Goal: Task Accomplishment & Management: Use online tool/utility

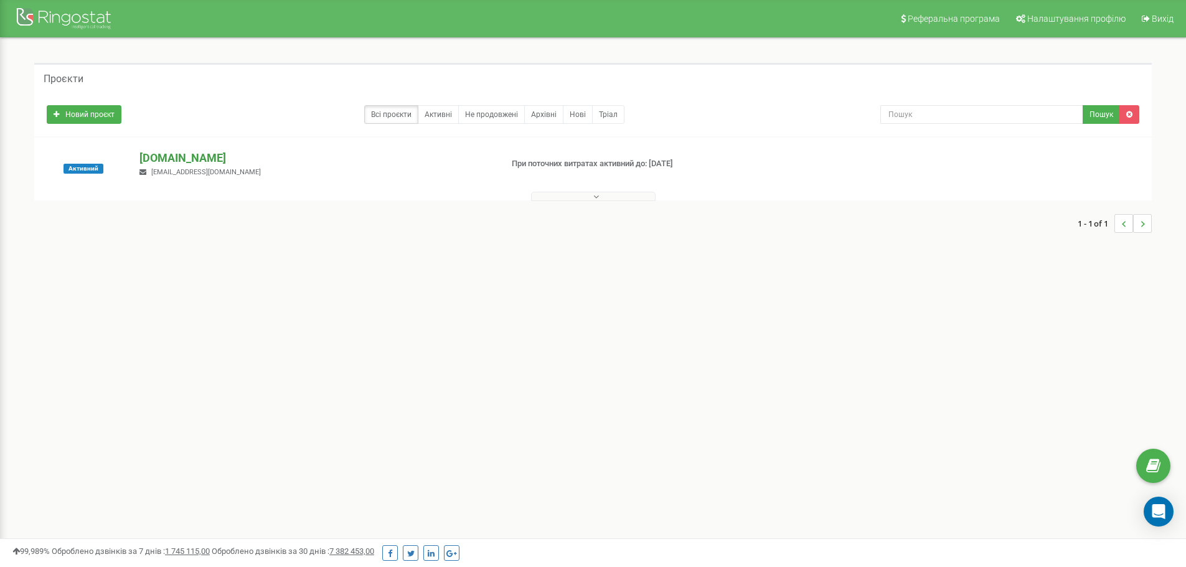
click at [194, 156] on p "[DOMAIN_NAME]" at bounding box center [315, 158] width 352 height 16
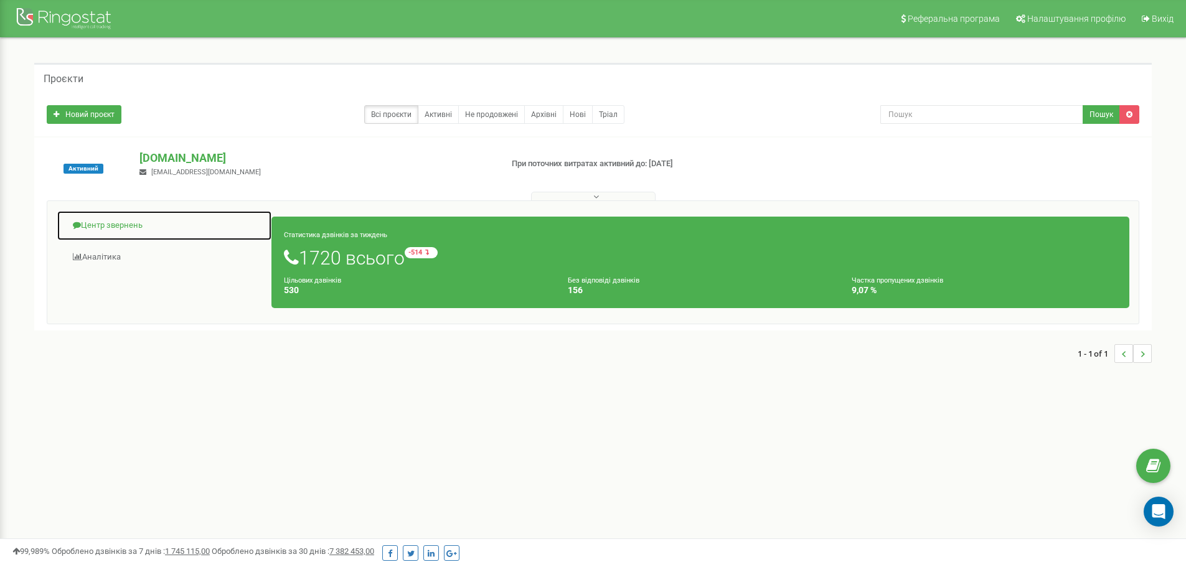
click at [128, 227] on link "Центр звернень" at bounding box center [164, 225] width 215 height 30
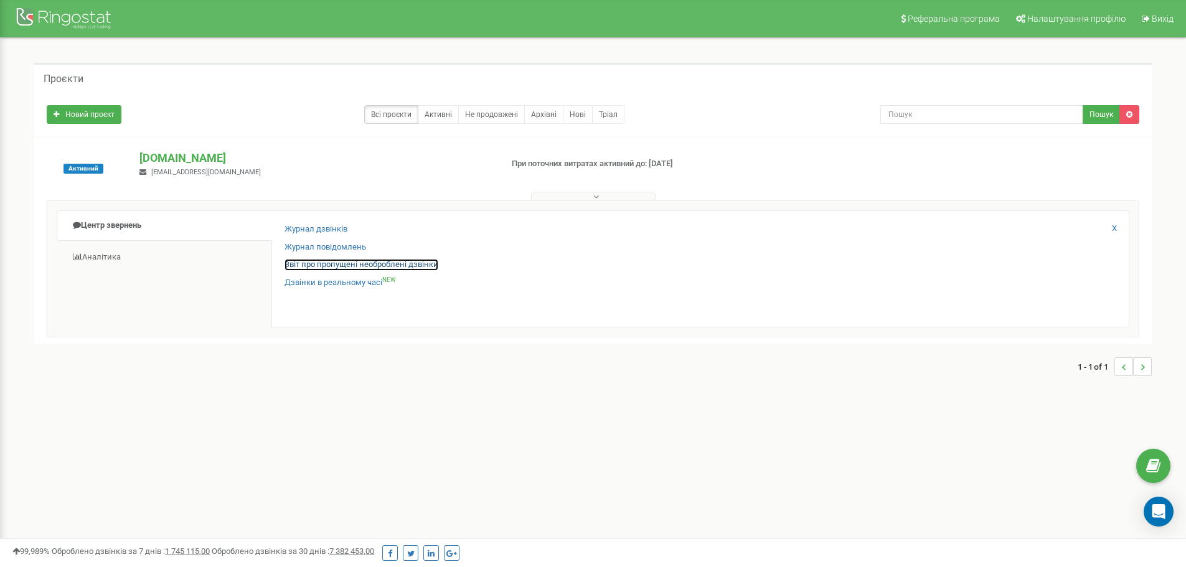
click at [322, 262] on link "Звіт про пропущені необроблені дзвінки" at bounding box center [361, 265] width 154 height 12
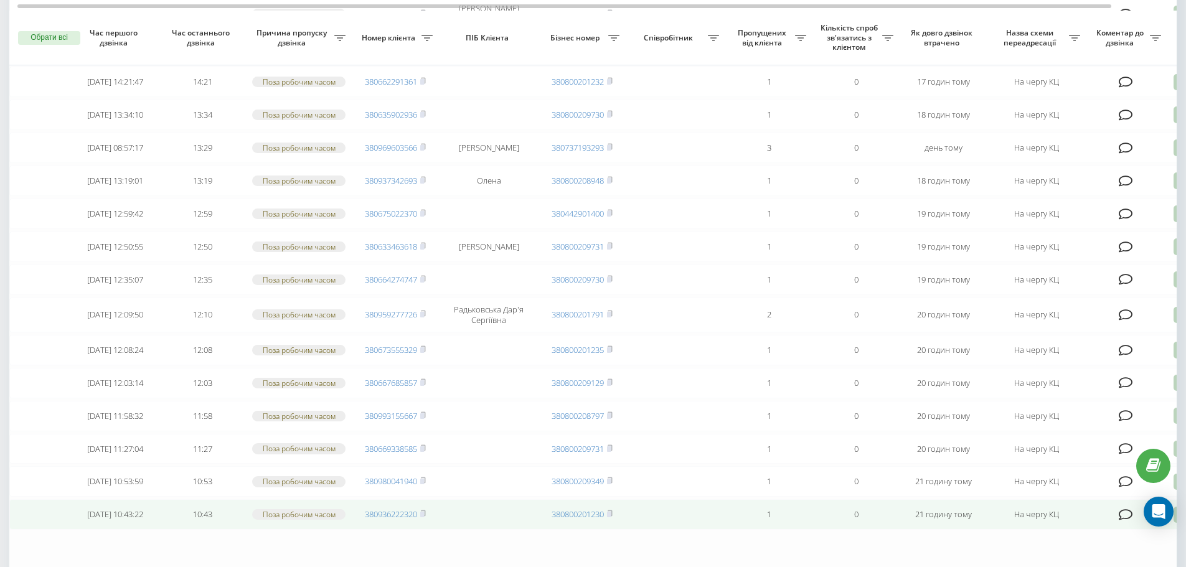
scroll to position [757, 0]
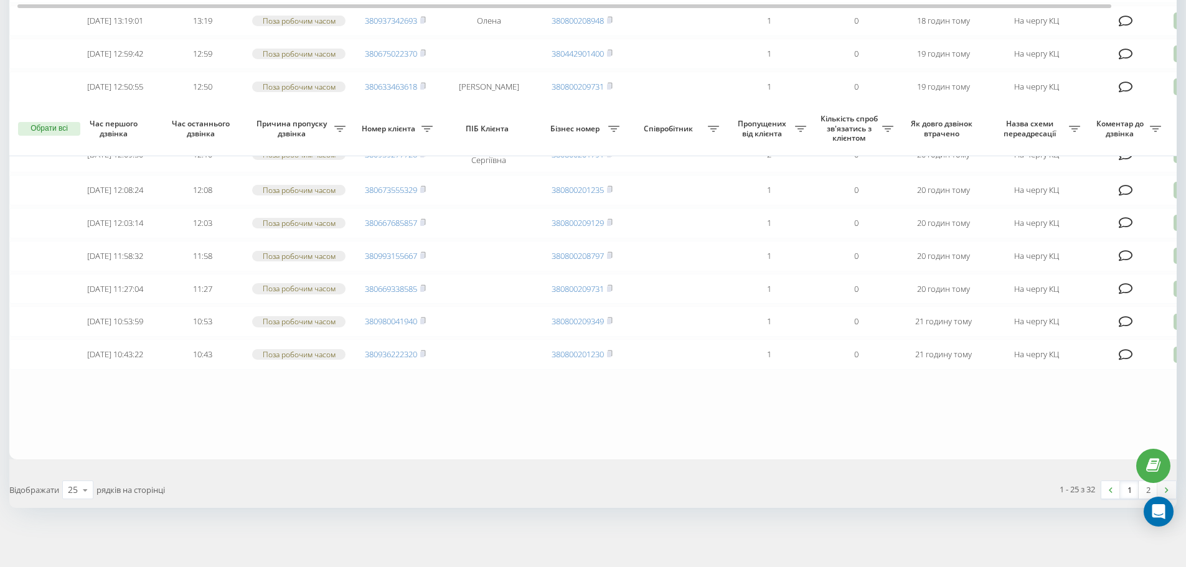
click at [1168, 489] on link at bounding box center [1166, 489] width 19 height 17
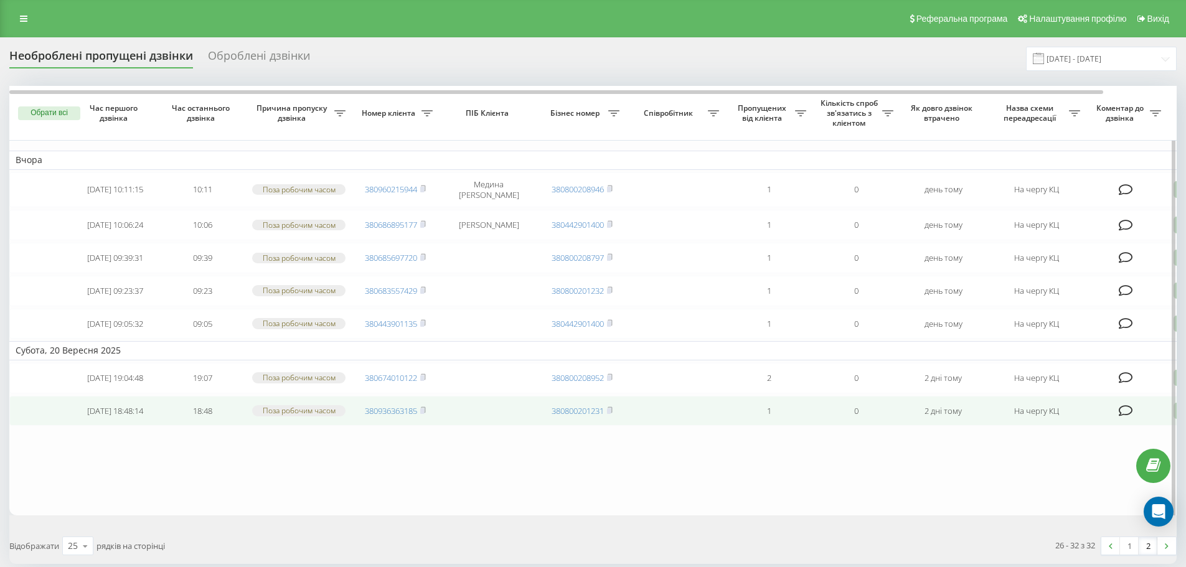
scroll to position [83, 0]
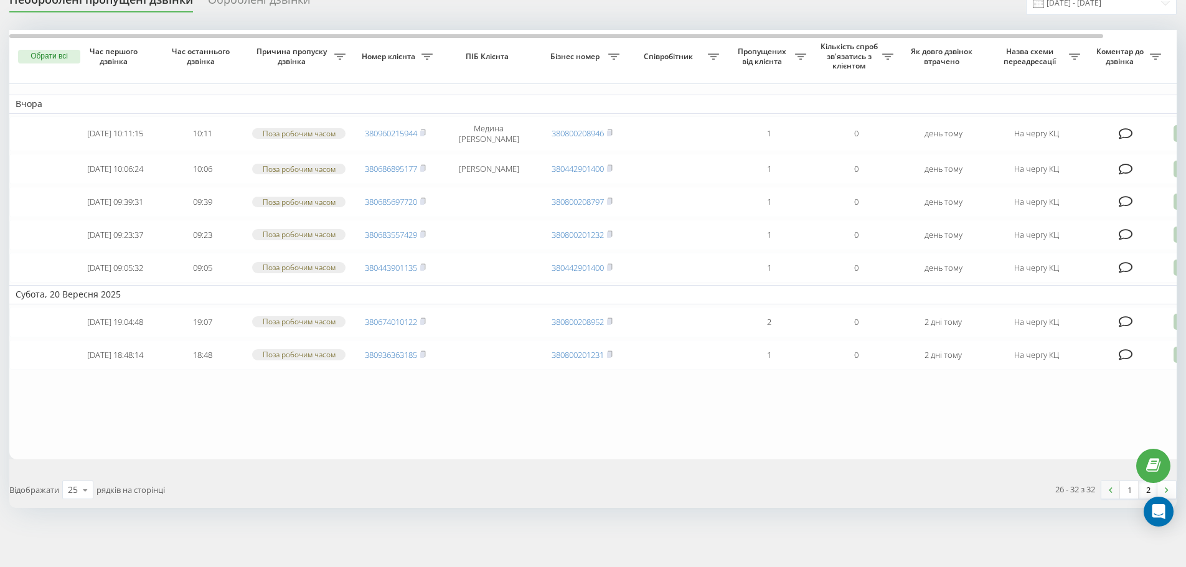
click at [1107, 489] on link at bounding box center [1110, 489] width 19 height 17
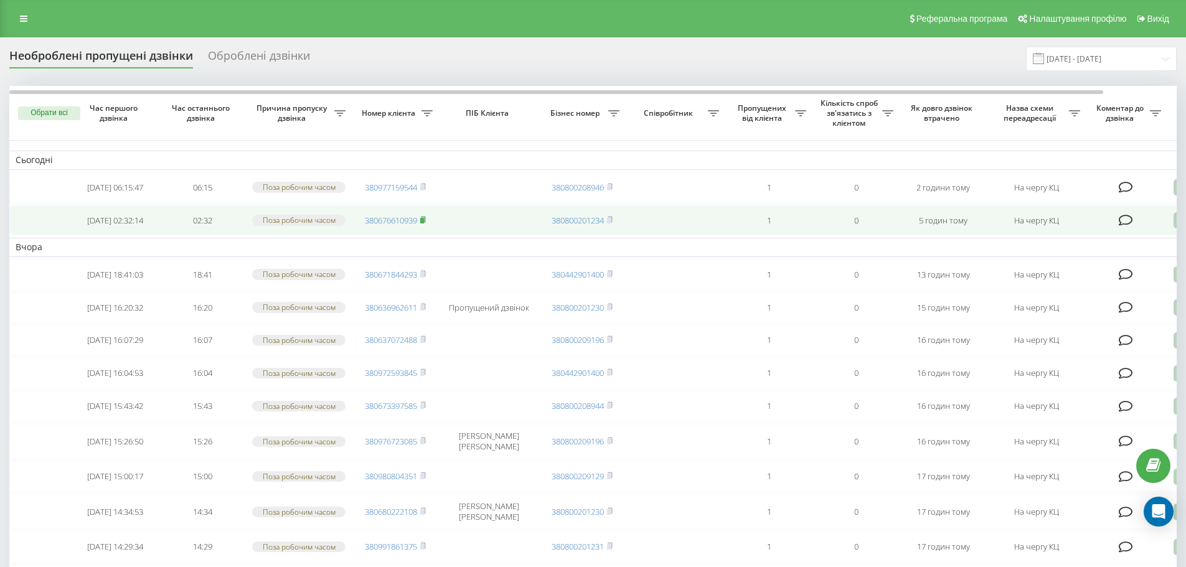
click at [425, 222] on icon at bounding box center [423, 219] width 4 height 6
click at [423, 223] on rect at bounding box center [422, 220] width 4 height 6
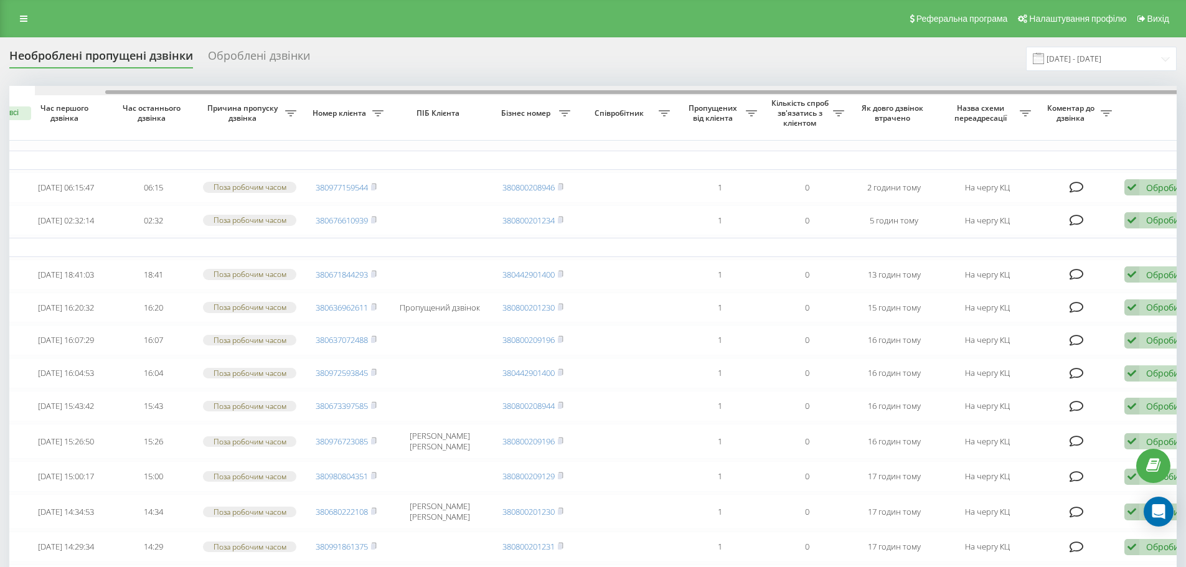
scroll to position [0, 78]
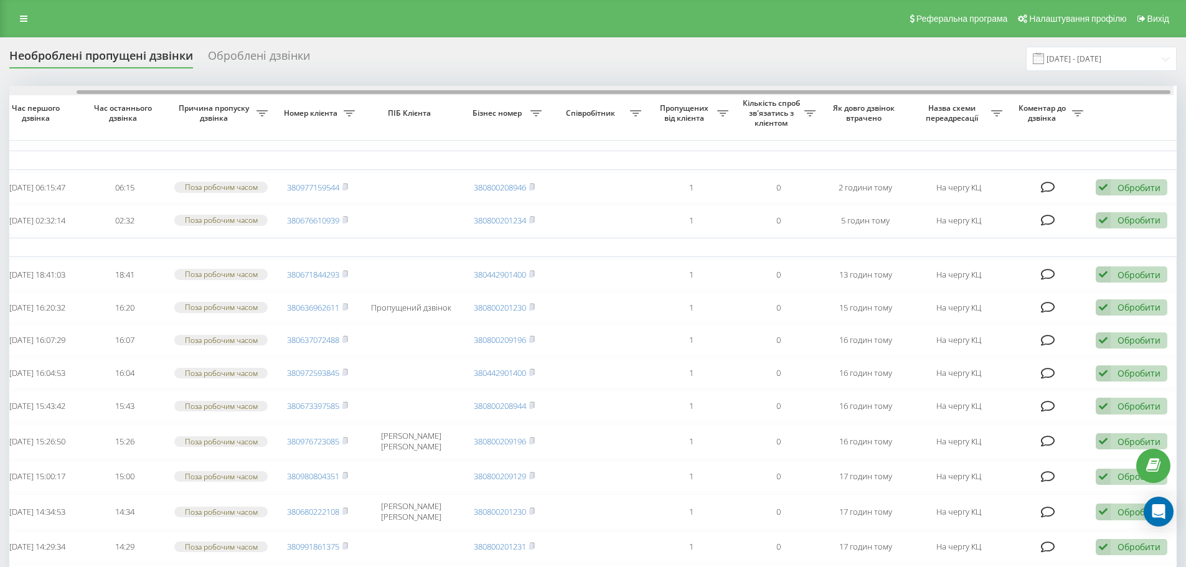
drag, startPoint x: 985, startPoint y: 93, endPoint x: 1065, endPoint y: 93, distance: 79.7
click at [1065, 93] on div at bounding box center [624, 92] width 1094 height 4
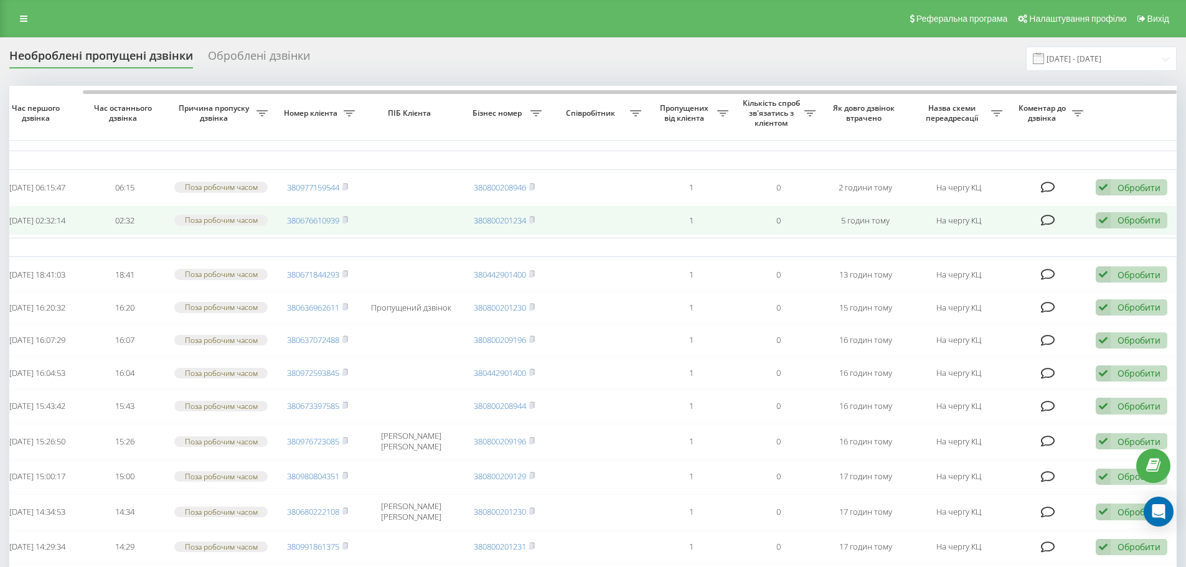
click at [1127, 226] on div "Обробити" at bounding box center [1138, 220] width 43 height 12
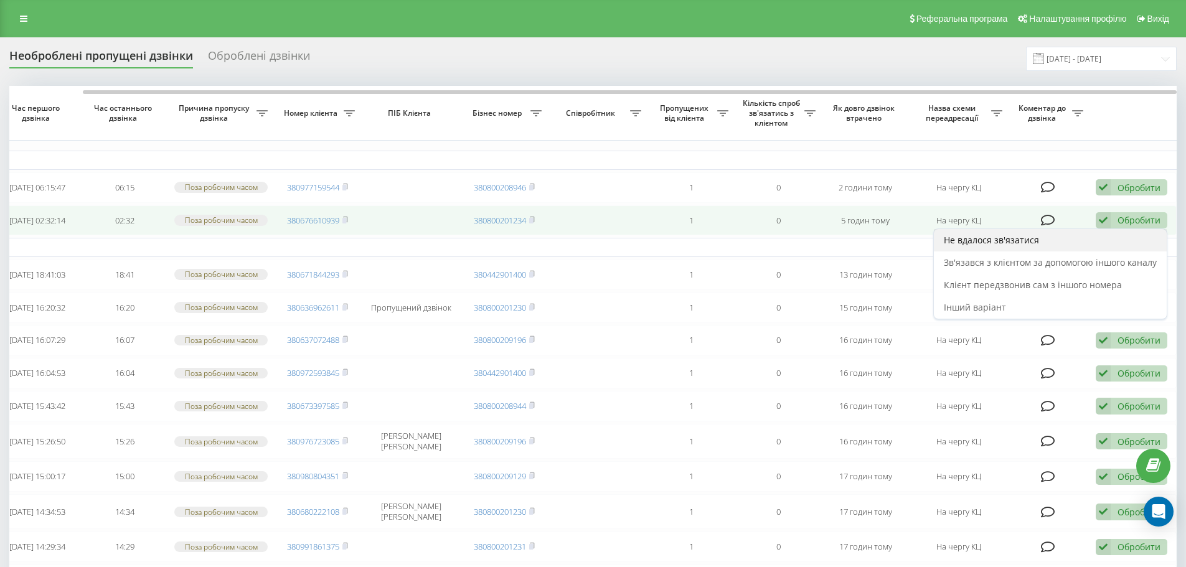
click at [987, 245] on span "Не вдалося зв'язатися" at bounding box center [991, 240] width 95 height 12
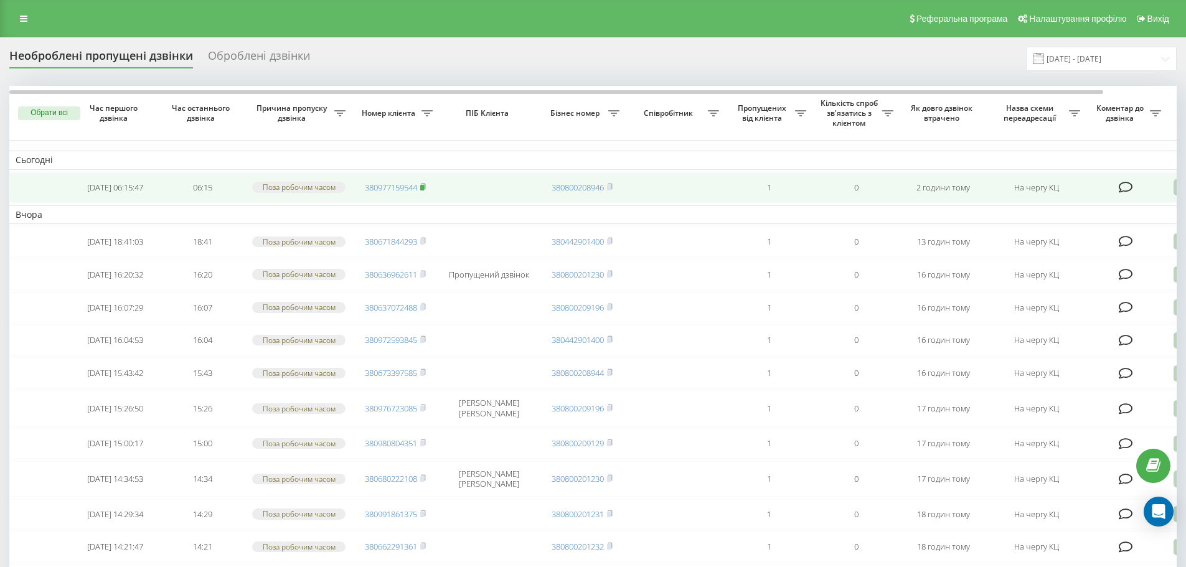
click at [426, 188] on icon at bounding box center [423, 186] width 6 height 7
click at [1175, 190] on icon at bounding box center [1180, 187] width 15 height 17
click at [1113, 216] on div "Не вдалося зв'язатися" at bounding box center [1127, 207] width 233 height 22
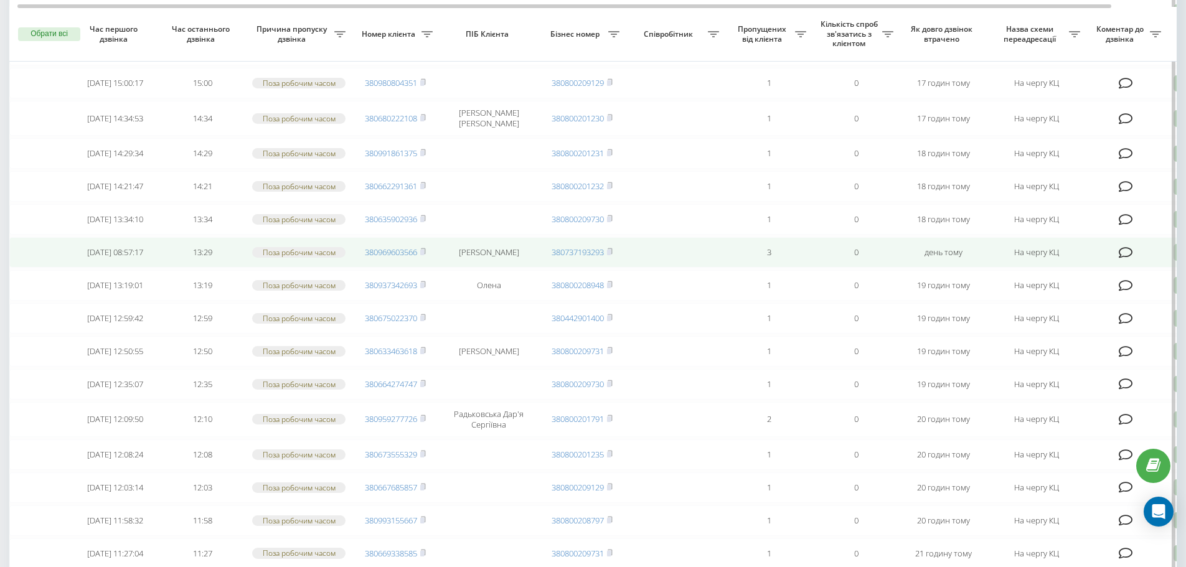
scroll to position [0, 0]
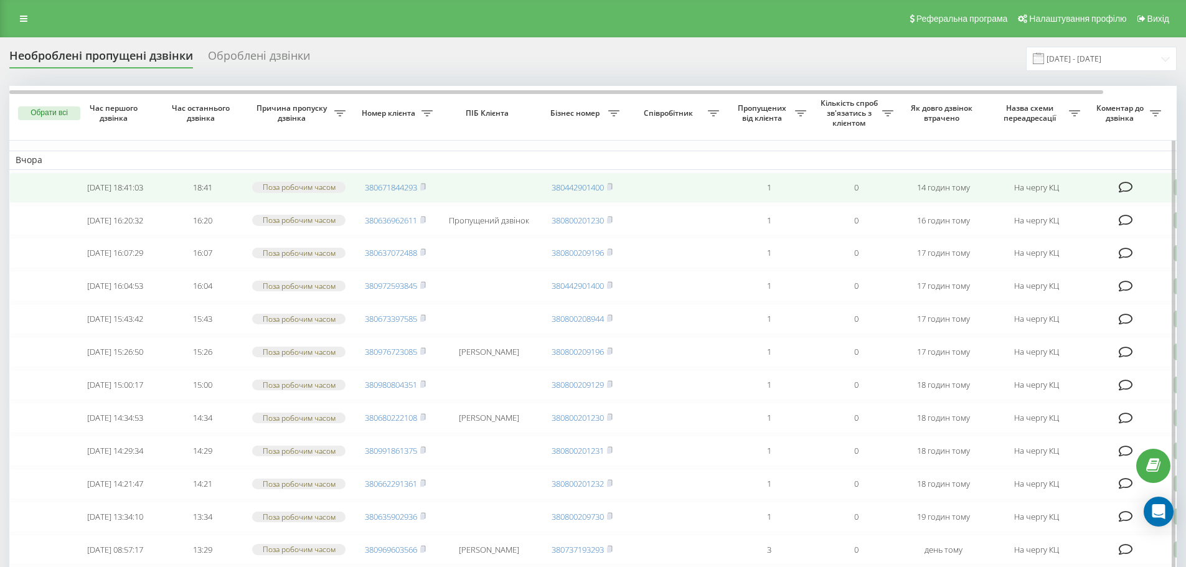
click at [429, 180] on td "380671844293" at bounding box center [395, 187] width 87 height 30
click at [426, 188] on icon at bounding box center [423, 186] width 6 height 7
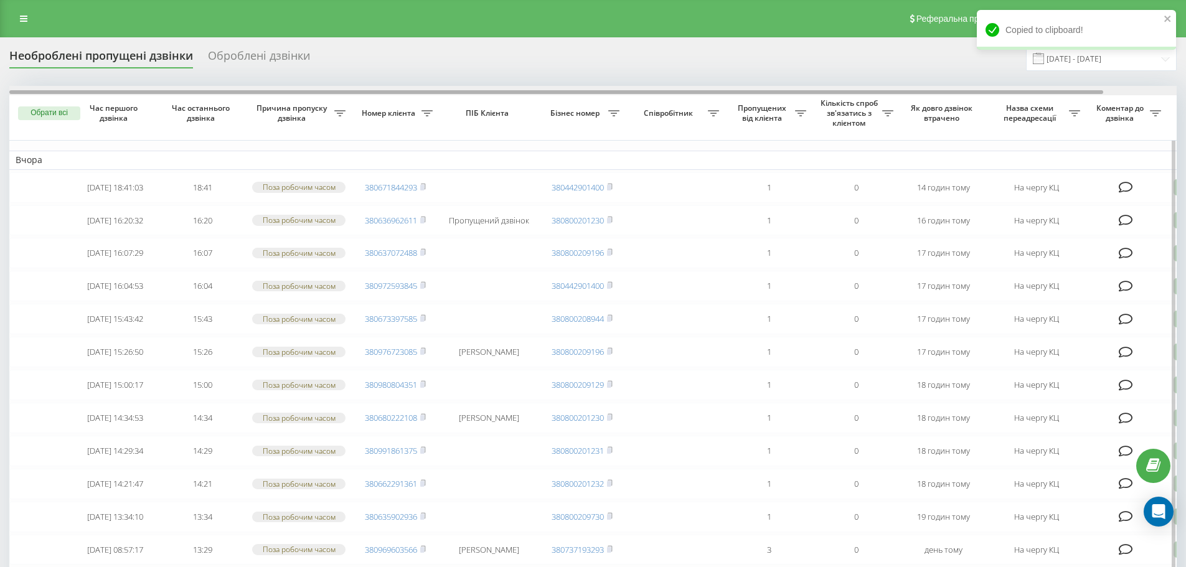
scroll to position [0, 38]
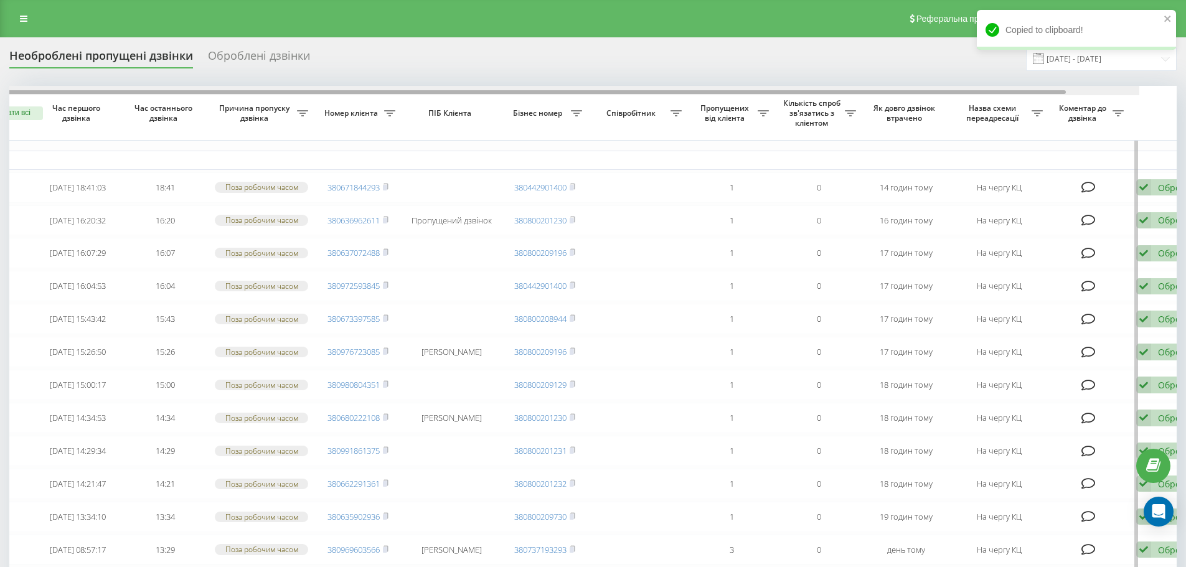
drag, startPoint x: 1050, startPoint y: 91, endPoint x: 1092, endPoint y: 103, distance: 43.2
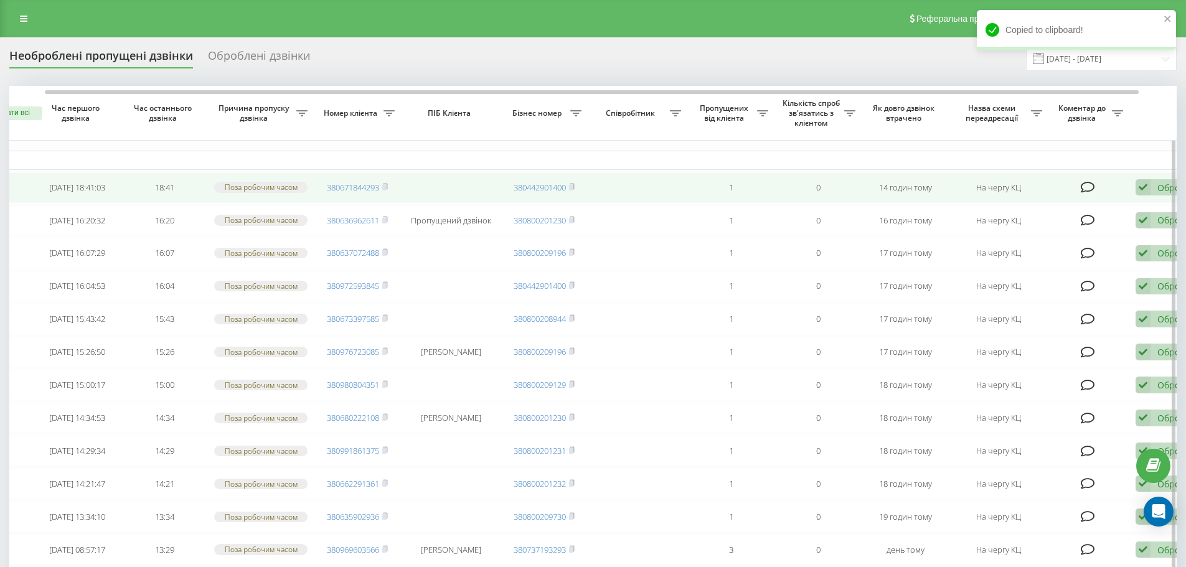
click at [1147, 187] on icon at bounding box center [1142, 187] width 15 height 17
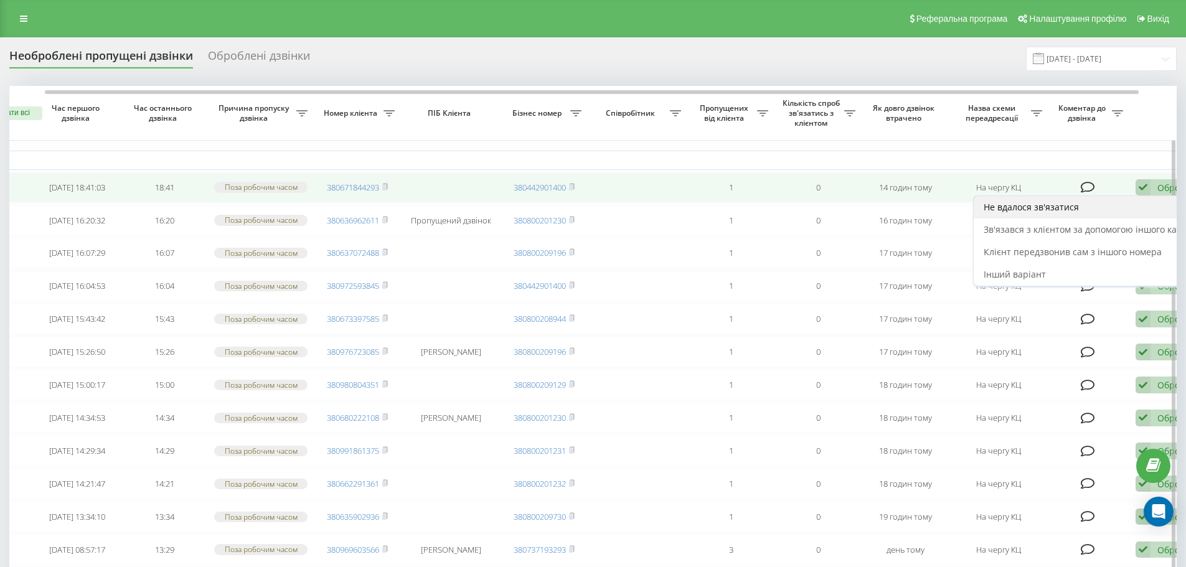
click at [1062, 216] on div "Не вдалося зв'язатися" at bounding box center [1089, 207] width 233 height 22
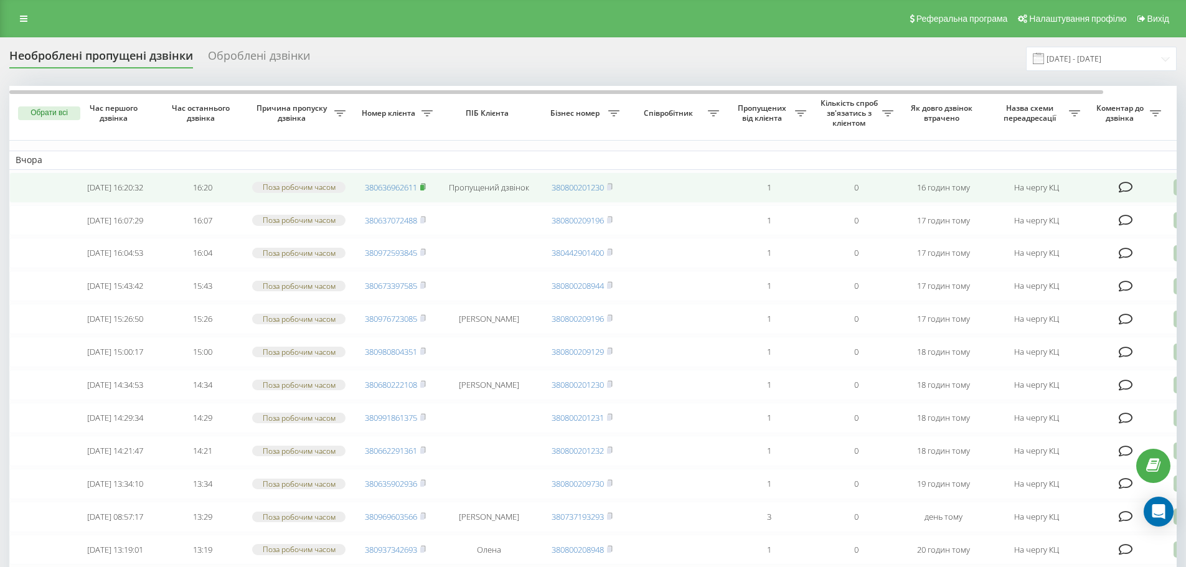
click at [423, 189] on rect at bounding box center [422, 188] width 4 height 6
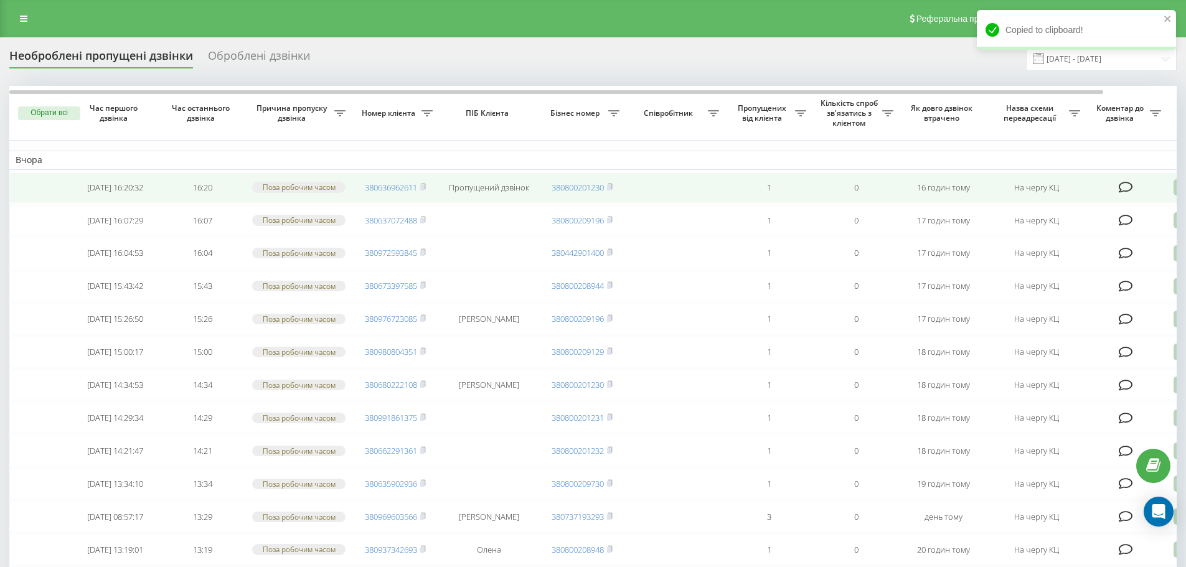
click at [1173, 189] on icon at bounding box center [1180, 187] width 15 height 17
click at [1082, 204] on span "Не вдалося зв'язатися" at bounding box center [1068, 207] width 95 height 12
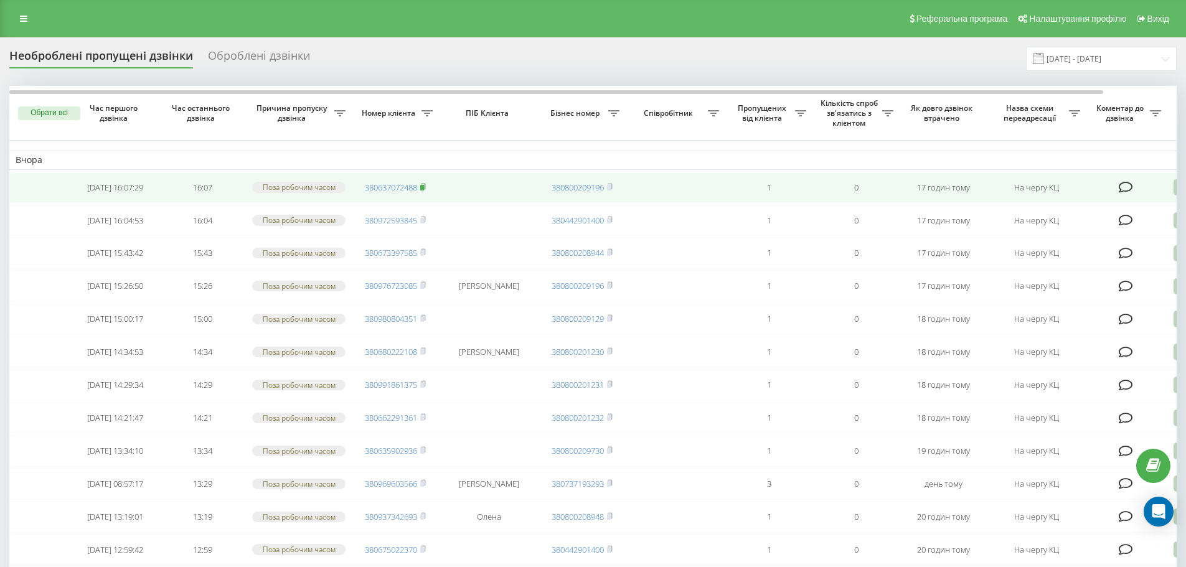
click at [426, 187] on icon at bounding box center [423, 186] width 6 height 7
click at [1174, 191] on icon at bounding box center [1180, 187] width 15 height 17
click at [1113, 208] on span "Не вдалося зв'язатися" at bounding box center [1068, 207] width 95 height 12
click at [424, 189] on rect at bounding box center [422, 188] width 4 height 6
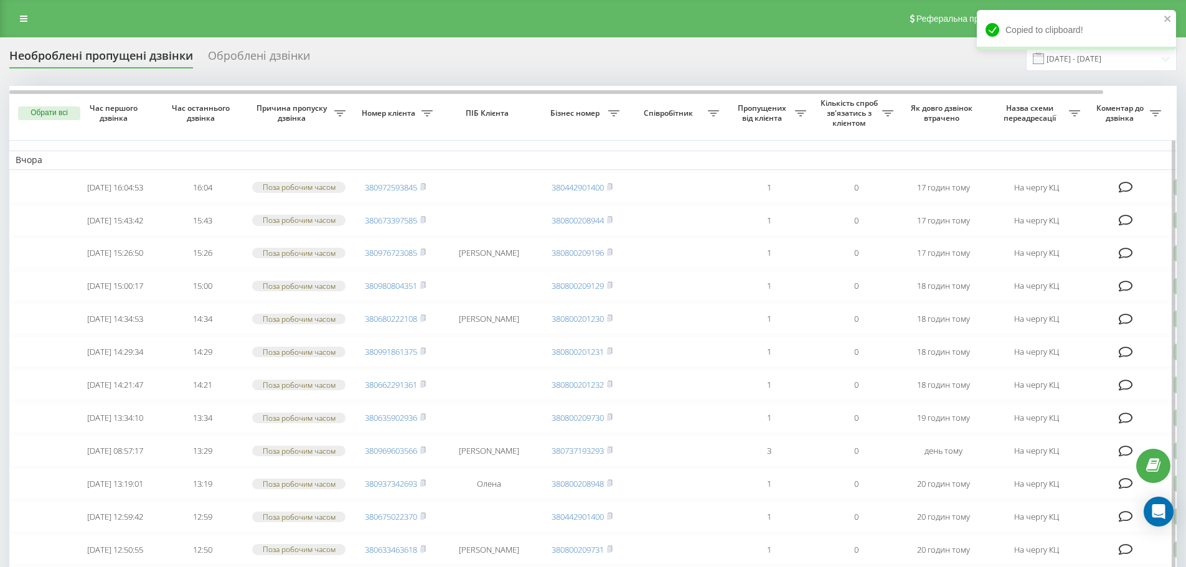
scroll to position [0, 78]
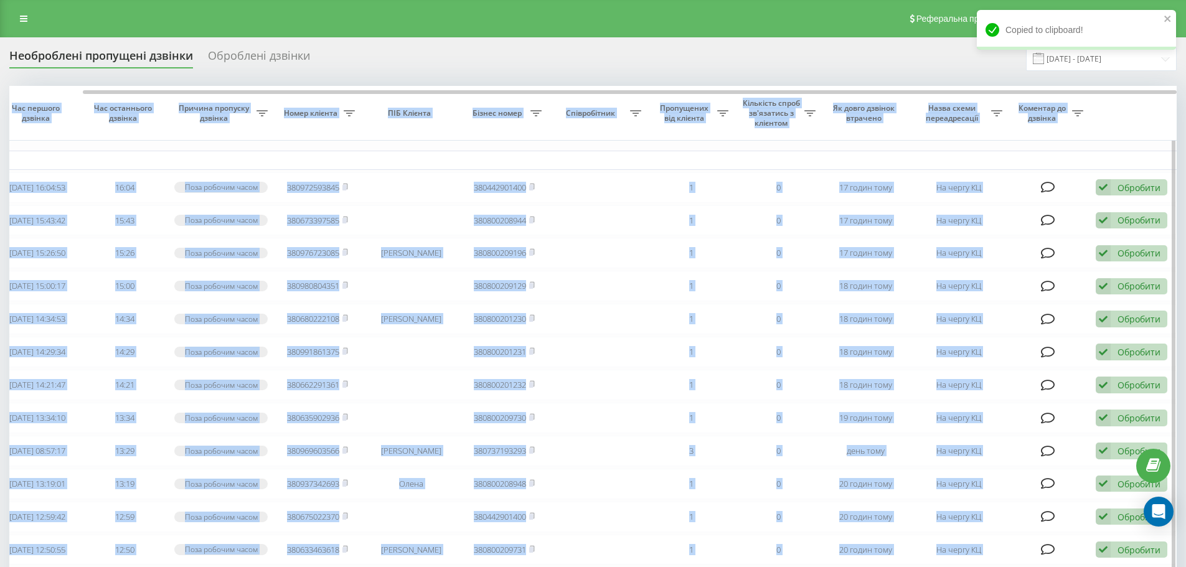
drag, startPoint x: 1076, startPoint y: 88, endPoint x: 1140, endPoint y: 100, distance: 64.5
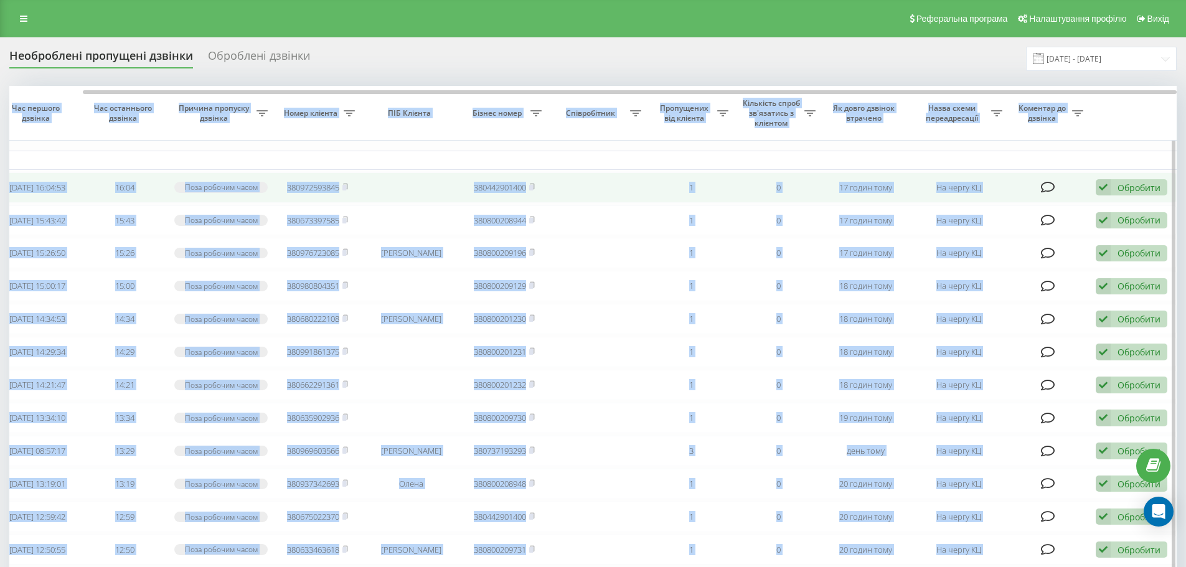
click at [1135, 189] on div "Обробити" at bounding box center [1138, 188] width 43 height 12
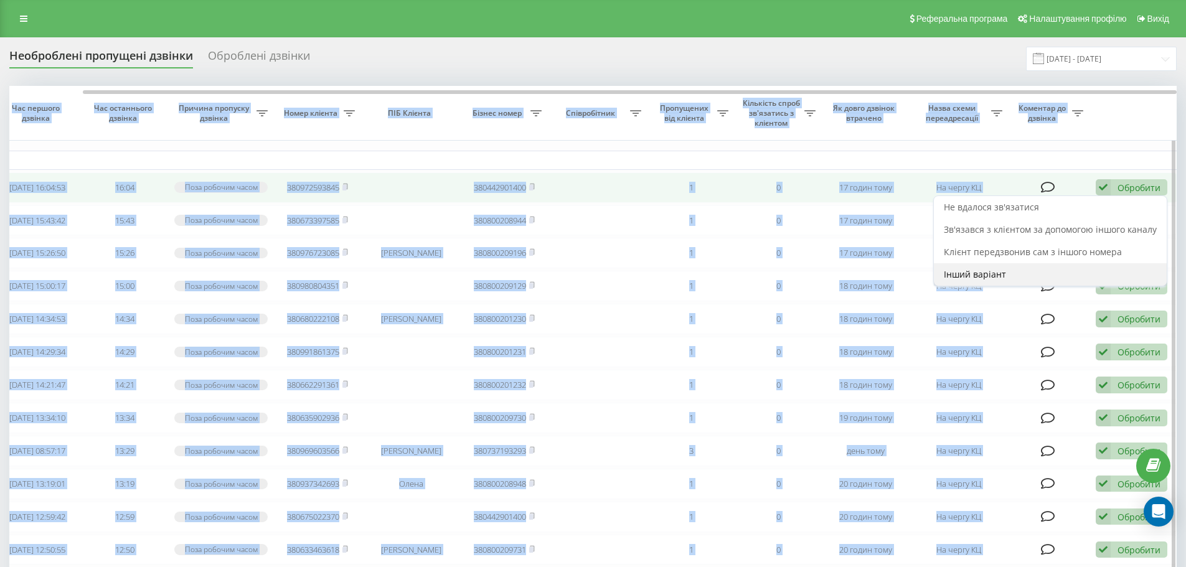
click at [1003, 273] on span "Інший варіант" at bounding box center [975, 274] width 62 height 12
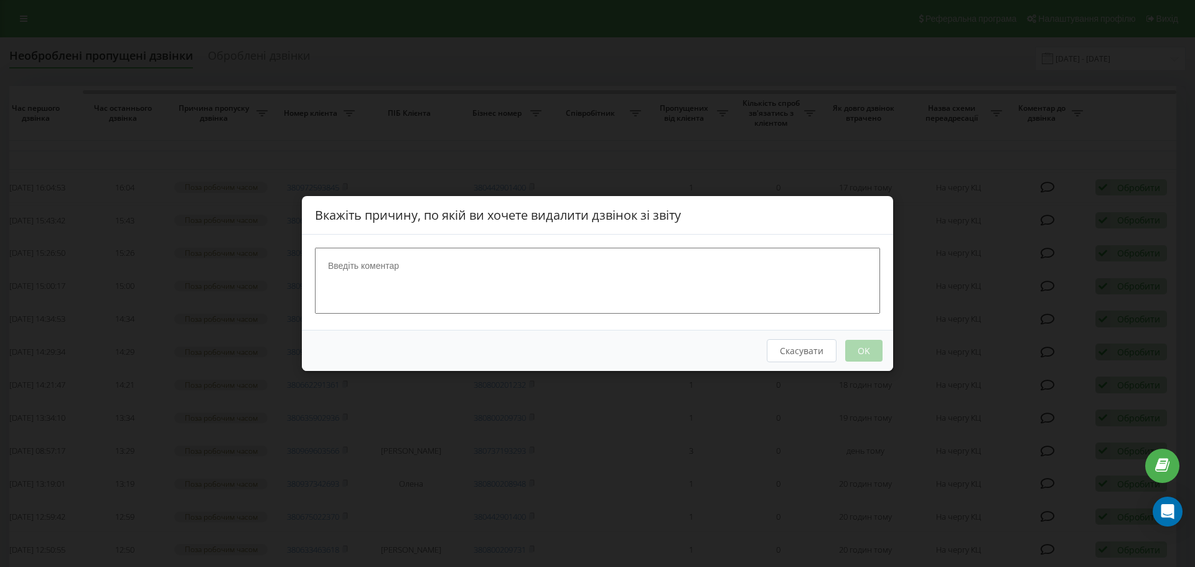
click at [627, 277] on textarea at bounding box center [597, 281] width 565 height 66
type textarea "перенос запису"
click at [869, 356] on button "OK" at bounding box center [863, 351] width 37 height 22
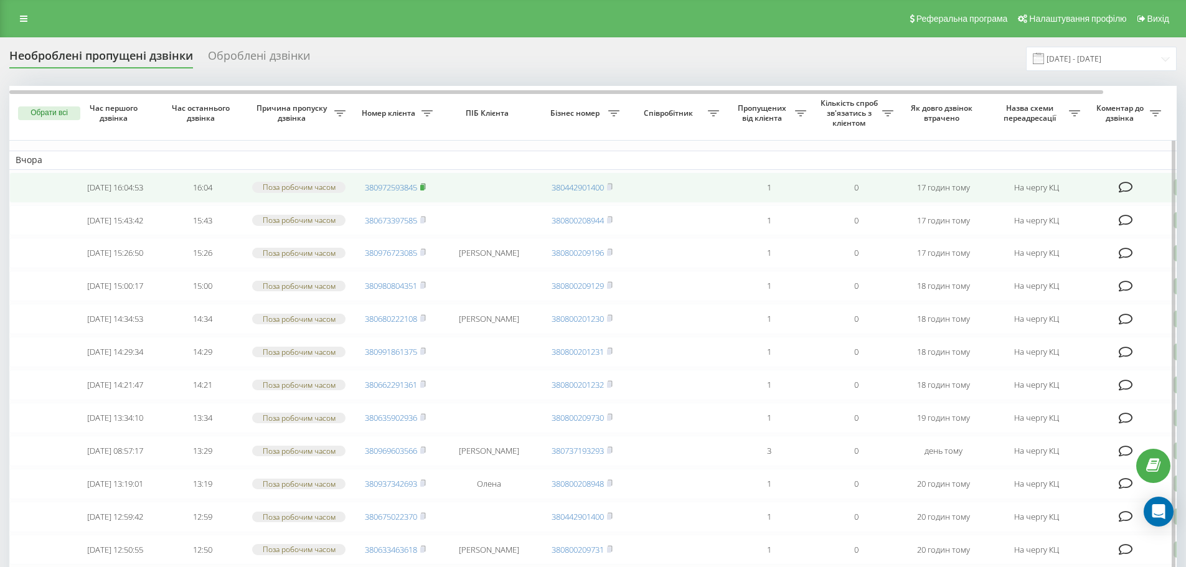
click at [424, 189] on rect at bounding box center [422, 188] width 4 height 6
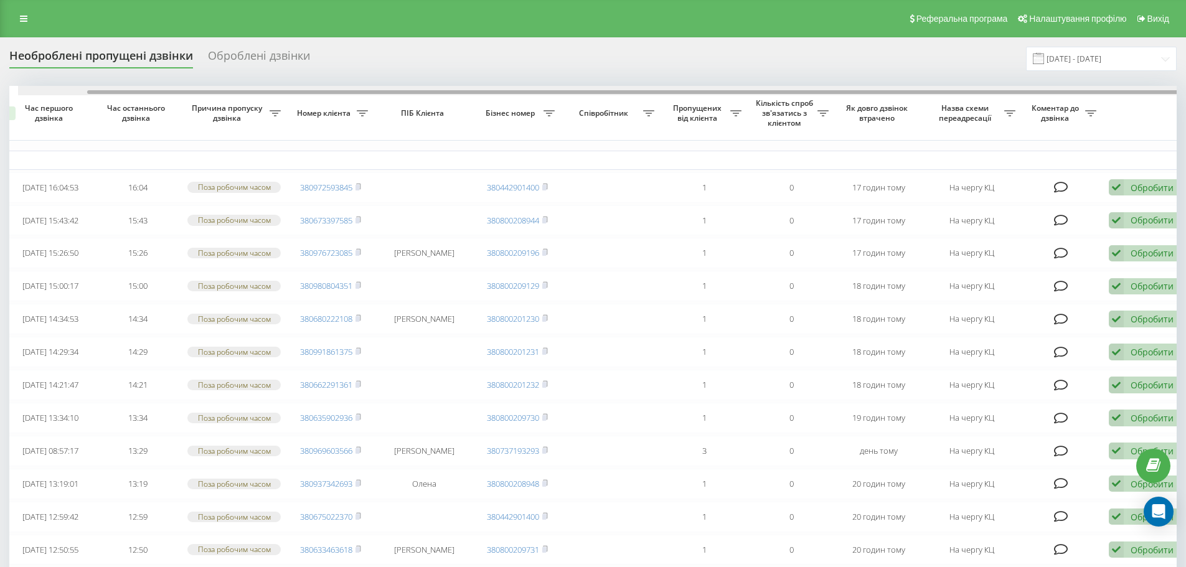
scroll to position [0, 74]
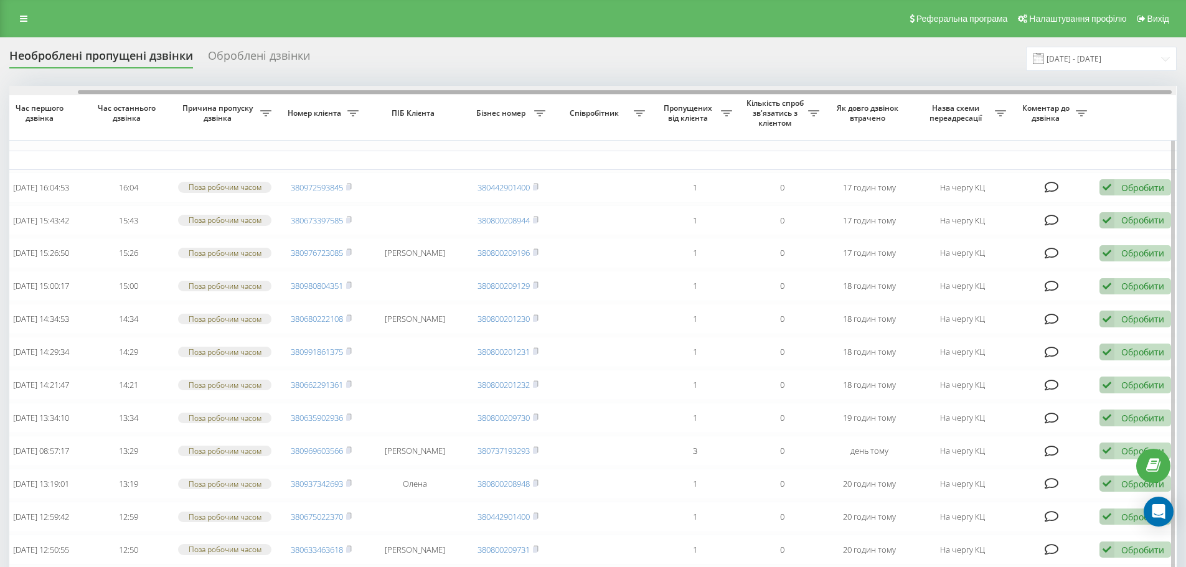
drag, startPoint x: 1073, startPoint y: 90, endPoint x: 1143, endPoint y: 96, distance: 70.0
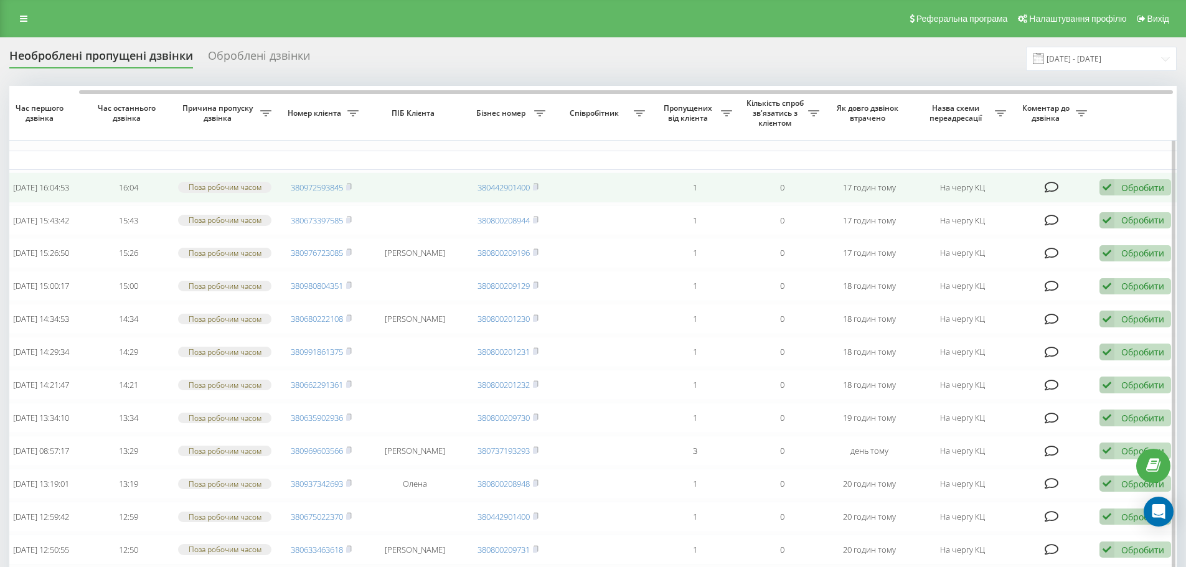
click at [1135, 184] on div "Обробити" at bounding box center [1142, 188] width 43 height 12
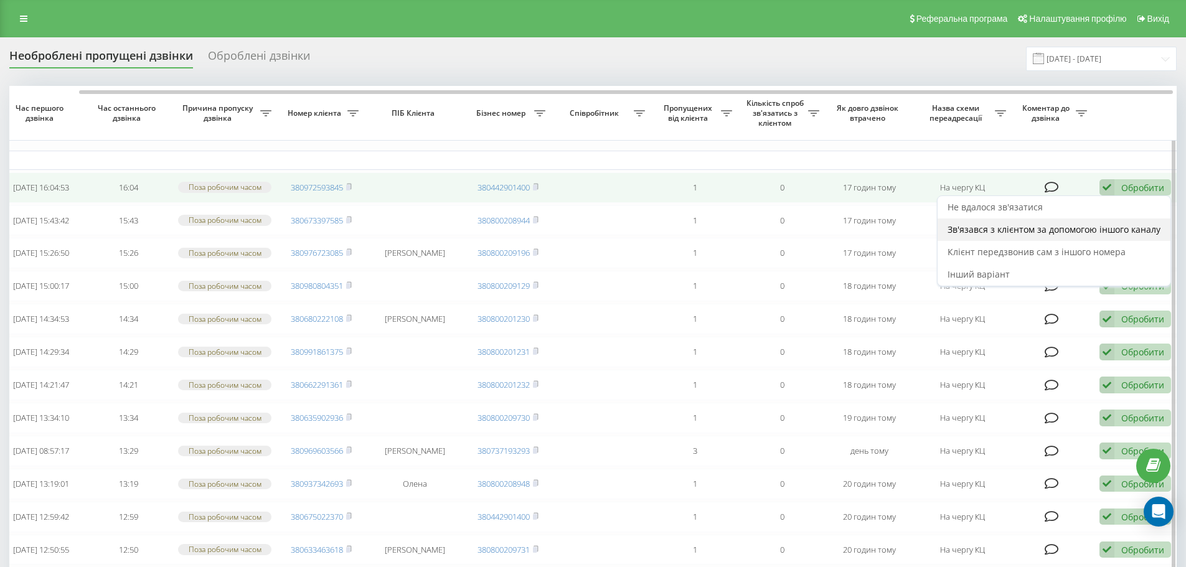
click at [1005, 230] on span "Зв'язався з клієнтом за допомогою іншого каналу" at bounding box center [1053, 229] width 213 height 12
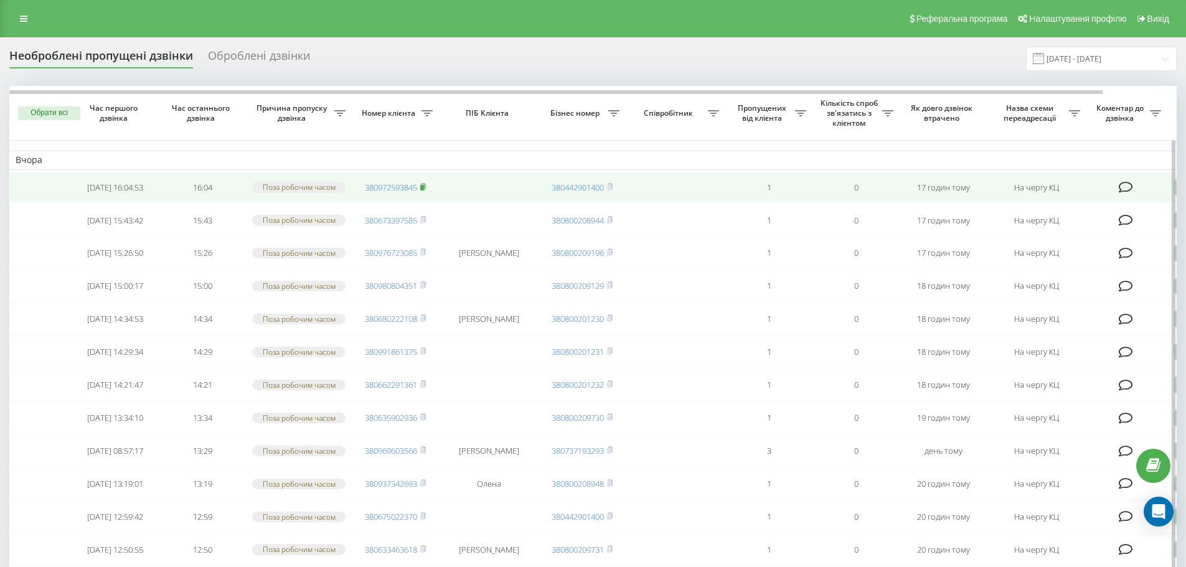
click at [426, 188] on icon at bounding box center [423, 186] width 6 height 7
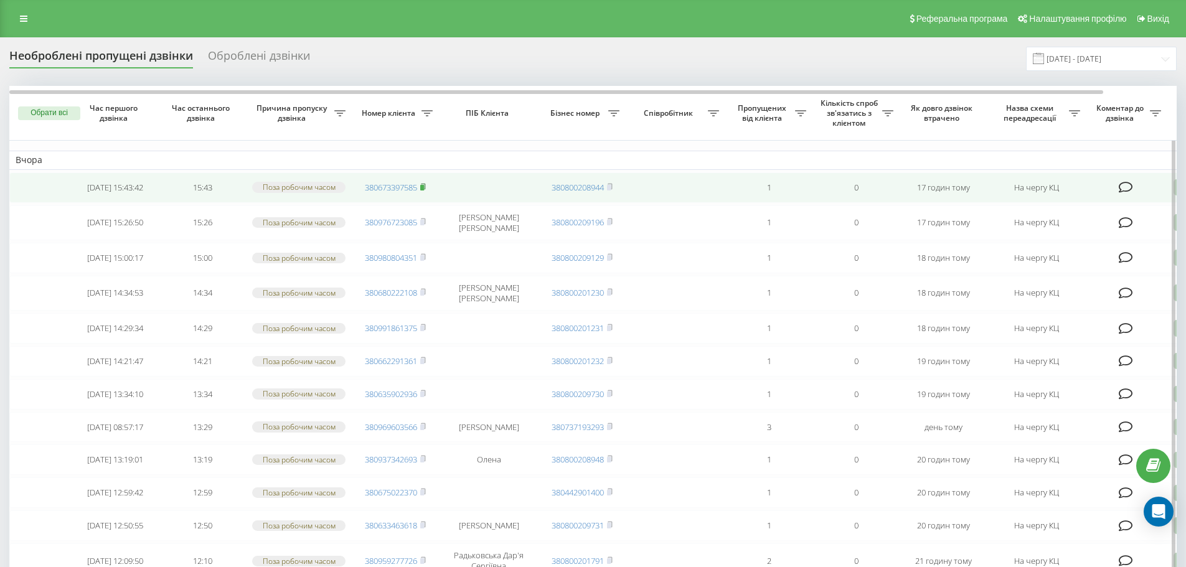
click at [426, 187] on icon at bounding box center [423, 186] width 6 height 7
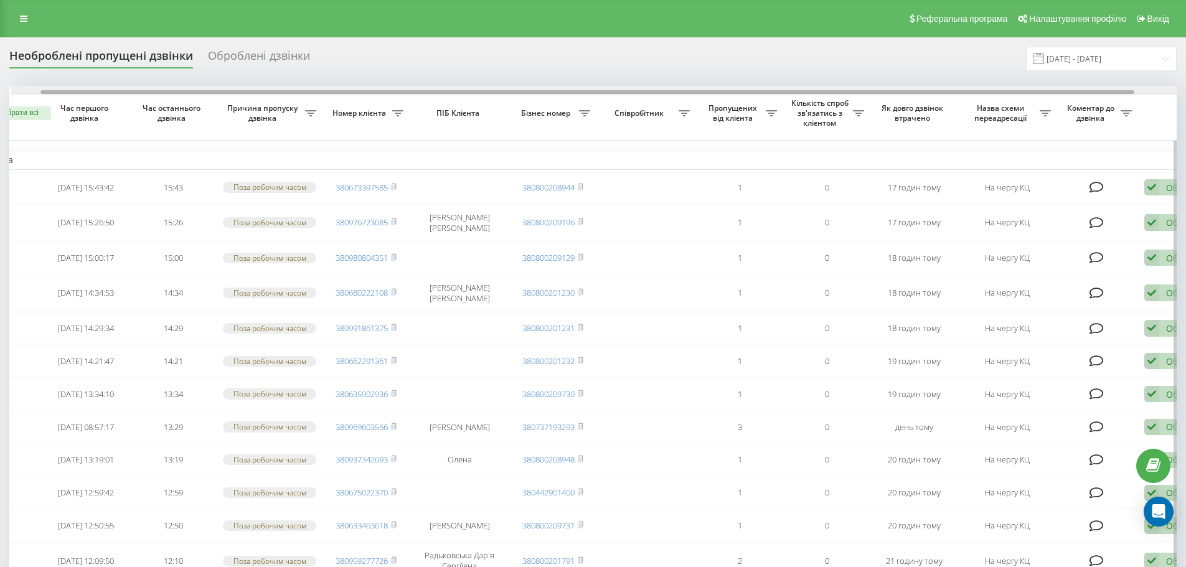
scroll to position [0, 31]
drag, startPoint x: 1031, startPoint y: 92, endPoint x: 1061, endPoint y: 96, distance: 29.6
click at [1061, 96] on div "Обрати всі Час першого дзвінка Час останнього дзвінка Причина пропуску дзвінка …" at bounding box center [592, 571] width 1167 height 970
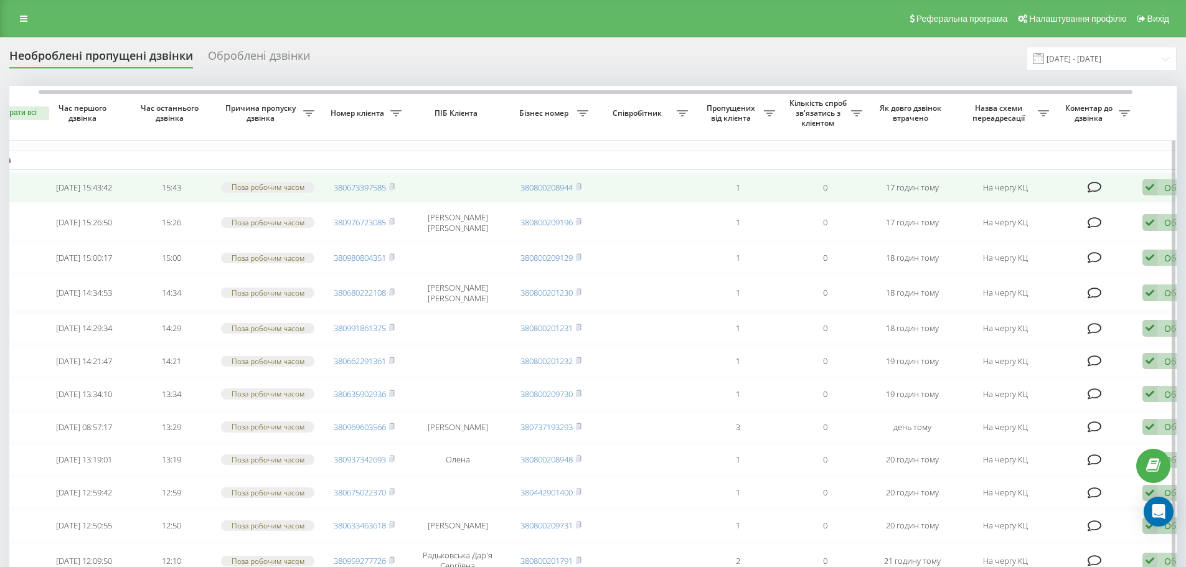
click at [1159, 192] on div "Обробити Не вдалося зв'язатися Зв'язався з клієнтом за допомогою іншого каналу …" at bounding box center [1178, 187] width 72 height 17
click at [1059, 275] on div "Інший варіант" at bounding box center [1096, 274] width 233 height 22
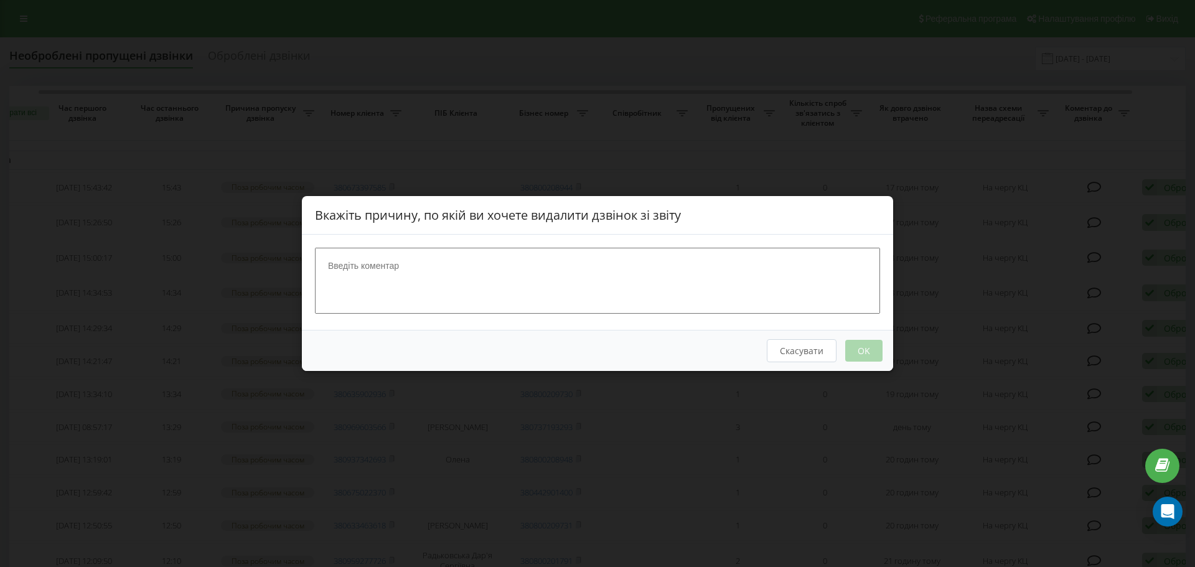
click at [602, 285] on textarea at bounding box center [597, 281] width 565 height 66
type textarea "не актуально"
click at [874, 344] on button "OK" at bounding box center [863, 351] width 37 height 22
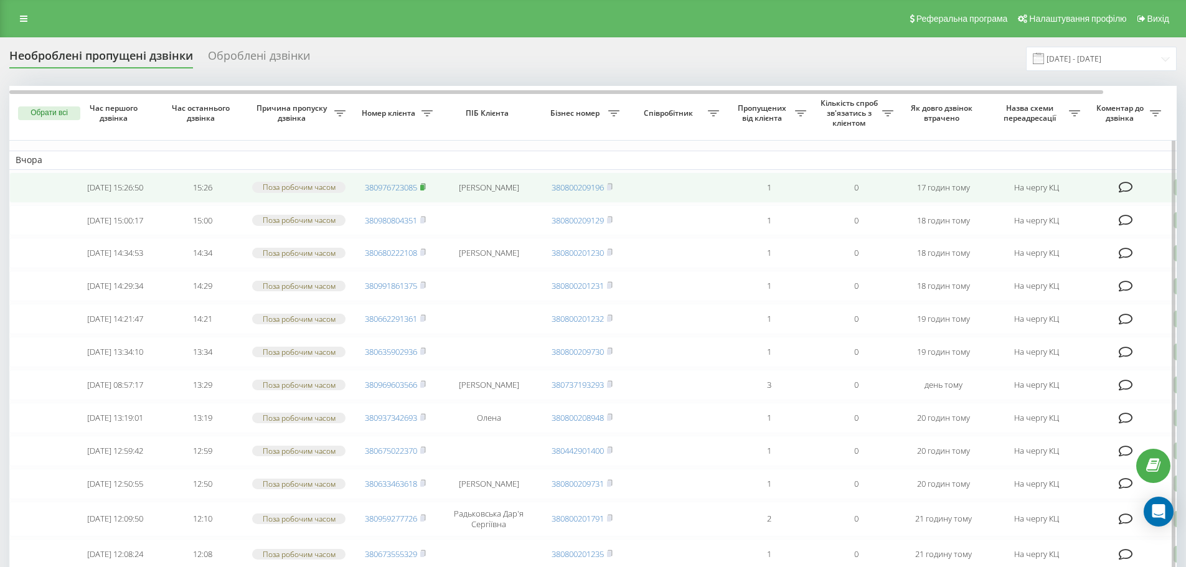
click at [422, 190] on rect at bounding box center [422, 188] width 4 height 6
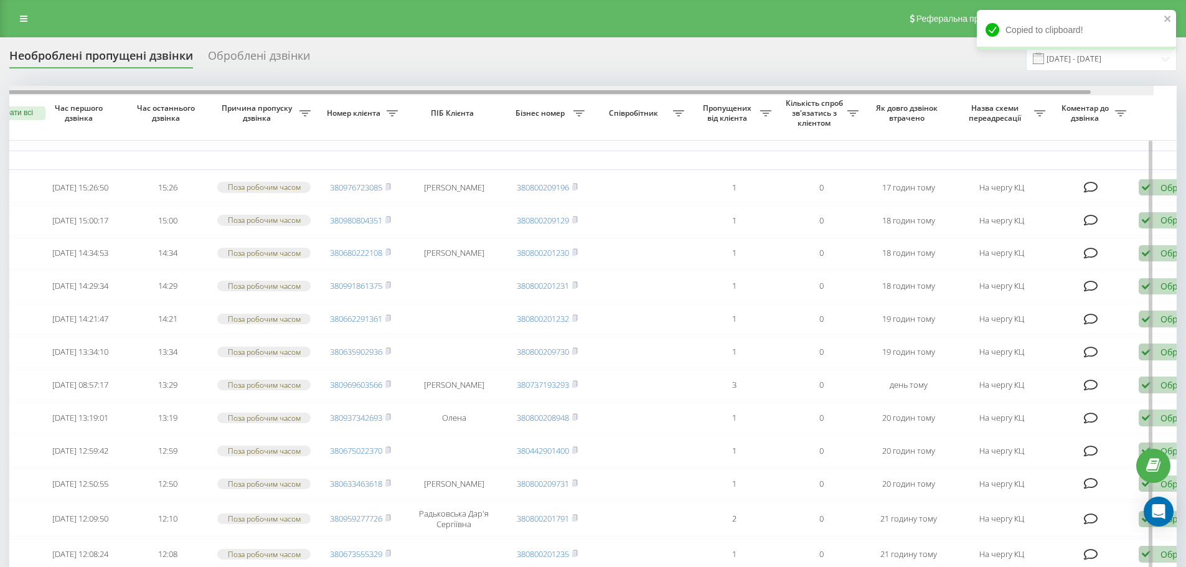
drag, startPoint x: 961, startPoint y: 92, endPoint x: 999, endPoint y: 96, distance: 38.1
click at [999, 96] on div "Обрати всі Час першого дзвінка Час останнього дзвінка Причина пропуску дзвінка …" at bounding box center [592, 548] width 1167 height 924
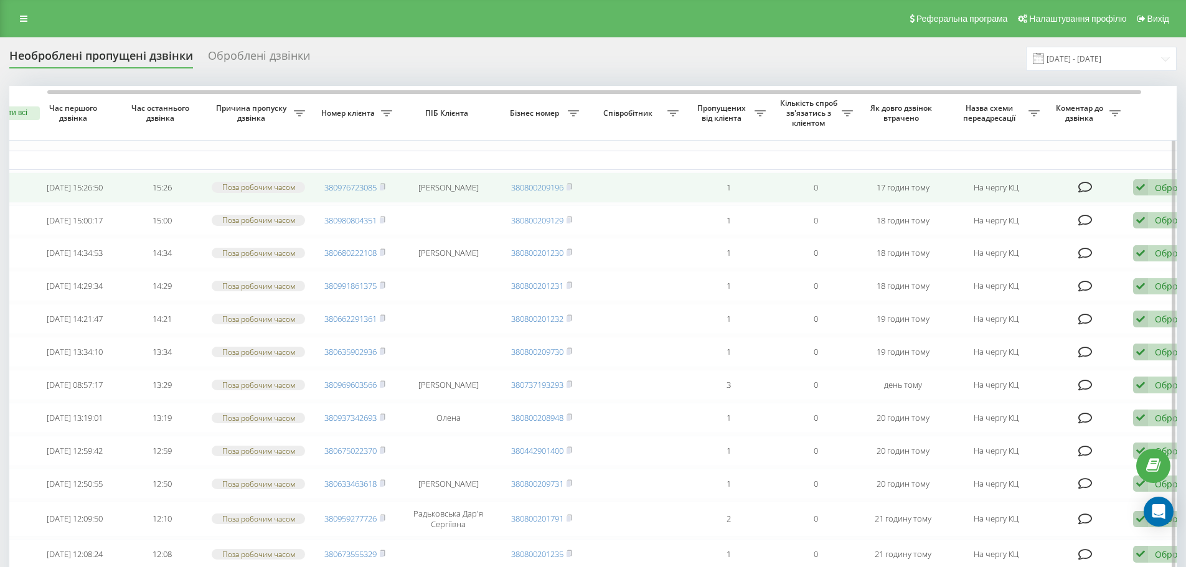
click at [1163, 187] on div "Обробити" at bounding box center [1176, 188] width 43 height 12
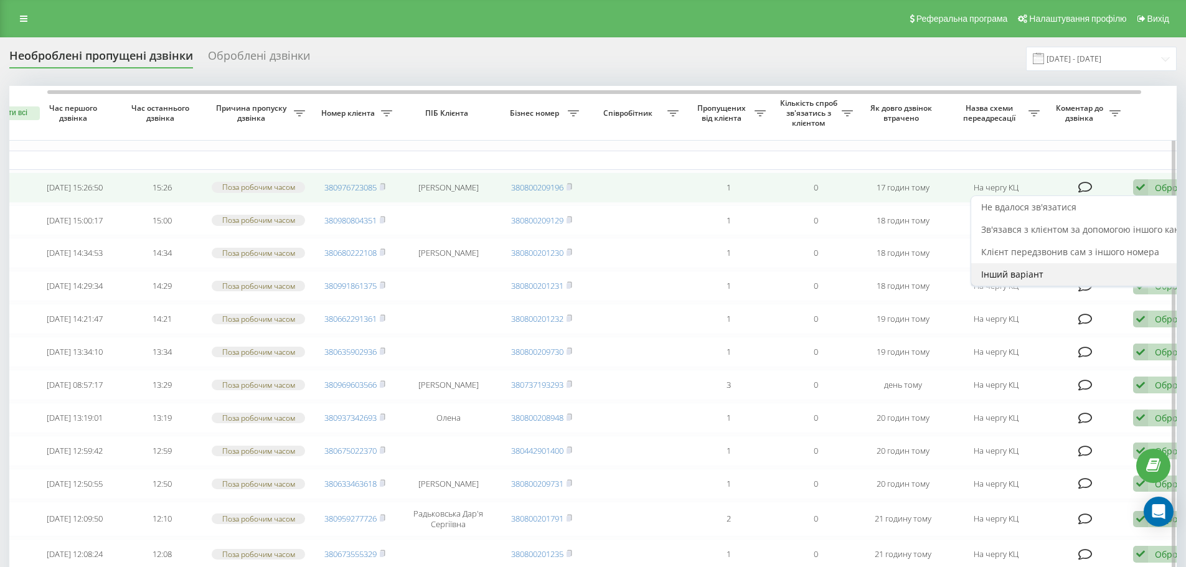
click at [1019, 283] on div "Інший варіант" at bounding box center [1087, 274] width 233 height 22
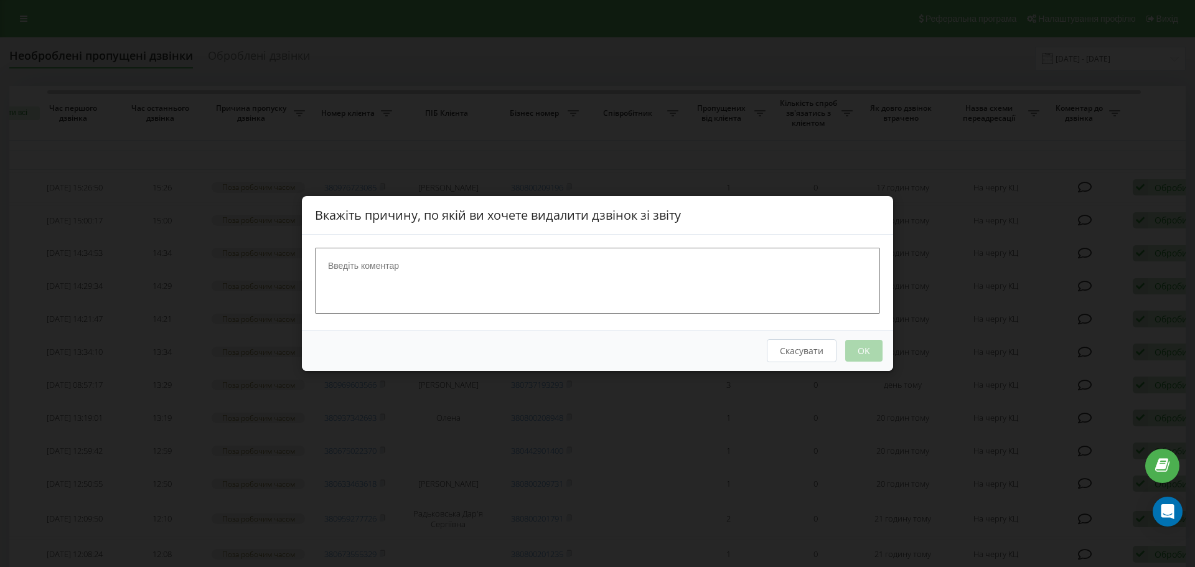
click at [596, 272] on textarea at bounding box center [597, 281] width 565 height 66
click at [380, 266] on textarea "запис" at bounding box center [597, 281] width 565 height 66
type textarea "запис конс"
click at [869, 349] on button "OK" at bounding box center [863, 351] width 37 height 22
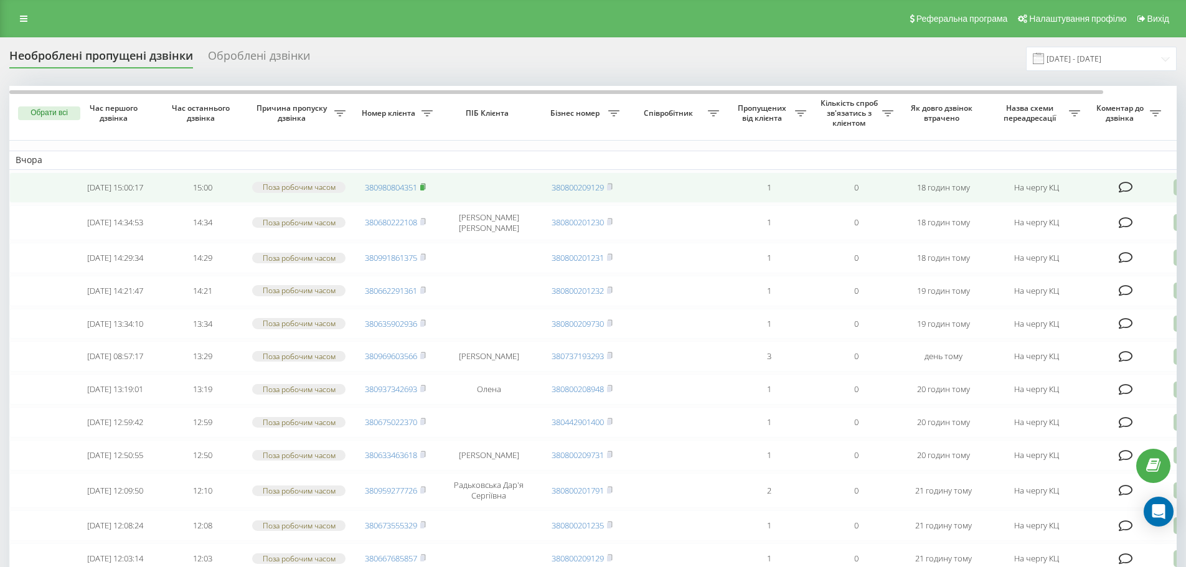
click at [424, 188] on rect at bounding box center [422, 188] width 4 height 6
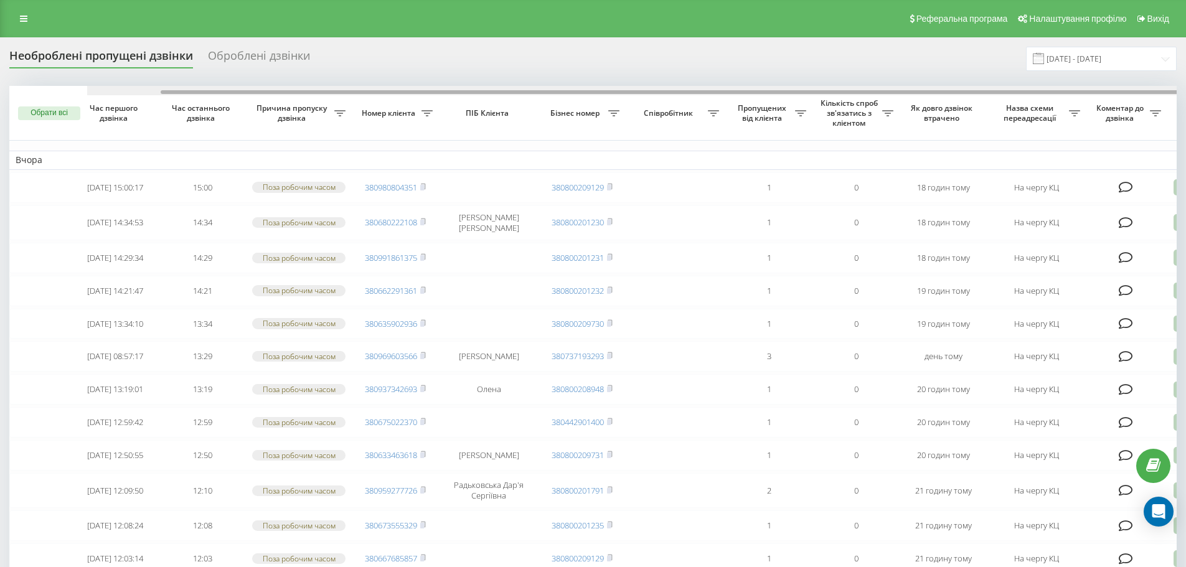
scroll to position [0, 78]
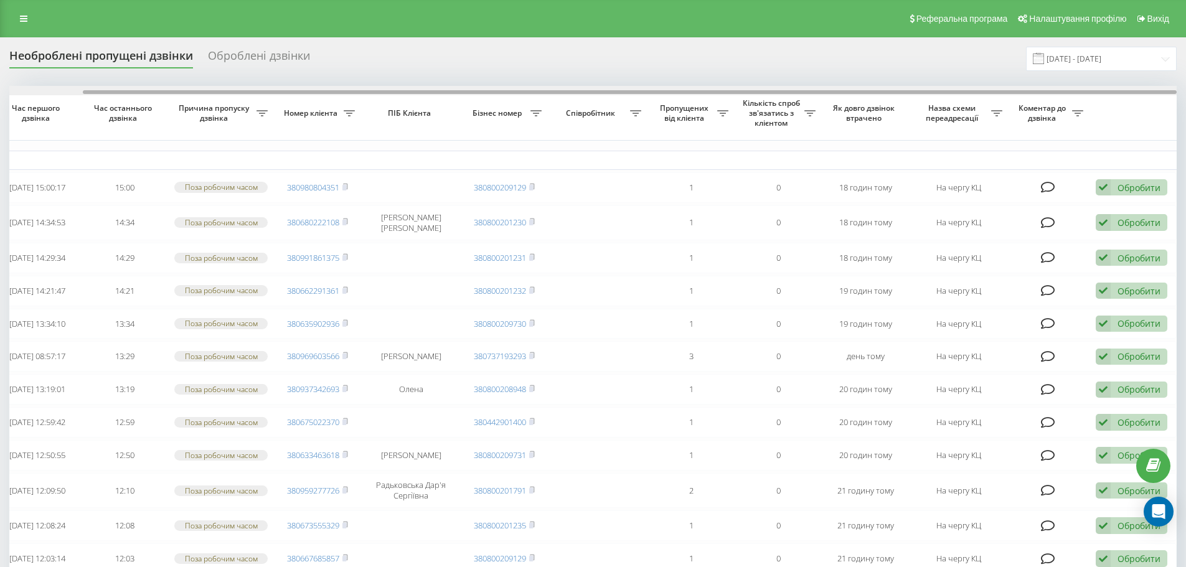
drag, startPoint x: 994, startPoint y: 89, endPoint x: 1061, endPoint y: 90, distance: 67.2
click at [1061, 90] on div at bounding box center [592, 90] width 1167 height 9
drag, startPoint x: 1091, startPoint y: 91, endPoint x: 1120, endPoint y: 91, distance: 29.3
click at [1120, 91] on div at bounding box center [630, 92] width 1094 height 4
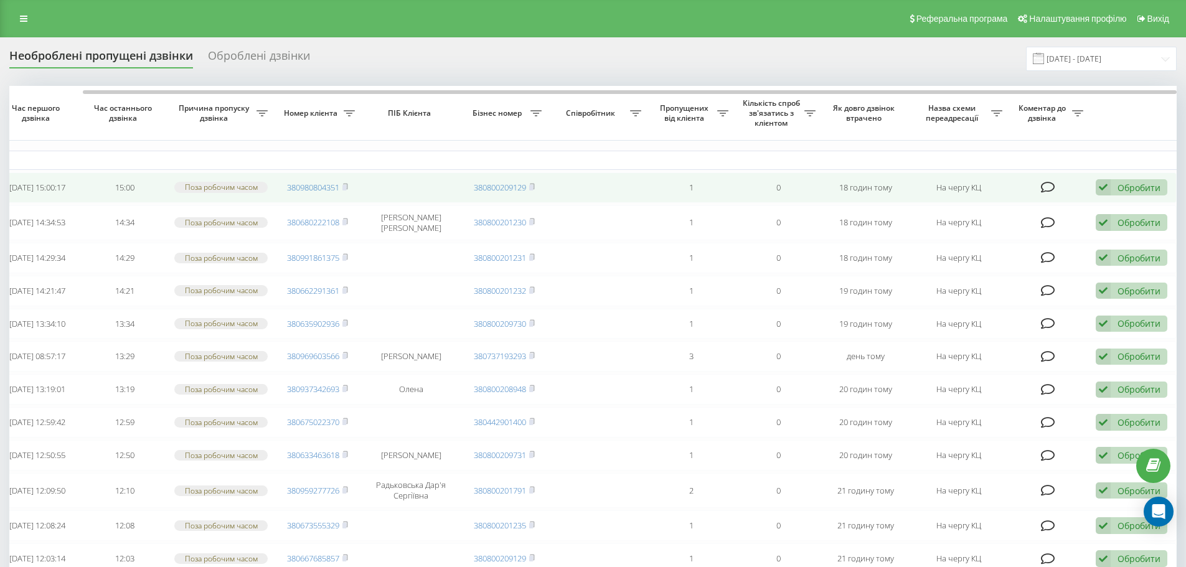
click at [1139, 181] on div "Обробити Не вдалося зв'язатися Зв'язався з клієнтом за допомогою іншого каналу …" at bounding box center [1131, 187] width 72 height 17
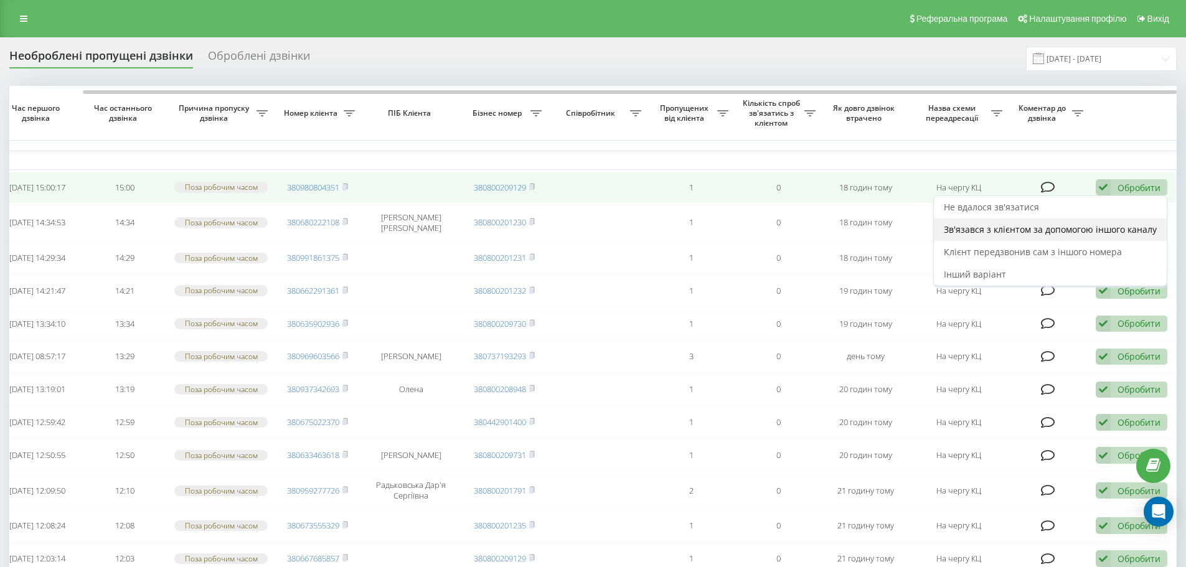
click at [1021, 235] on span "Зв'язався з клієнтом за допомогою іншого каналу" at bounding box center [1050, 229] width 213 height 12
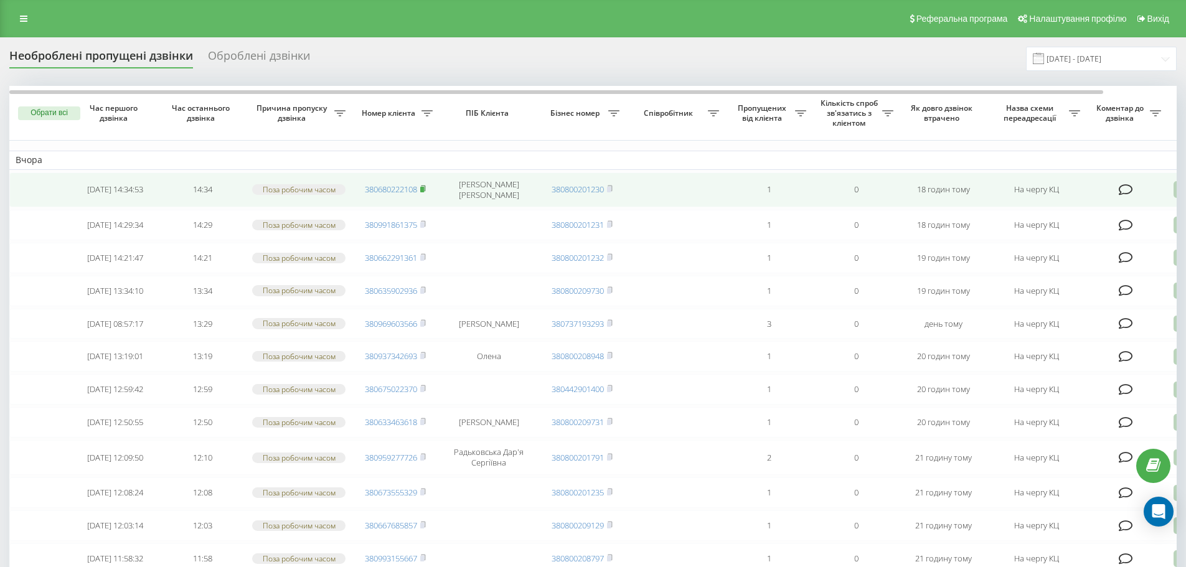
click at [423, 189] on rect at bounding box center [422, 190] width 4 height 6
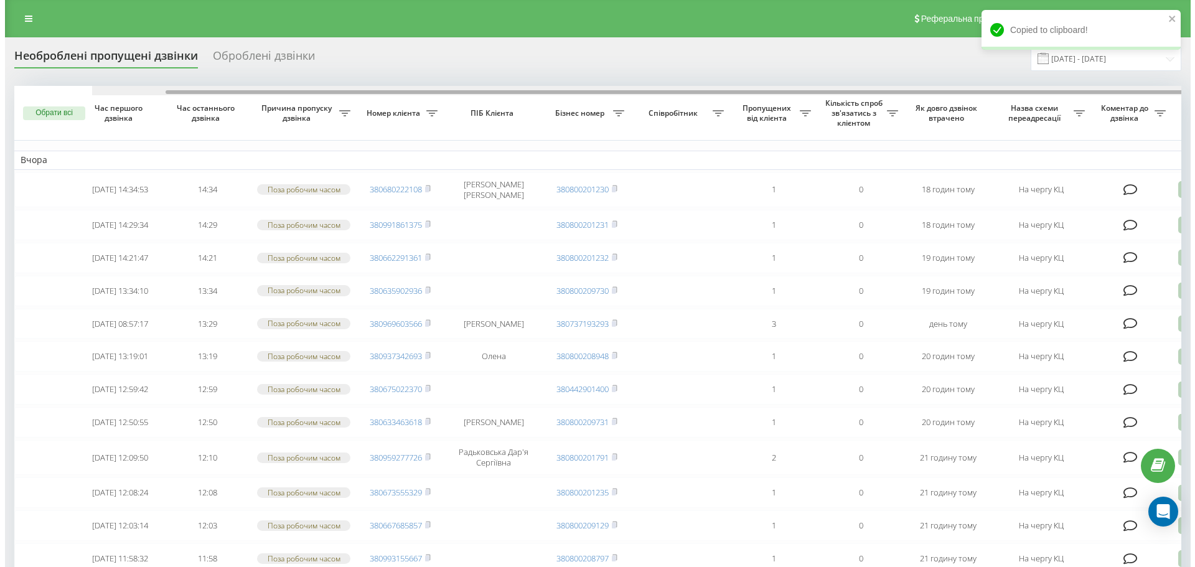
scroll to position [0, 78]
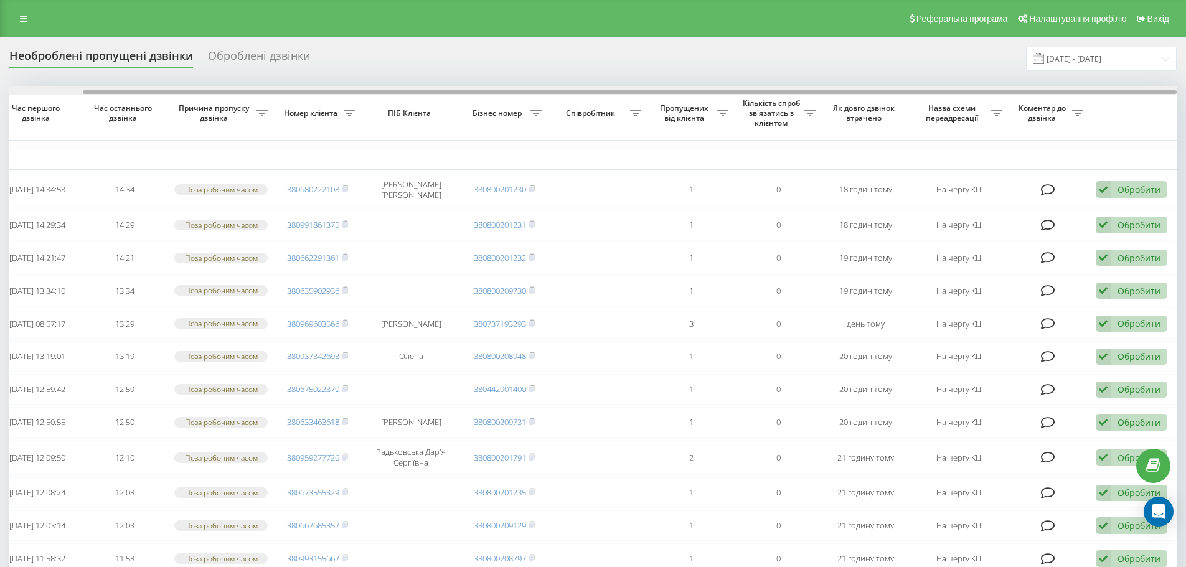
drag, startPoint x: 1060, startPoint y: 87, endPoint x: 1074, endPoint y: 92, distance: 15.4
click at [1074, 92] on div at bounding box center [592, 90] width 1167 height 9
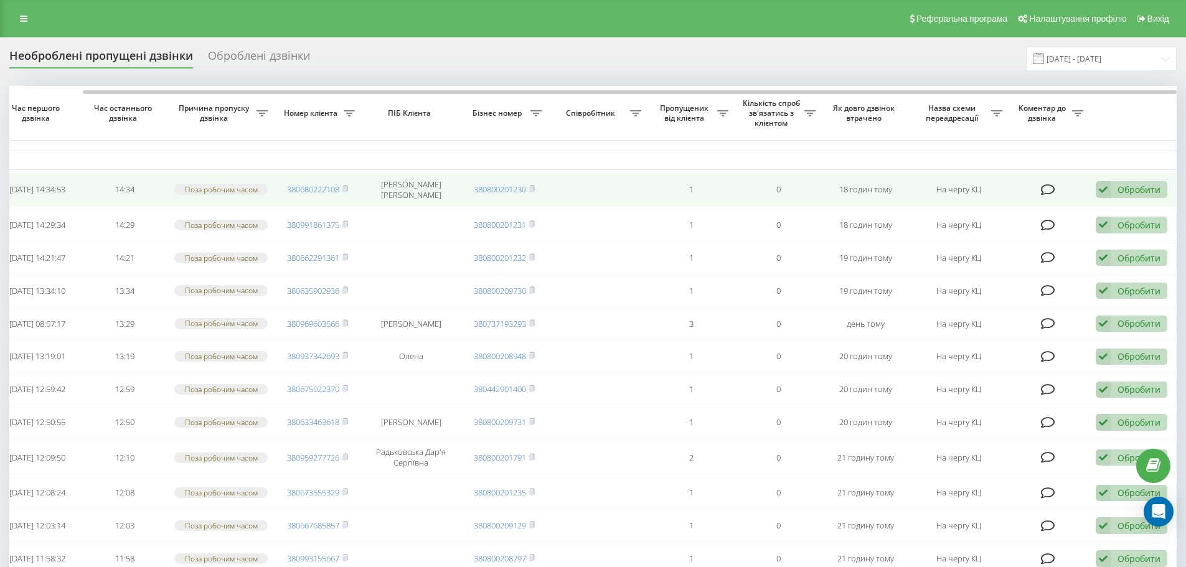
click at [1139, 190] on div "Обробити" at bounding box center [1138, 190] width 43 height 12
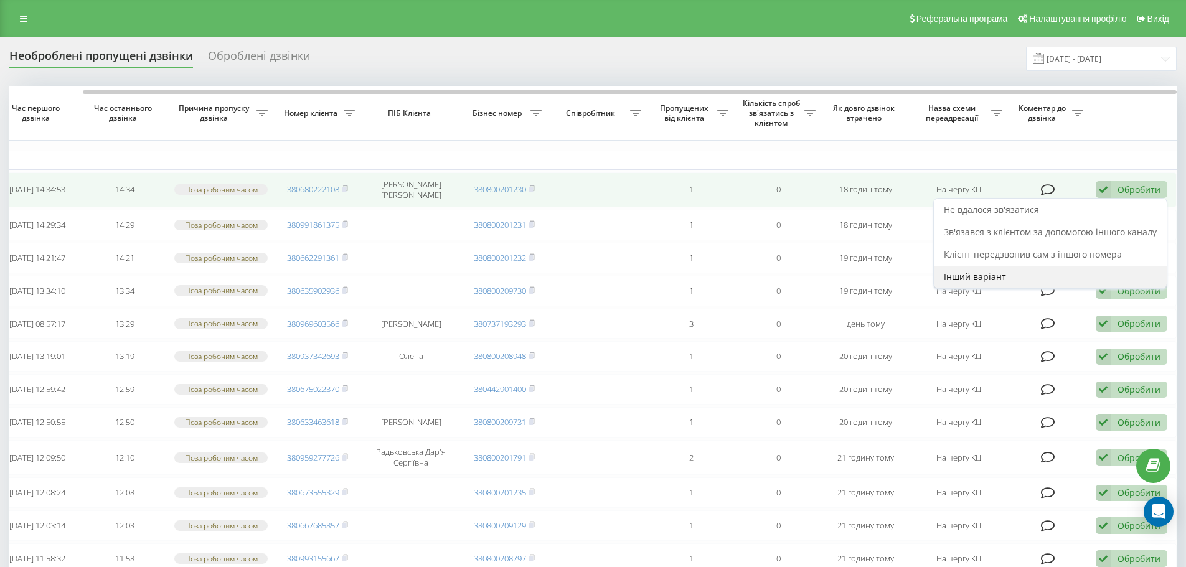
click at [1036, 273] on div "Інший варіант" at bounding box center [1050, 277] width 233 height 22
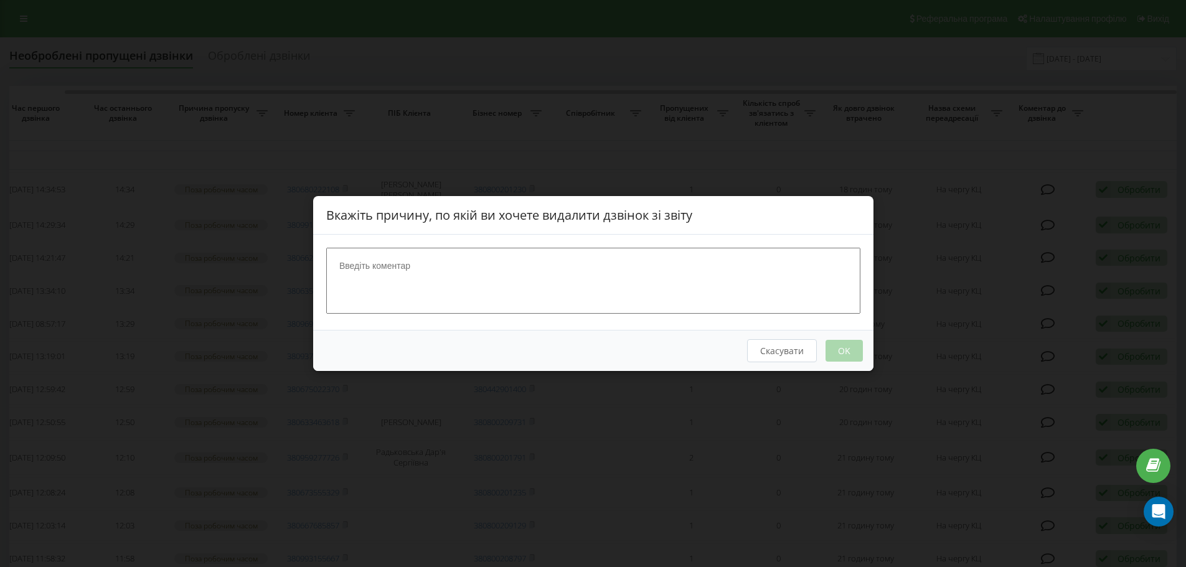
scroll to position [0, 68]
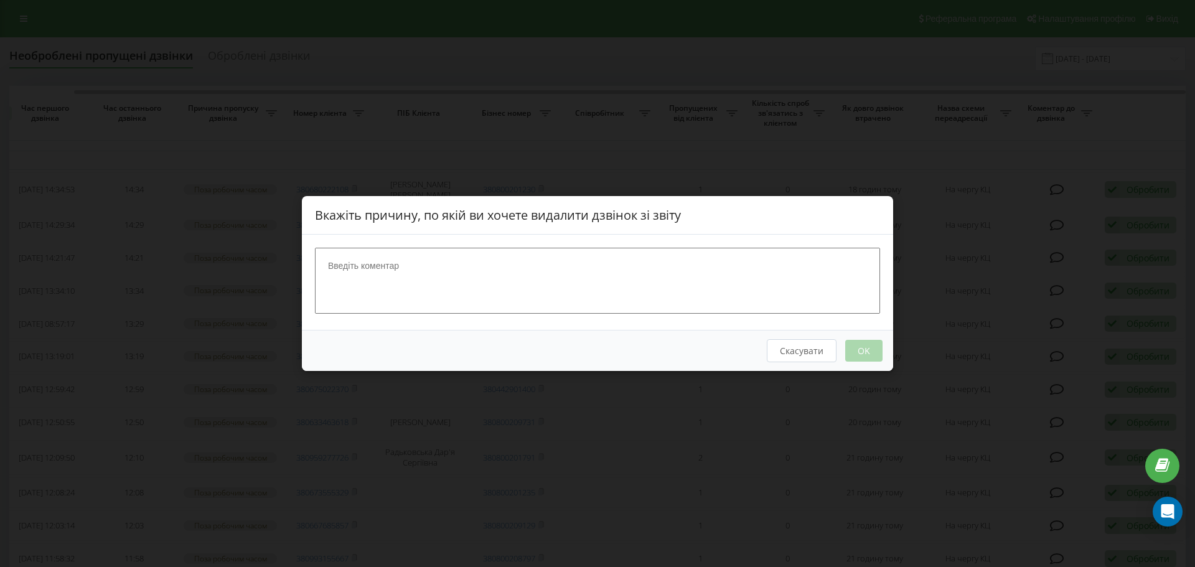
click at [520, 283] on textarea at bounding box center [597, 281] width 565 height 66
type textarea "сама зател для запису"
click at [855, 351] on button "OK" at bounding box center [863, 351] width 37 height 22
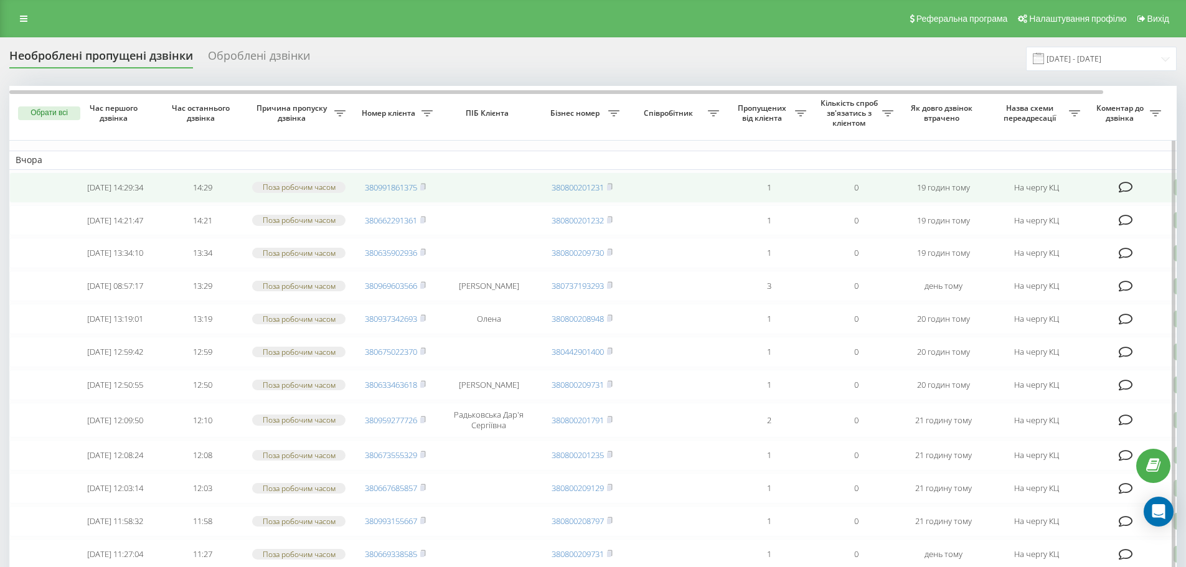
click at [425, 189] on icon at bounding box center [423, 186] width 4 height 6
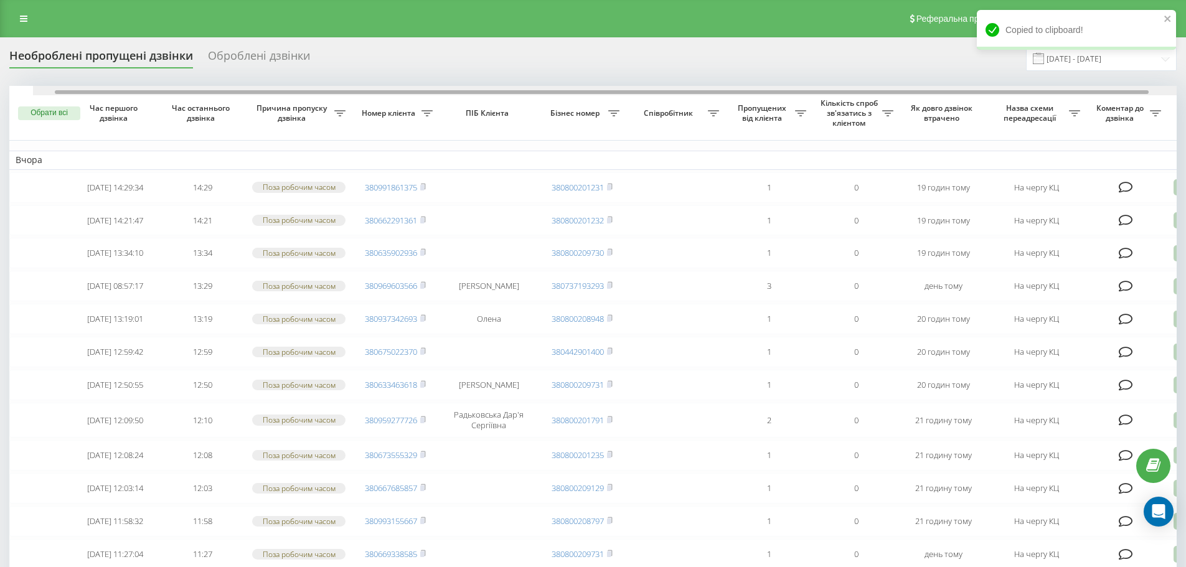
scroll to position [0, 27]
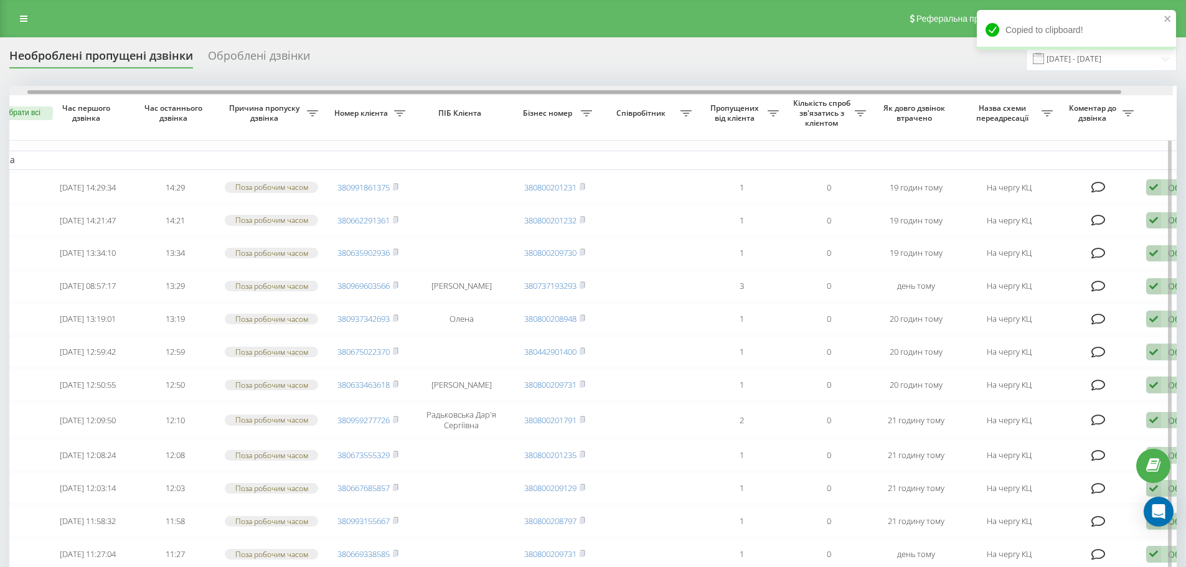
drag, startPoint x: 1067, startPoint y: 90, endPoint x: 1094, endPoint y: 101, distance: 28.2
click at [1094, 101] on div "Обрати всі Час першого дзвінка Час останнього дзвінка Причина пропуску дзвінка …" at bounding box center [592, 498] width 1167 height 825
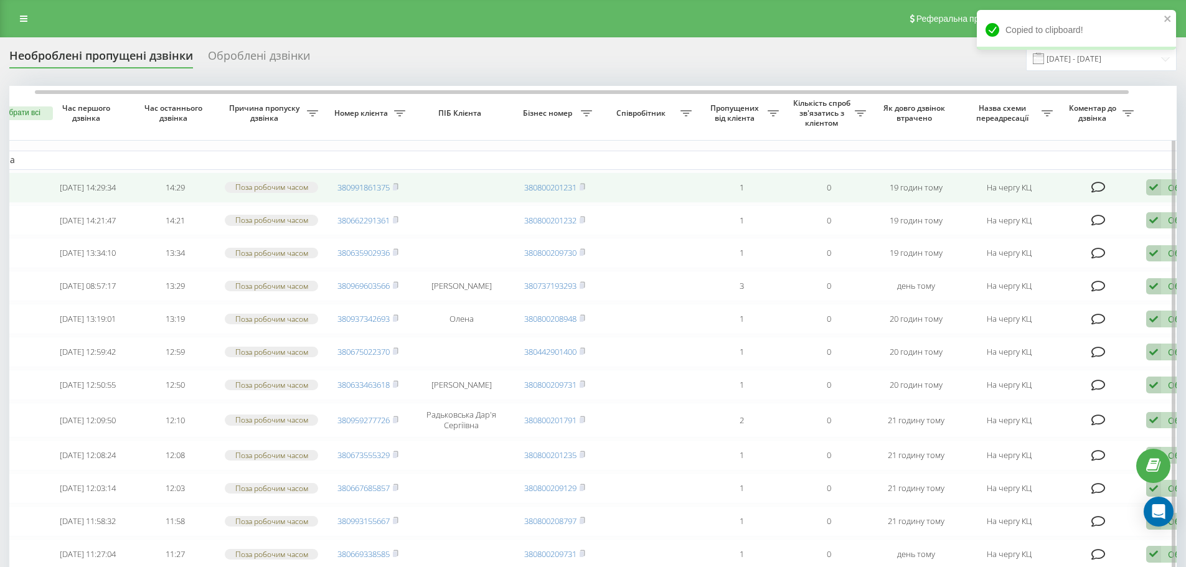
click at [1156, 192] on icon at bounding box center [1153, 187] width 15 height 17
click at [1050, 213] on span "Не вдалося зв'язатися" at bounding box center [1041, 207] width 95 height 12
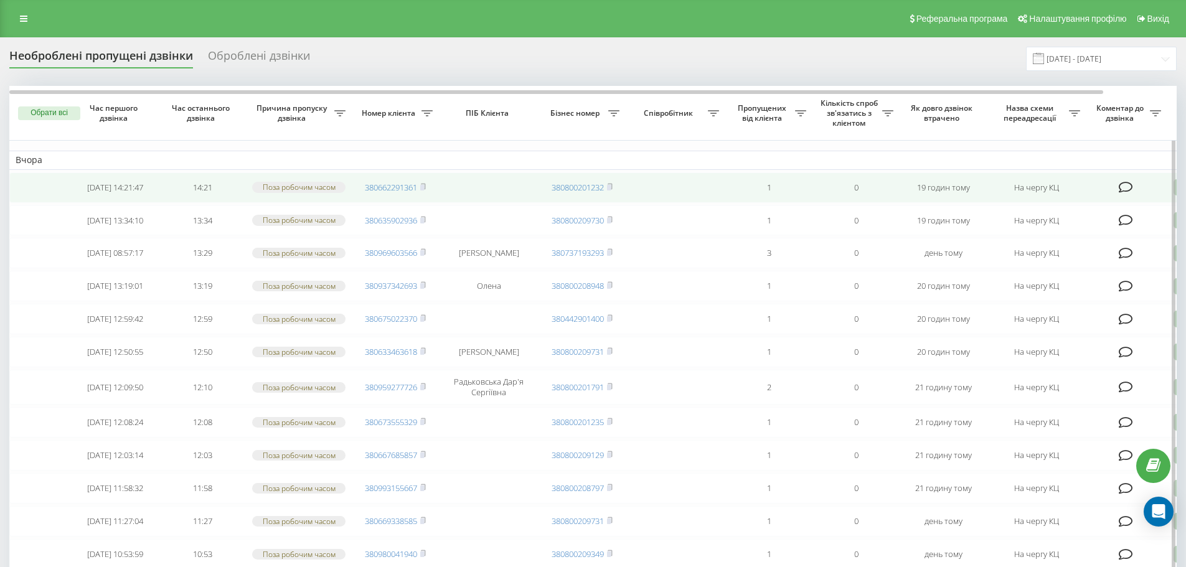
drag, startPoint x: 423, startPoint y: 190, endPoint x: 461, endPoint y: 190, distance: 38.0
click at [423, 190] on rect at bounding box center [422, 188] width 4 height 6
click at [424, 187] on icon at bounding box center [423, 186] width 6 height 7
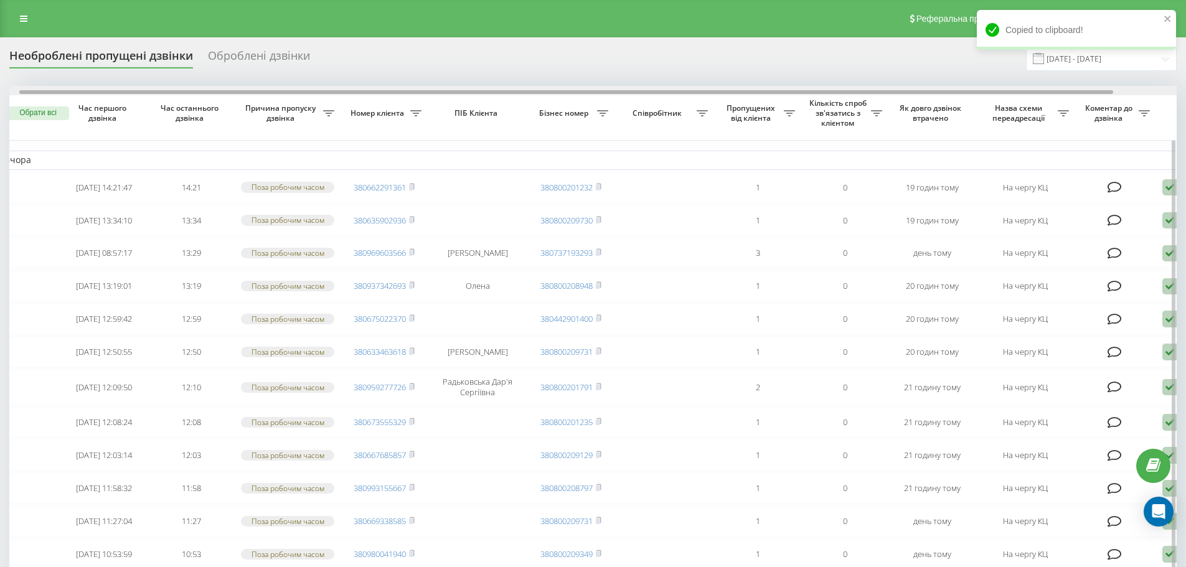
scroll to position [0, 14]
drag, startPoint x: 1087, startPoint y: 93, endPoint x: 1101, endPoint y: 99, distance: 14.8
click at [1101, 99] on div "Обрати всі Час першого дзвінка Час останнього дзвінка Причина пропуску дзвінка …" at bounding box center [592, 482] width 1167 height 792
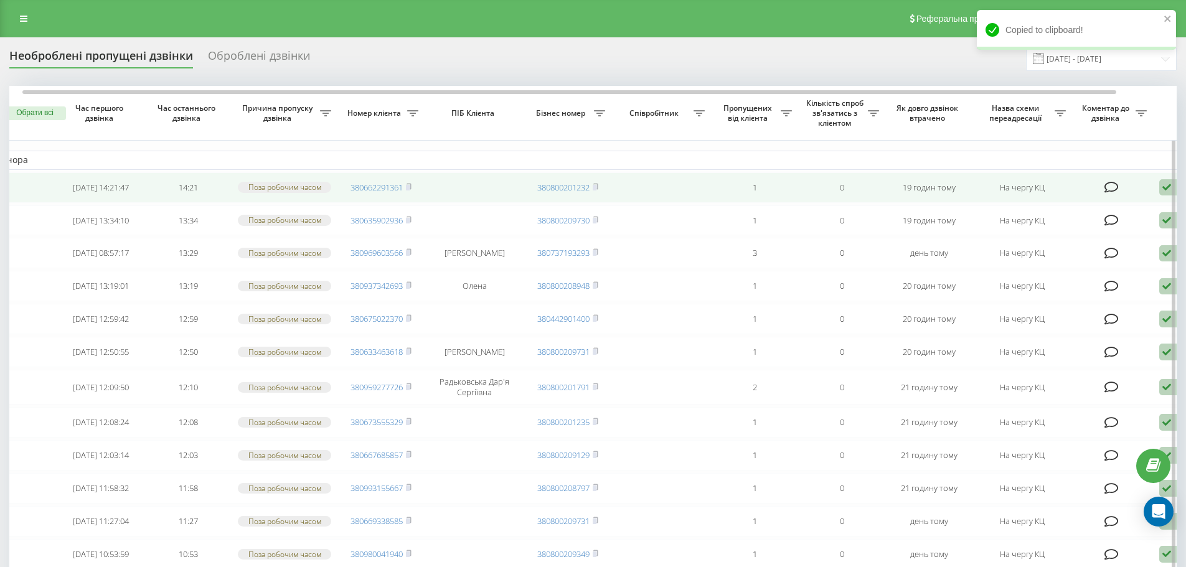
click at [1163, 188] on icon at bounding box center [1166, 187] width 15 height 17
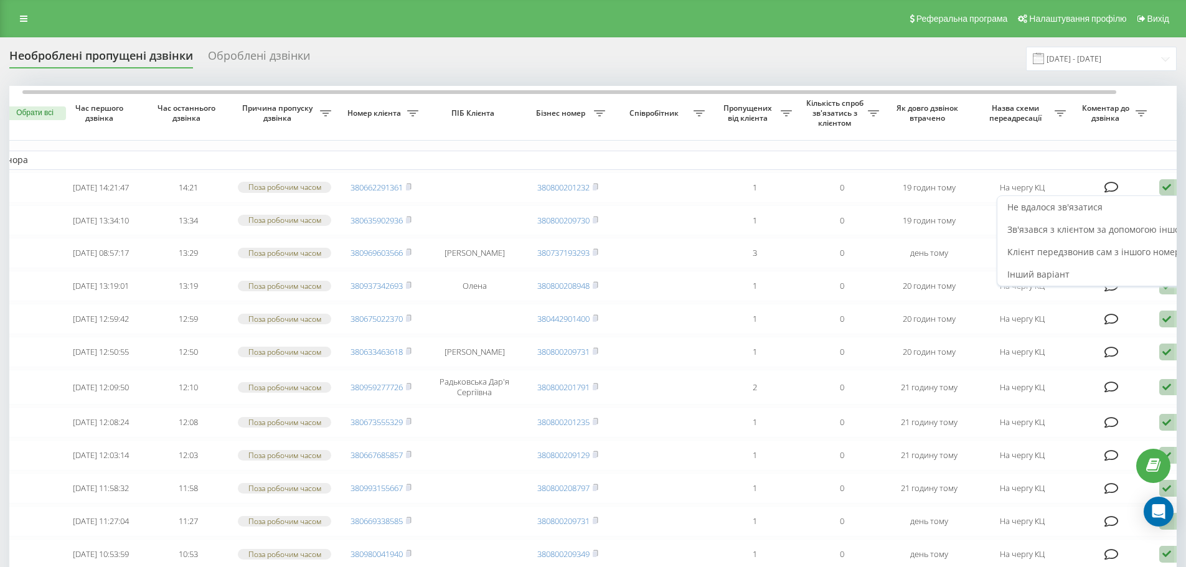
click at [1049, 209] on span "Не вдалося зв'язатися" at bounding box center [1054, 207] width 95 height 12
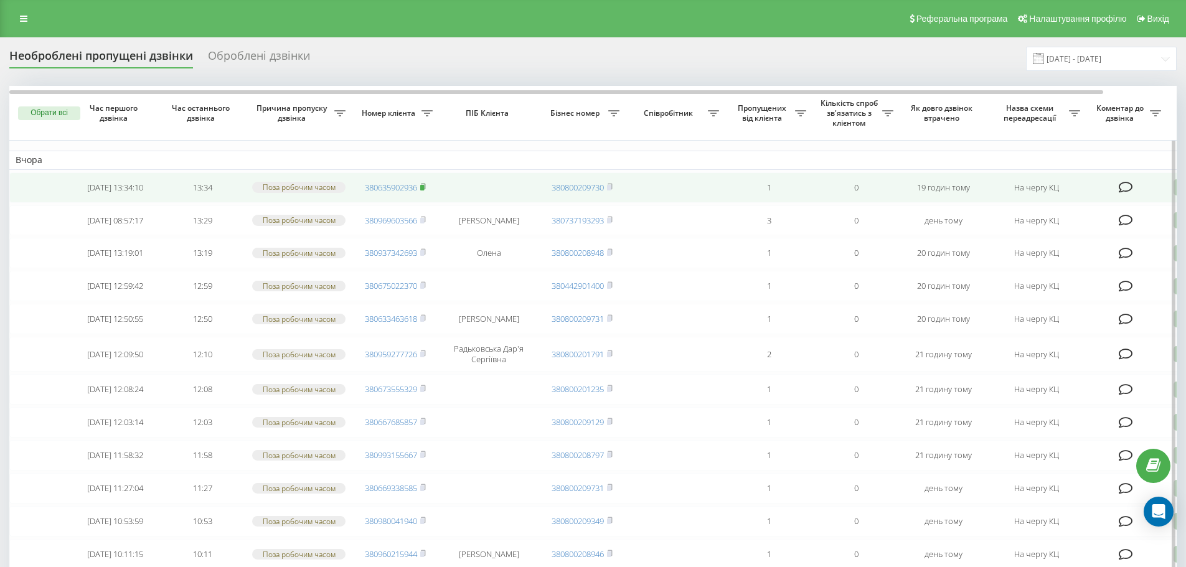
click at [425, 189] on icon at bounding box center [423, 186] width 4 height 6
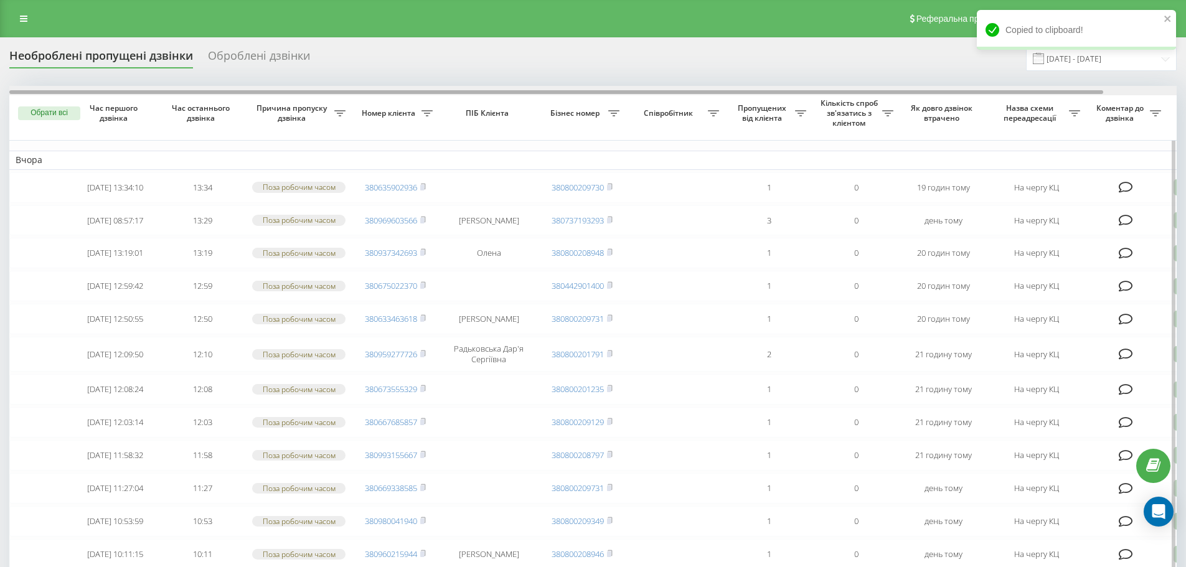
scroll to position [0, 78]
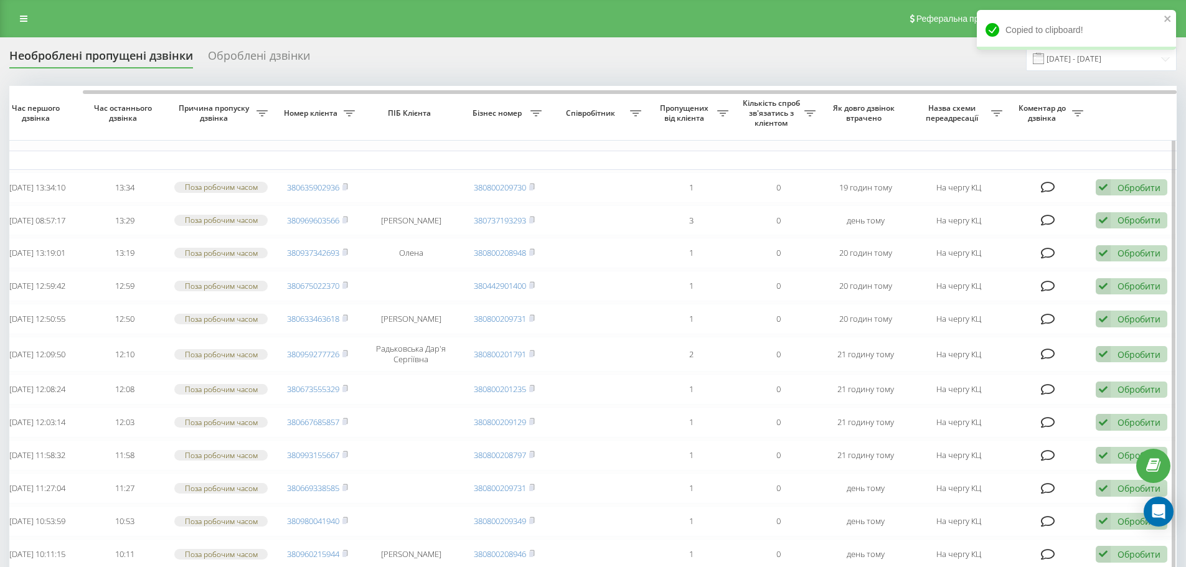
drag, startPoint x: 1074, startPoint y: 90, endPoint x: 1091, endPoint y: 98, distance: 19.0
click at [1089, 91] on div at bounding box center [592, 90] width 1167 height 9
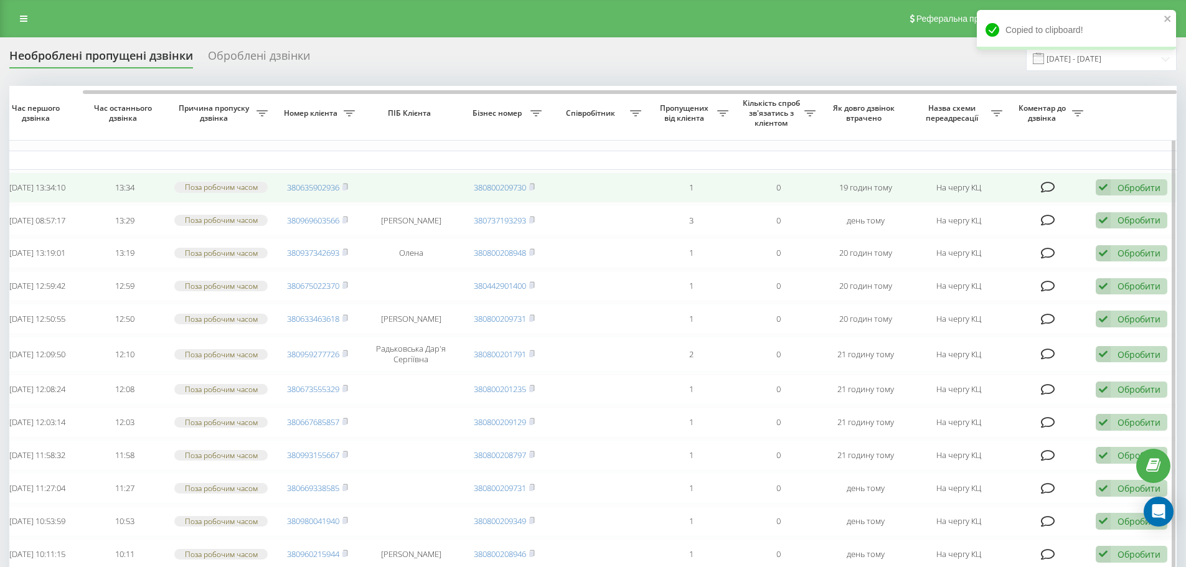
click at [1123, 187] on div "Обробити" at bounding box center [1138, 188] width 43 height 12
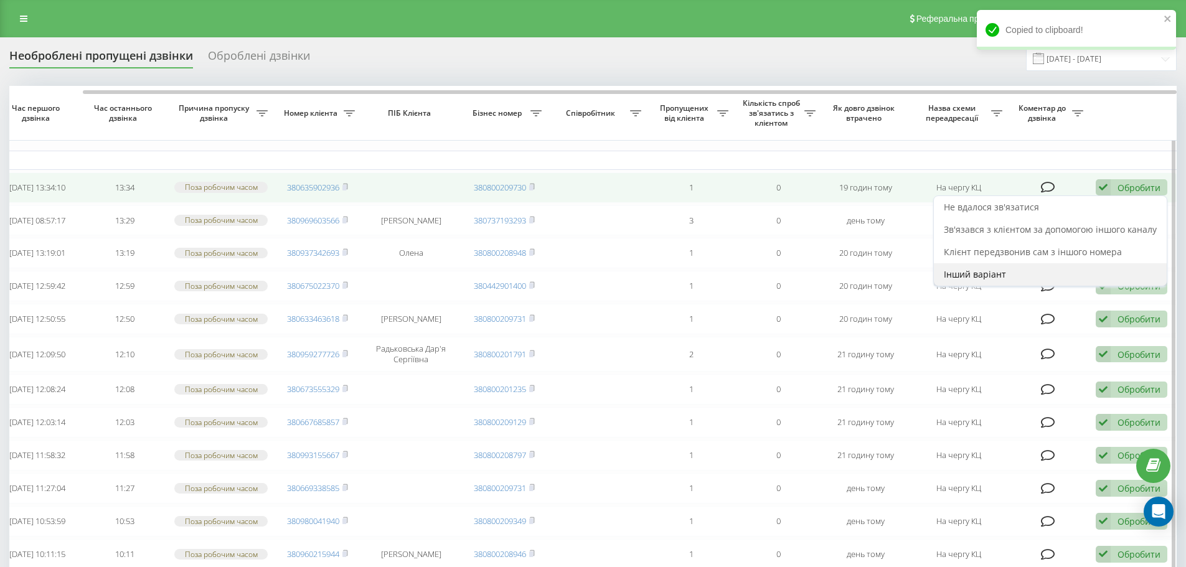
click at [998, 277] on span "Інший варіант" at bounding box center [975, 274] width 62 height 12
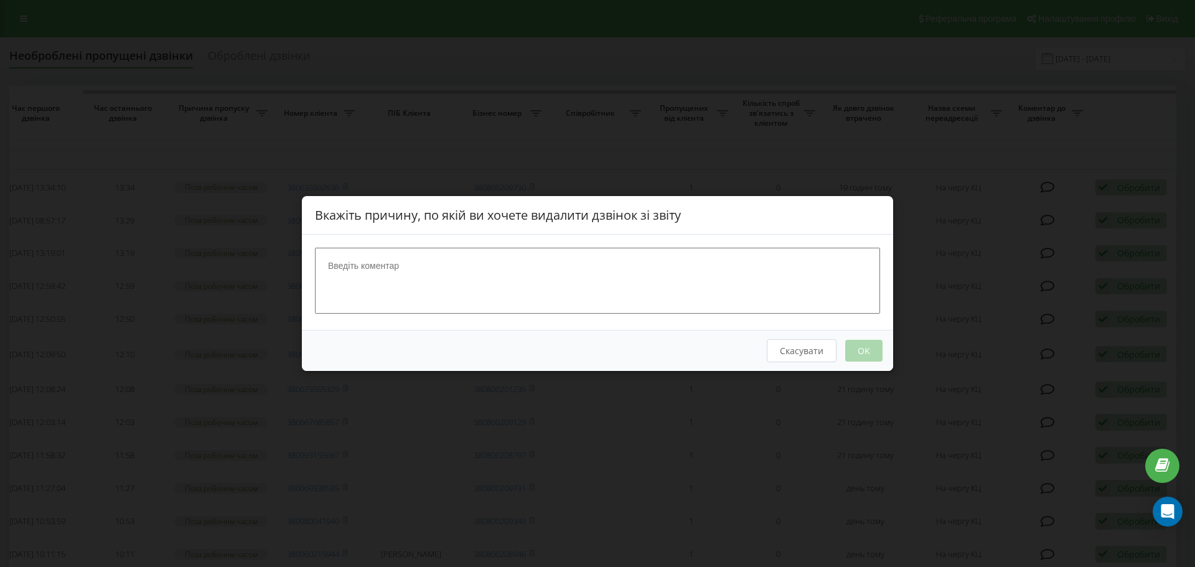
click at [644, 268] on textarea at bounding box center [597, 281] width 565 height 66
type textarea "перевод мц"
click at [863, 348] on button "OK" at bounding box center [863, 351] width 37 height 22
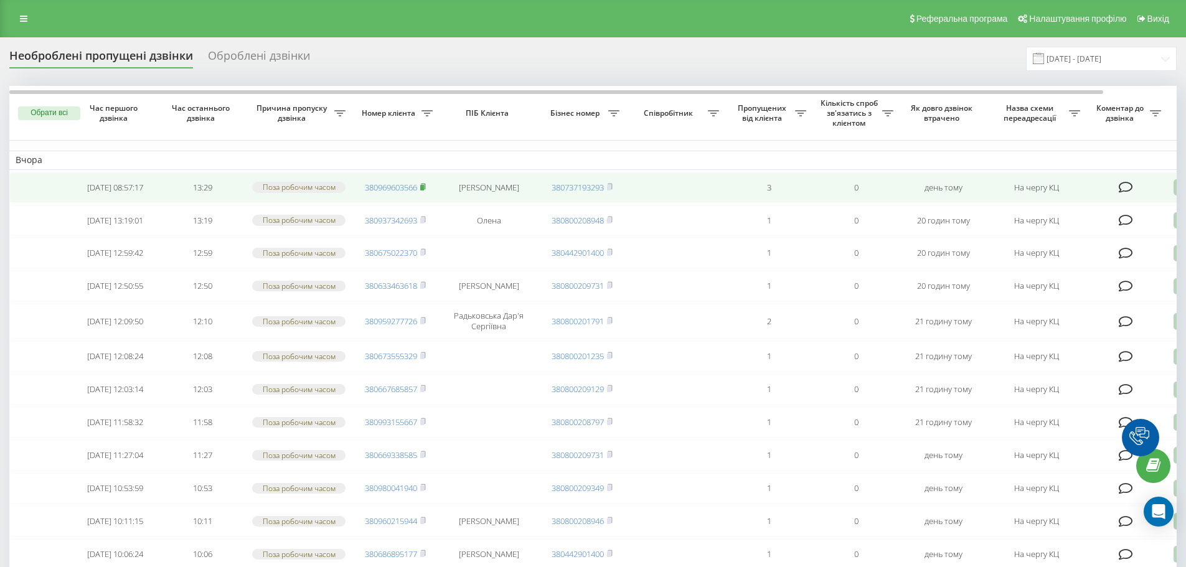
click at [424, 189] on rect at bounding box center [422, 188] width 4 height 6
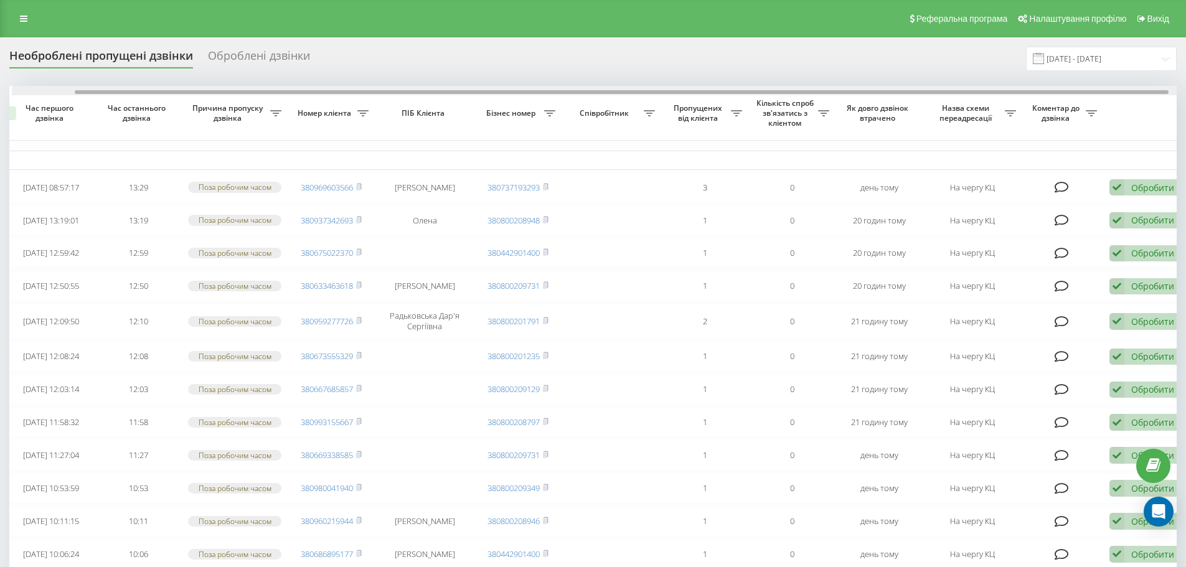
scroll to position [0, 67]
drag, startPoint x: 1043, startPoint y: 91, endPoint x: 1105, endPoint y: 107, distance: 64.9
click at [1105, 107] on div "Обрати всі Час першого дзвінка Час останнього дзвінка Причина пропуску дзвінка …" at bounding box center [592, 449] width 1167 height 726
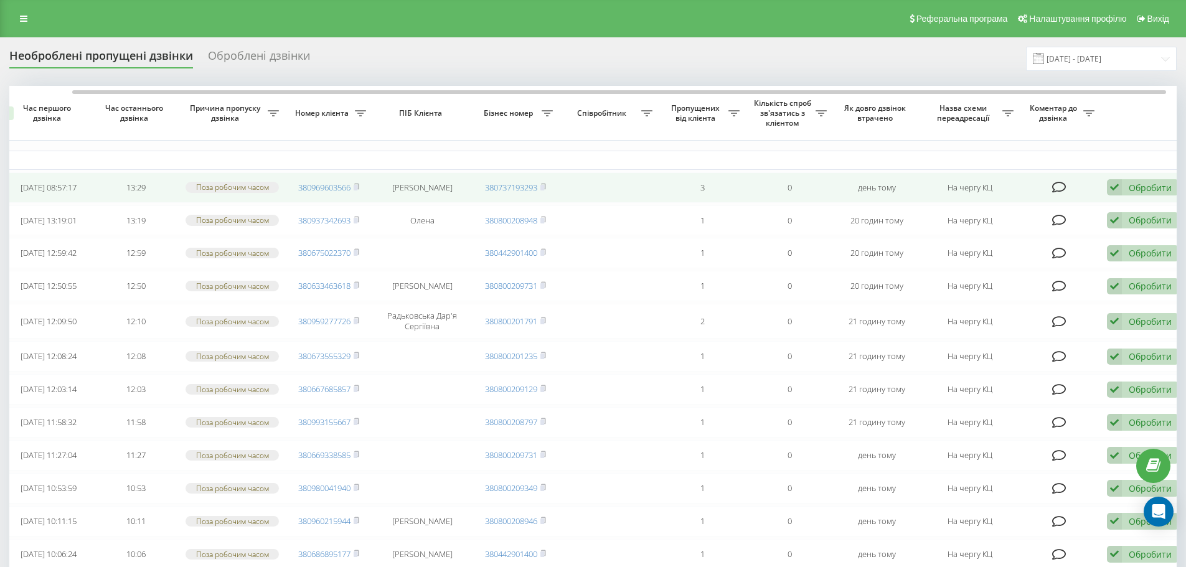
click at [1136, 189] on div "Обробити" at bounding box center [1149, 188] width 43 height 12
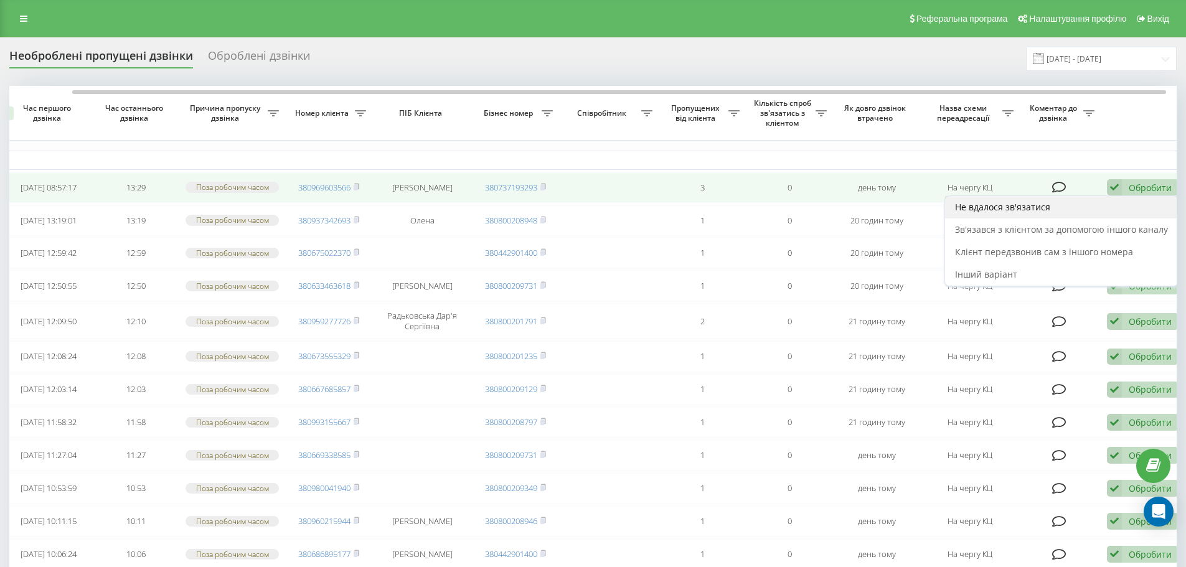
click at [1002, 207] on span "Не вдалося зв'язатися" at bounding box center [1002, 207] width 95 height 12
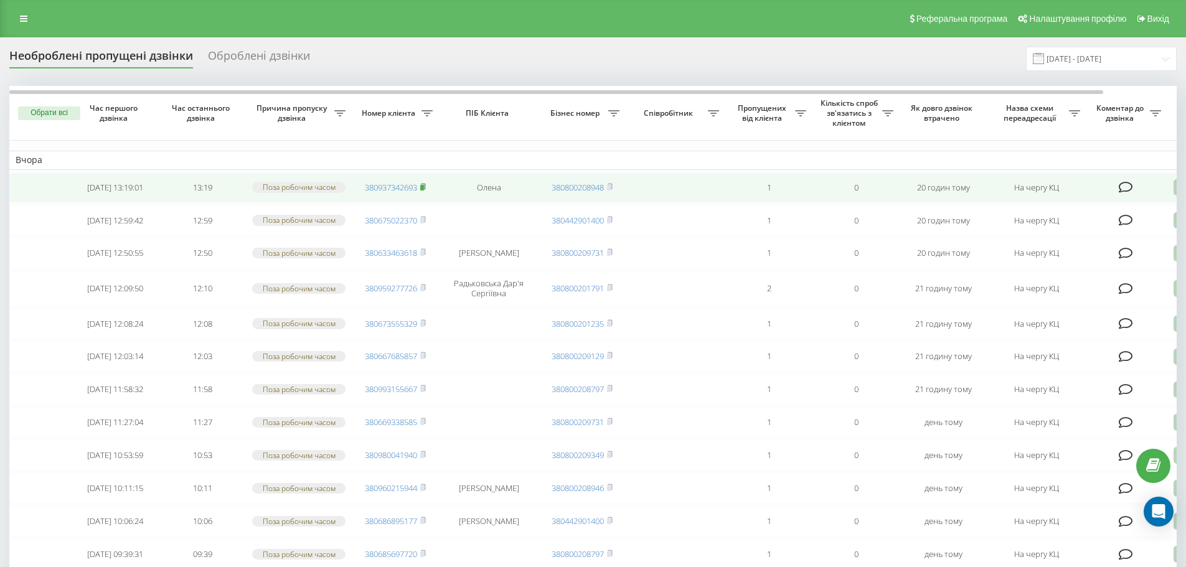
click at [424, 189] on rect at bounding box center [422, 188] width 4 height 6
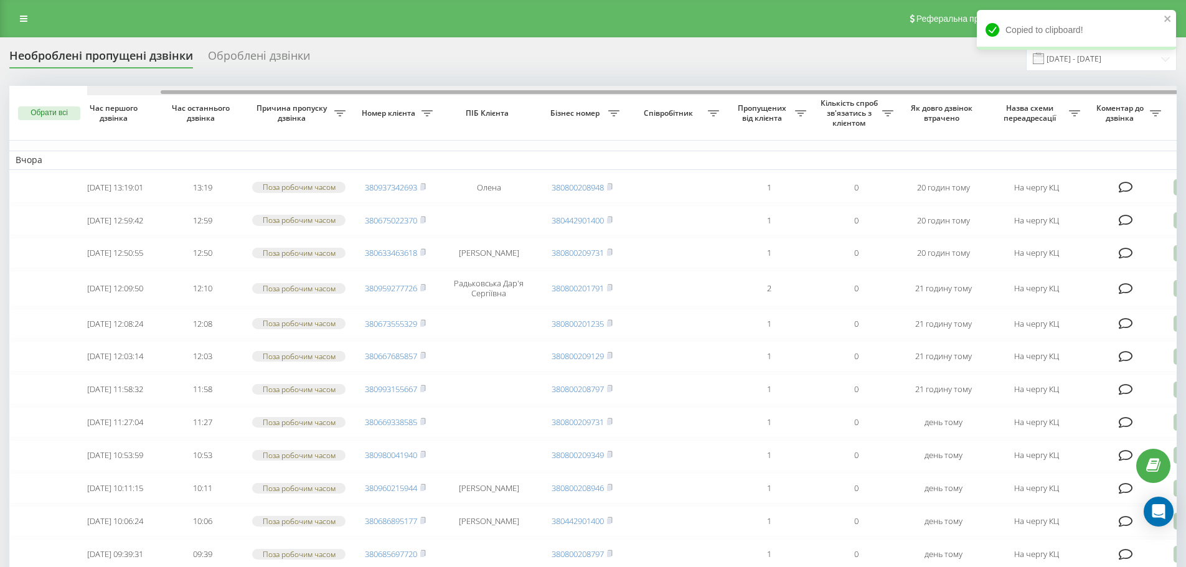
scroll to position [0, 78]
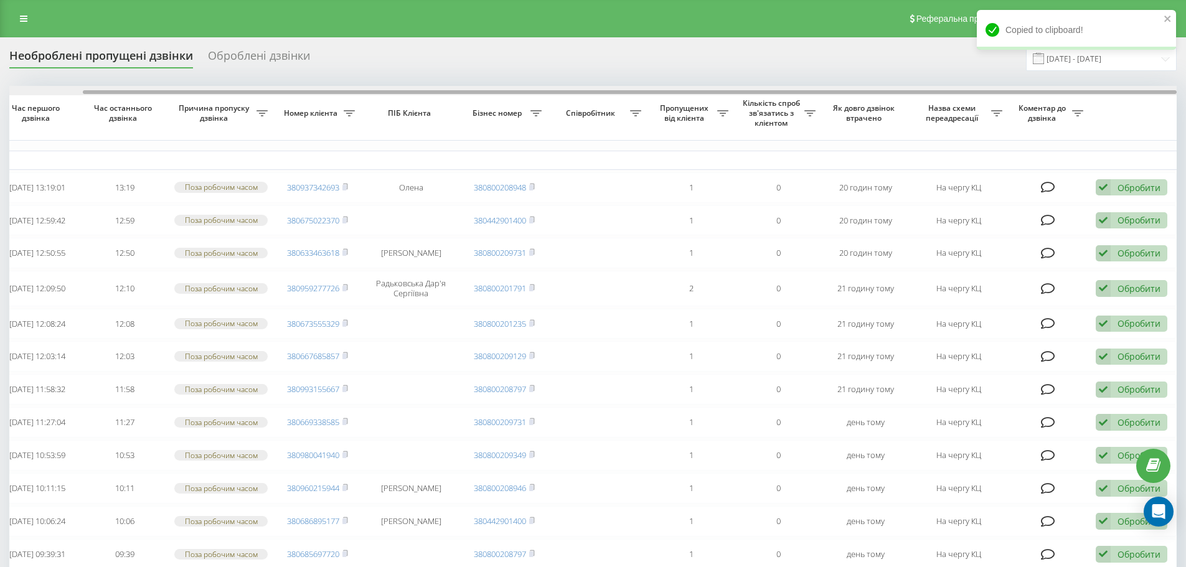
drag, startPoint x: 1088, startPoint y: 91, endPoint x: 1105, endPoint y: 92, distance: 16.9
click at [1105, 92] on div at bounding box center [592, 90] width 1167 height 9
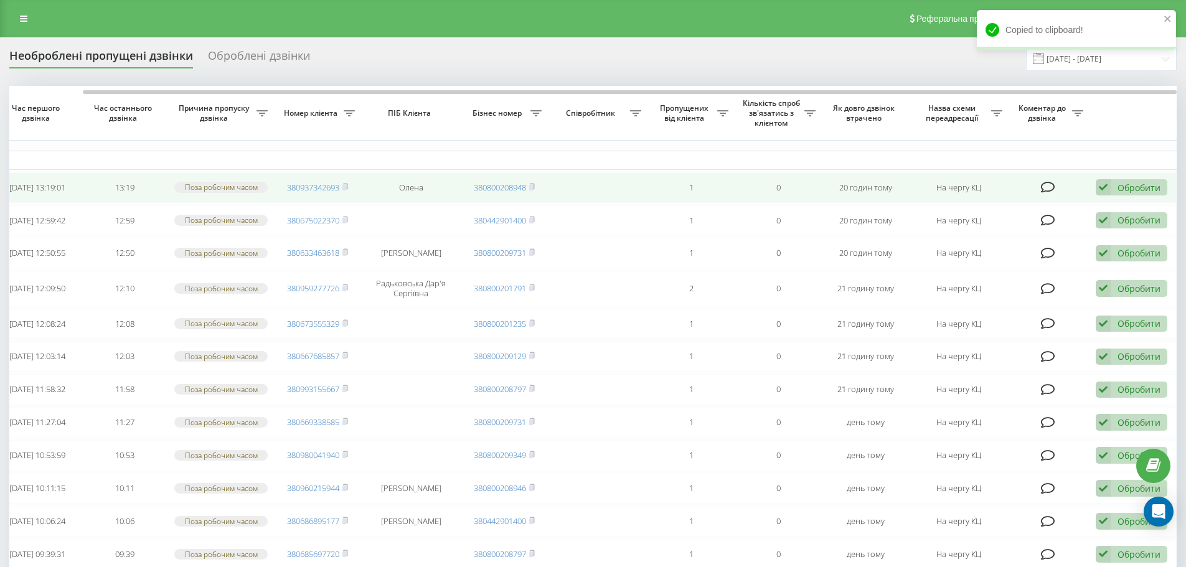
click at [1141, 188] on div "Обробити" at bounding box center [1138, 188] width 43 height 12
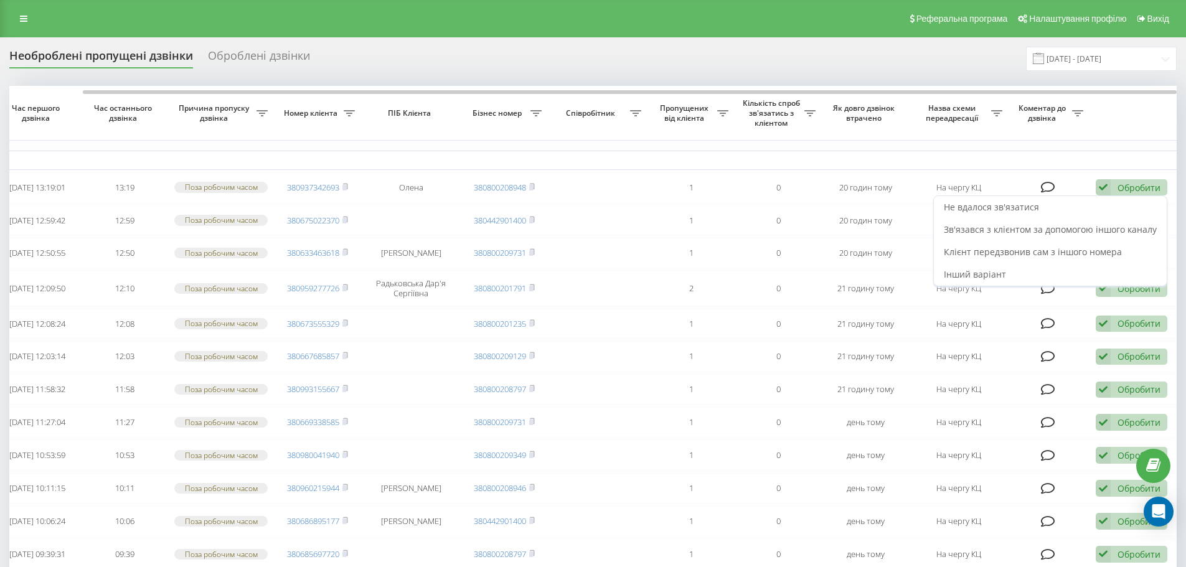
drag, startPoint x: 1074, startPoint y: 209, endPoint x: 1039, endPoint y: 222, distance: 37.2
click at [1074, 208] on div "Не вдалося зв'язатися" at bounding box center [1050, 207] width 233 height 22
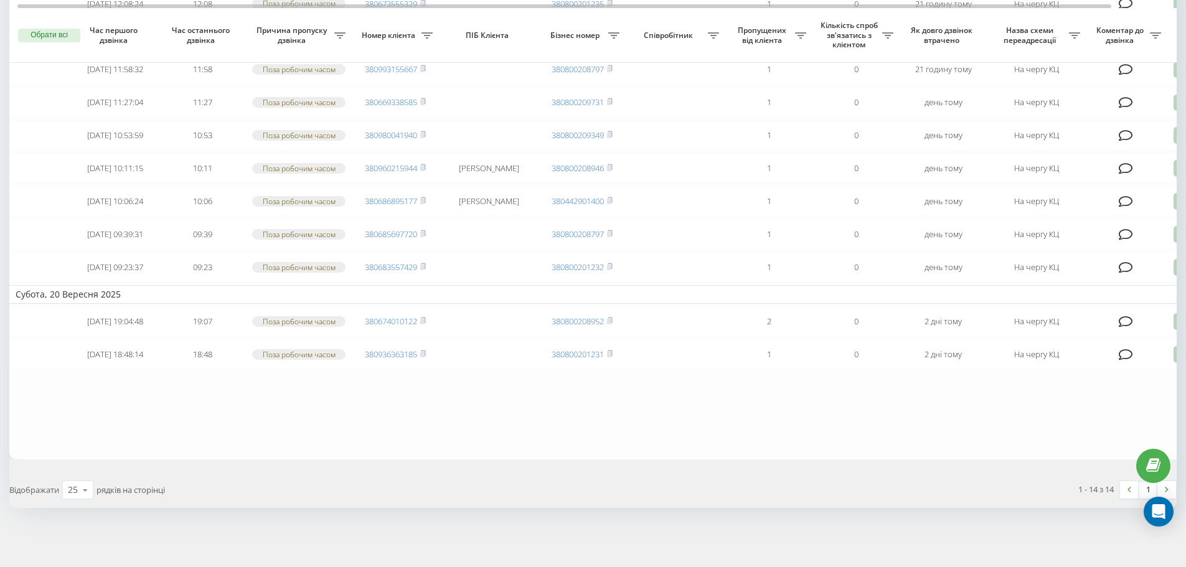
scroll to position [0, 0]
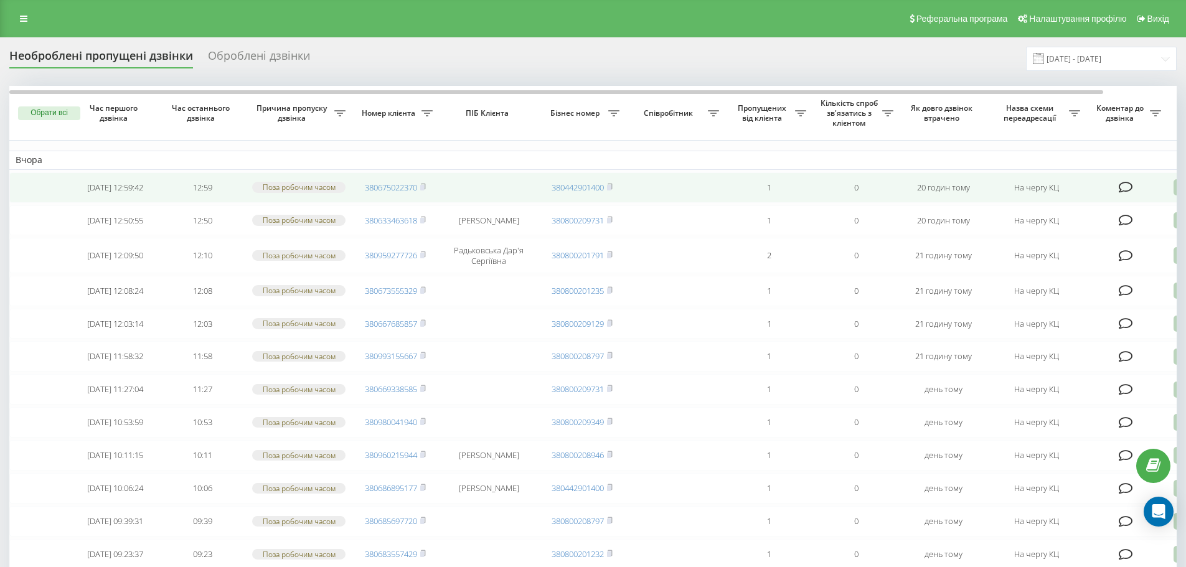
click at [426, 187] on icon at bounding box center [423, 186] width 6 height 7
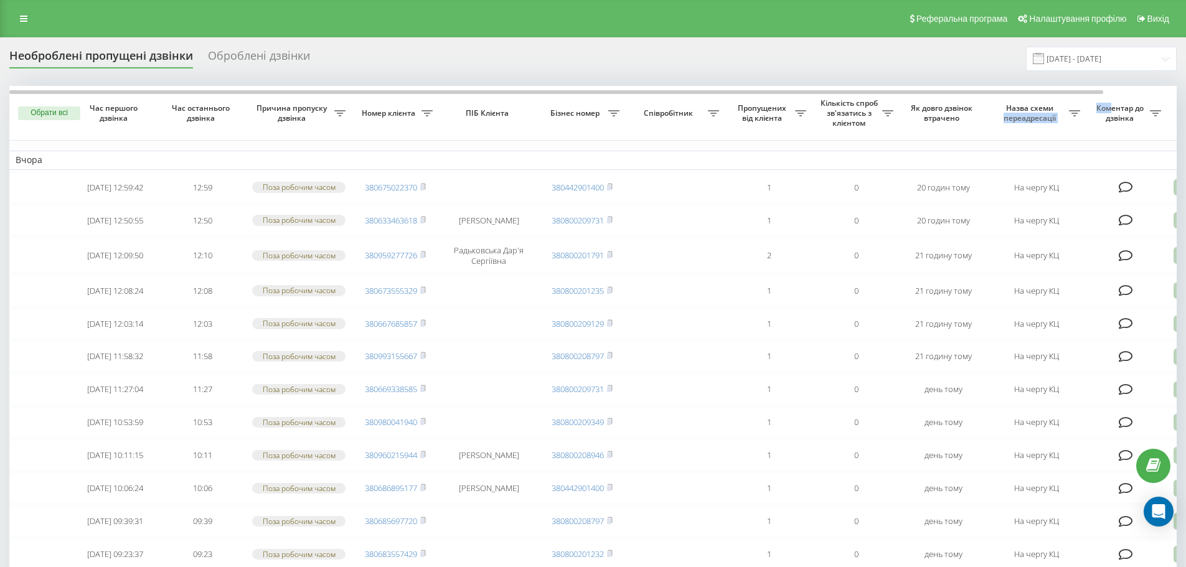
drag, startPoint x: 1066, startPoint y: 90, endPoint x: 1109, endPoint y: 93, distance: 43.7
click at [1109, 93] on tr "Обрати всі Час першого дзвінка Час останнього дзвінка Причина пропуску дзвінка …" at bounding box center [631, 113] width 1245 height 55
click at [987, 73] on div "Необроблені пропущені дзвінки Оброблені дзвінки 22.08.2025 - 22.09.2025 Обрати …" at bounding box center [592, 421] width 1167 height 748
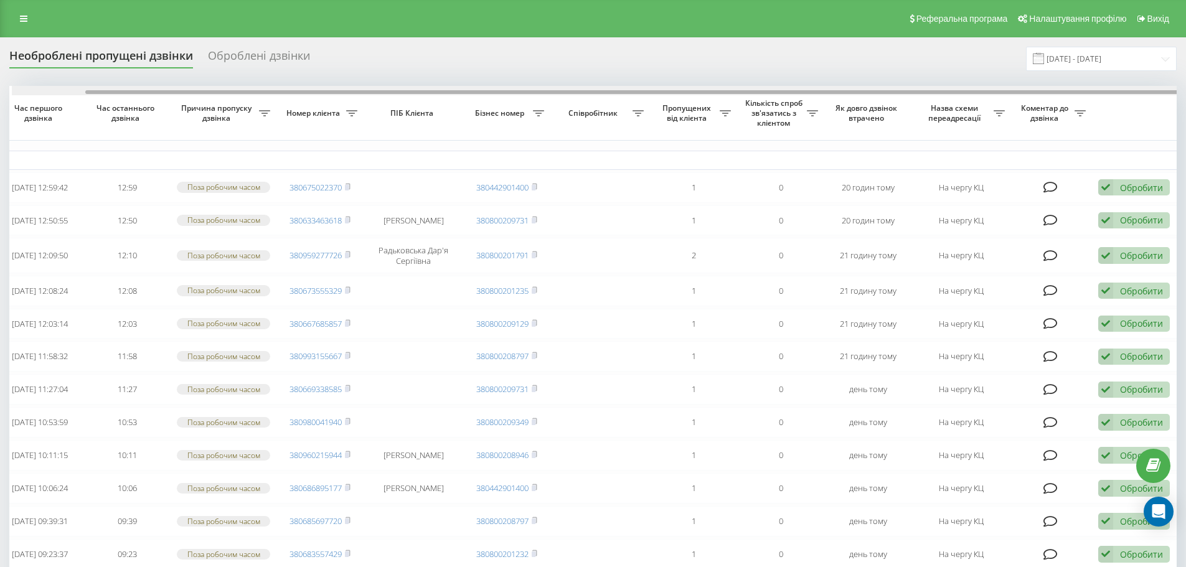
scroll to position [0, 78]
drag, startPoint x: 1019, startPoint y: 90, endPoint x: 1111, endPoint y: 80, distance: 92.7
click at [1111, 80] on div "Необроблені пропущені дзвінки Оброблені дзвінки 22.08.2025 - 22.09.2025 Обрати …" at bounding box center [592, 421] width 1167 height 748
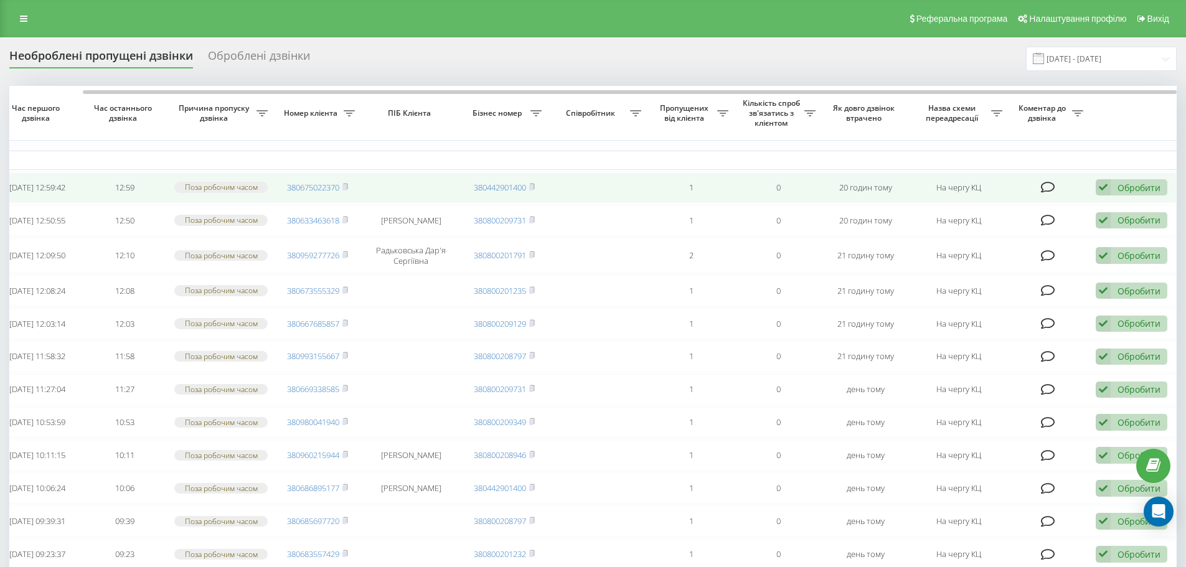
click at [1135, 193] on div "Обробити" at bounding box center [1138, 188] width 43 height 12
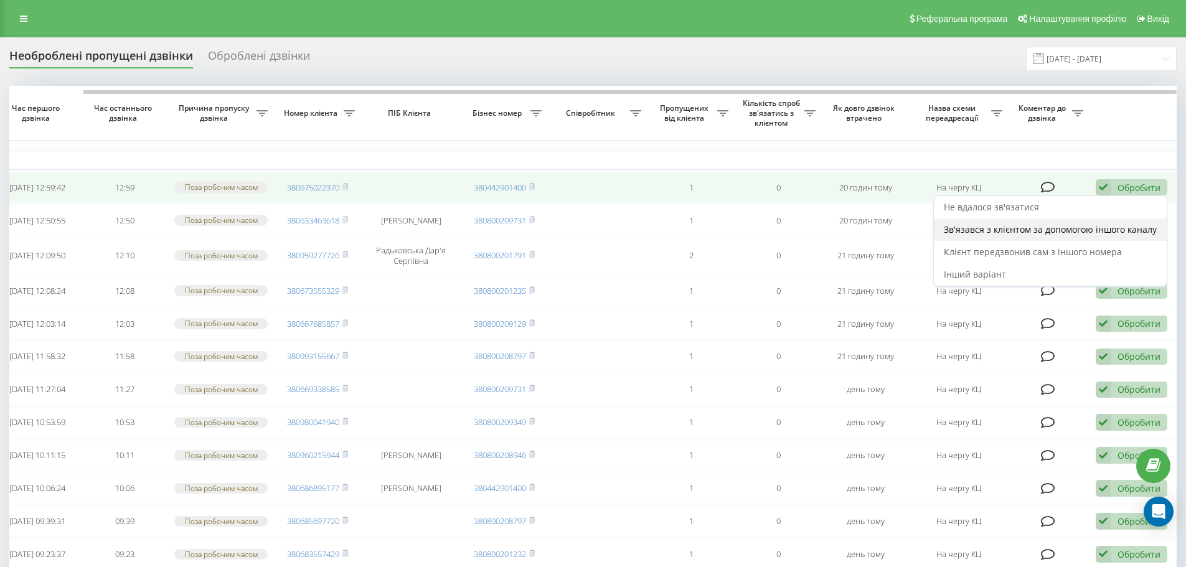
click at [994, 233] on span "Зв'язався з клієнтом за допомогою іншого каналу" at bounding box center [1050, 229] width 213 height 12
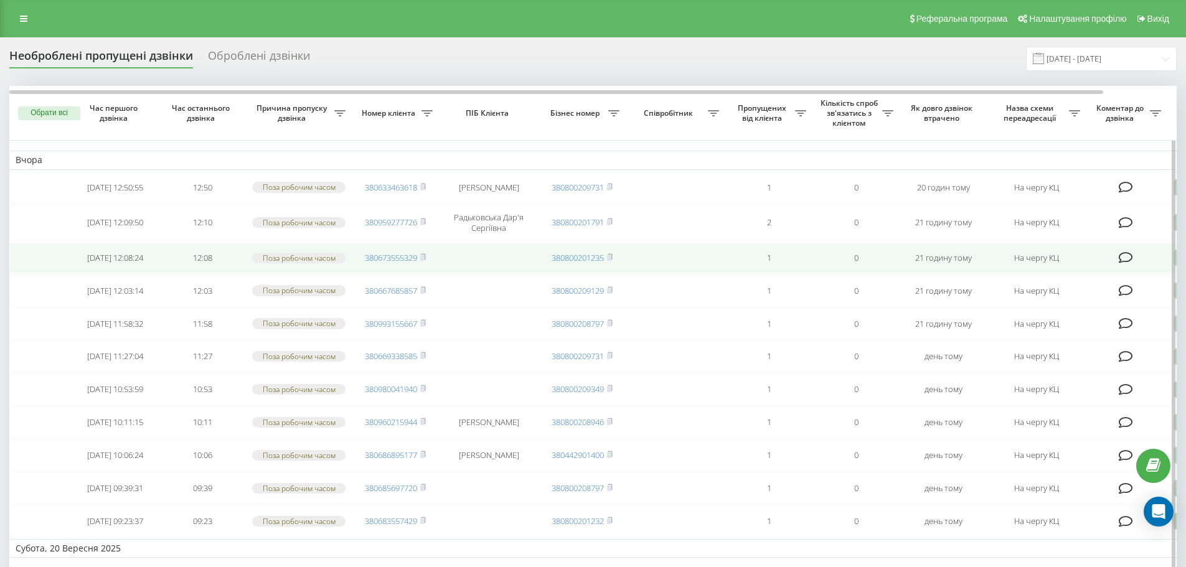
drag, startPoint x: 425, startPoint y: 189, endPoint x: 479, endPoint y: 260, distance: 89.3
click at [424, 189] on rect at bounding box center [422, 188] width 4 height 6
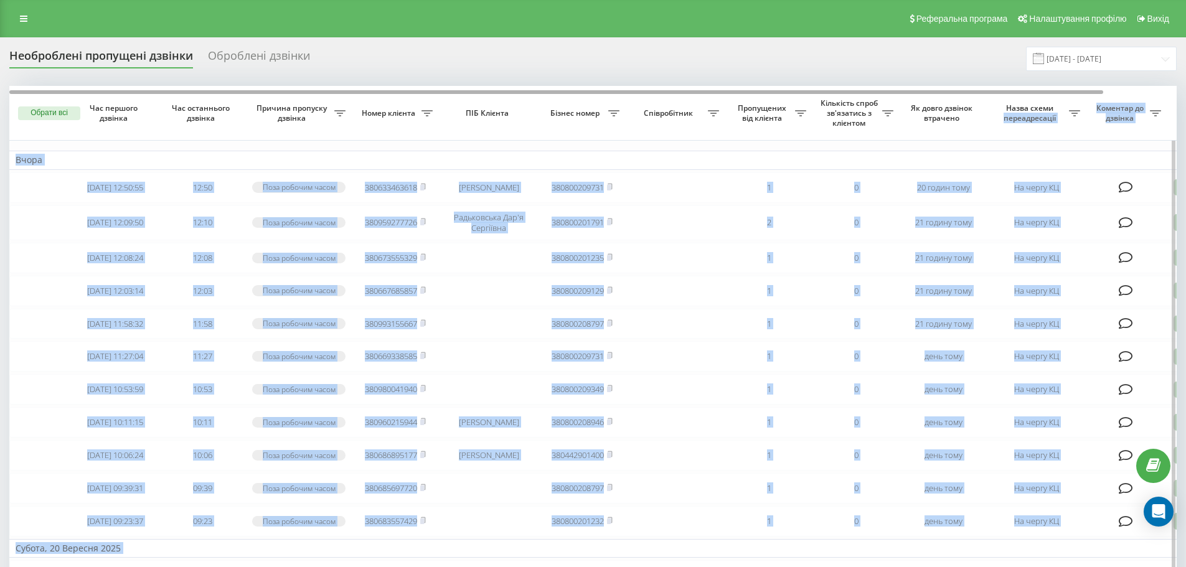
drag, startPoint x: 1062, startPoint y: 88, endPoint x: 1085, endPoint y: 93, distance: 23.6
click at [1085, 93] on div "Обрати всі Час першого дзвінка Час останнього дзвінка Причина пропуску дзвінка …" at bounding box center [592, 399] width 1167 height 627
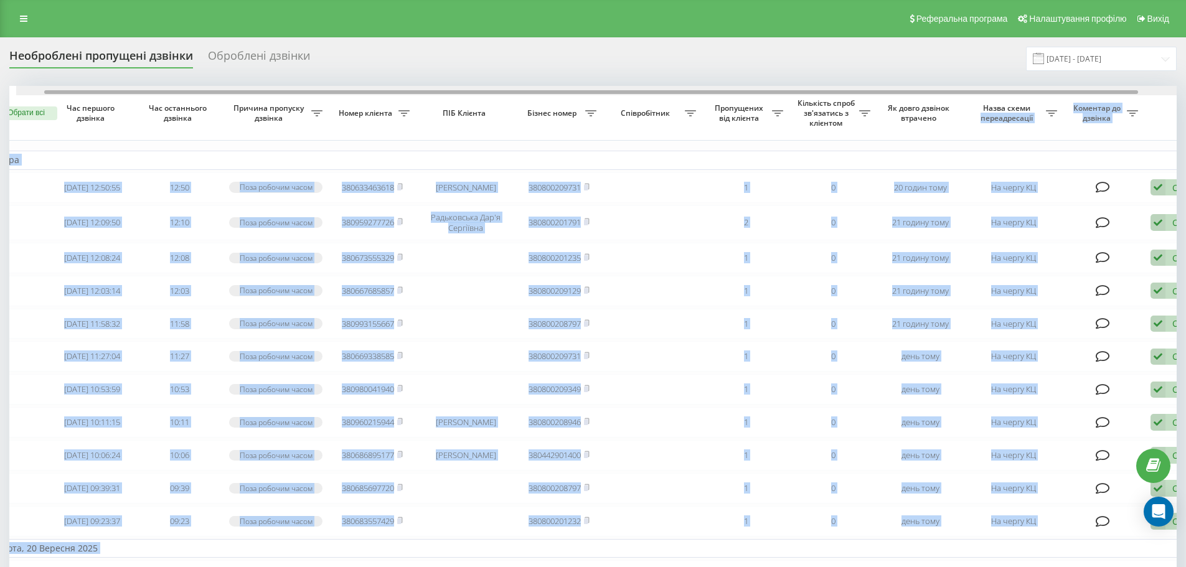
scroll to position [0, 35]
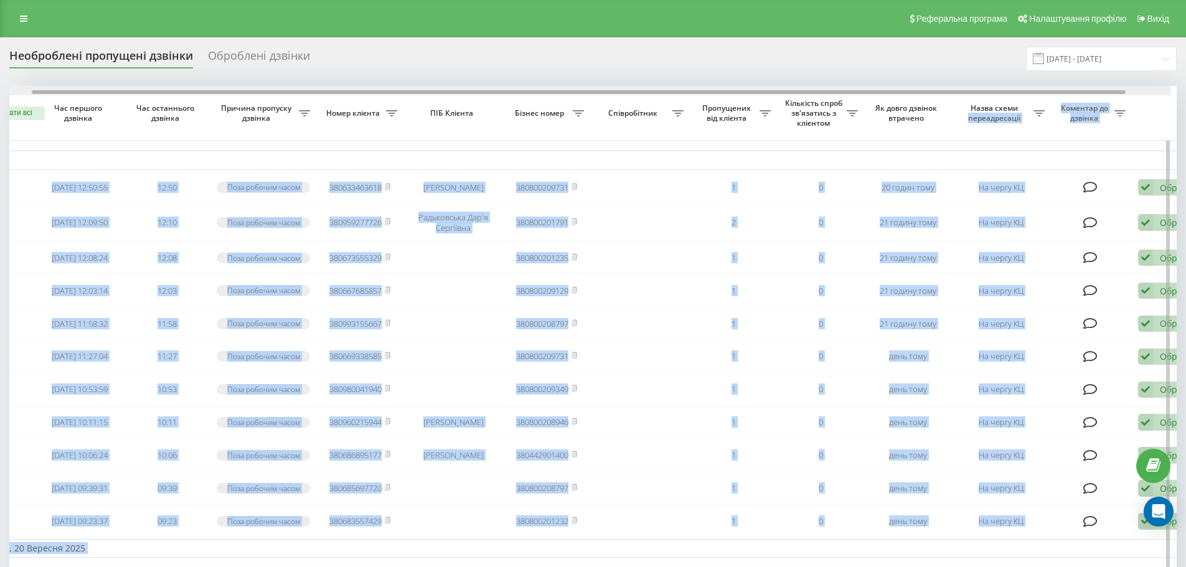
drag, startPoint x: 1038, startPoint y: 91, endPoint x: 1071, endPoint y: 93, distance: 33.7
click at [1071, 93] on div at bounding box center [579, 92] width 1094 height 4
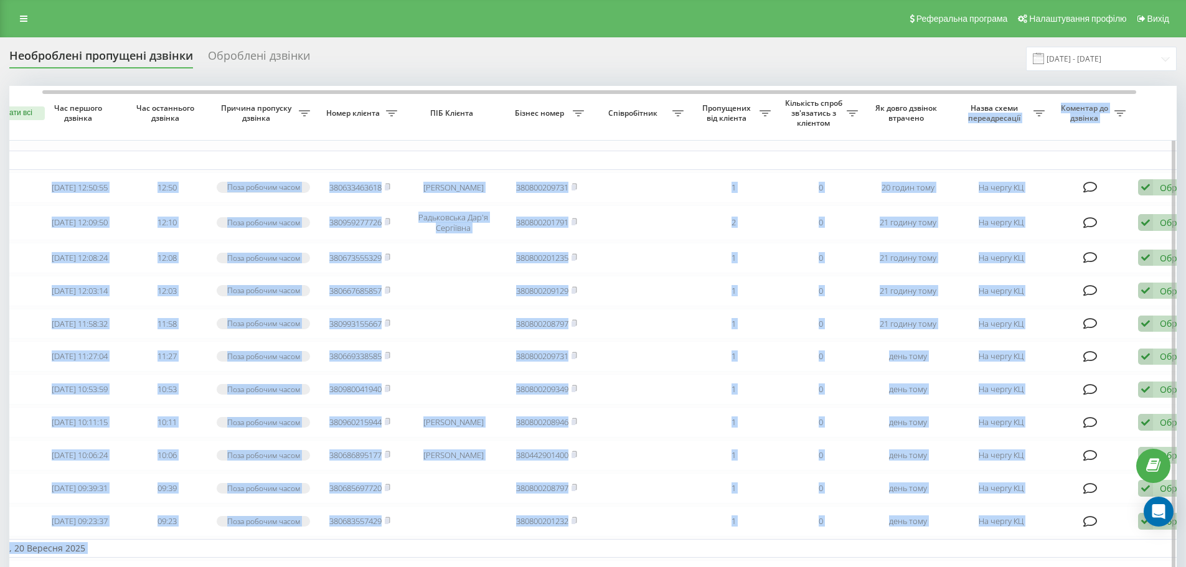
click at [1130, 155] on td "Вчора" at bounding box center [596, 160] width 1245 height 19
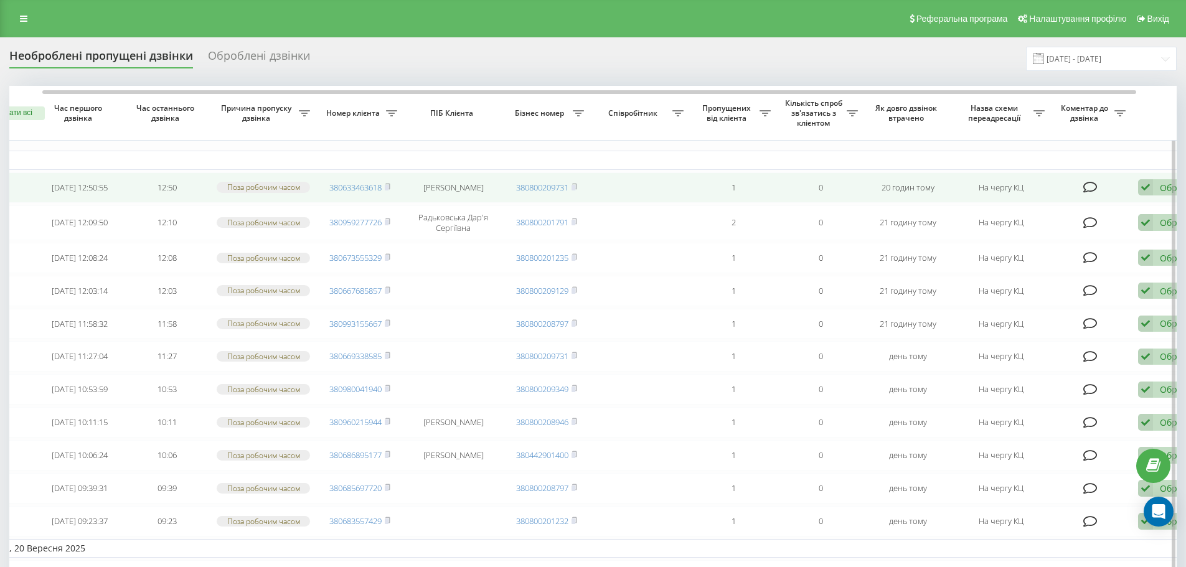
click at [1146, 187] on icon at bounding box center [1145, 187] width 15 height 17
click at [1033, 279] on span "Інший варіант" at bounding box center [1017, 274] width 62 height 12
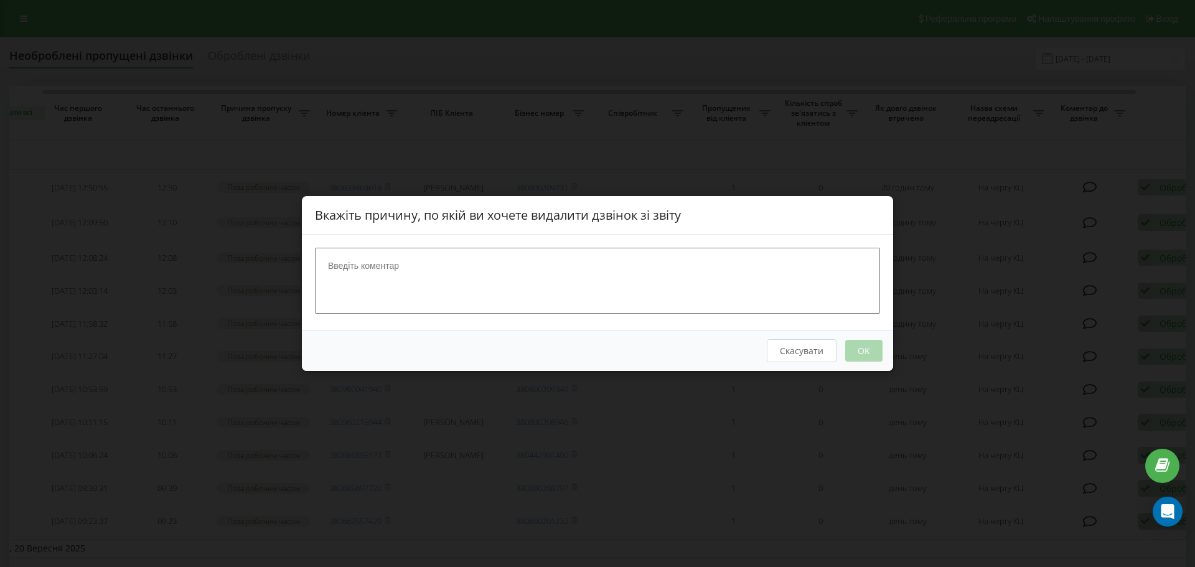
click at [671, 267] on textarea at bounding box center [597, 281] width 565 height 66
type textarea "підтвердж. візиту"
click at [858, 349] on button "OK" at bounding box center [863, 351] width 37 height 22
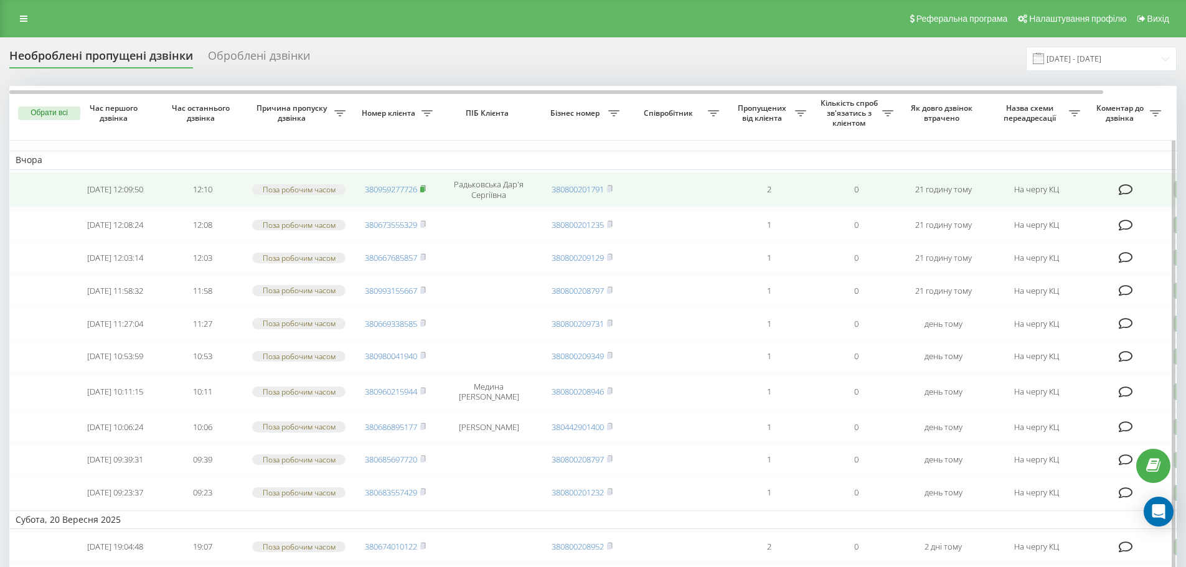
click at [426, 189] on icon at bounding box center [423, 188] width 6 height 7
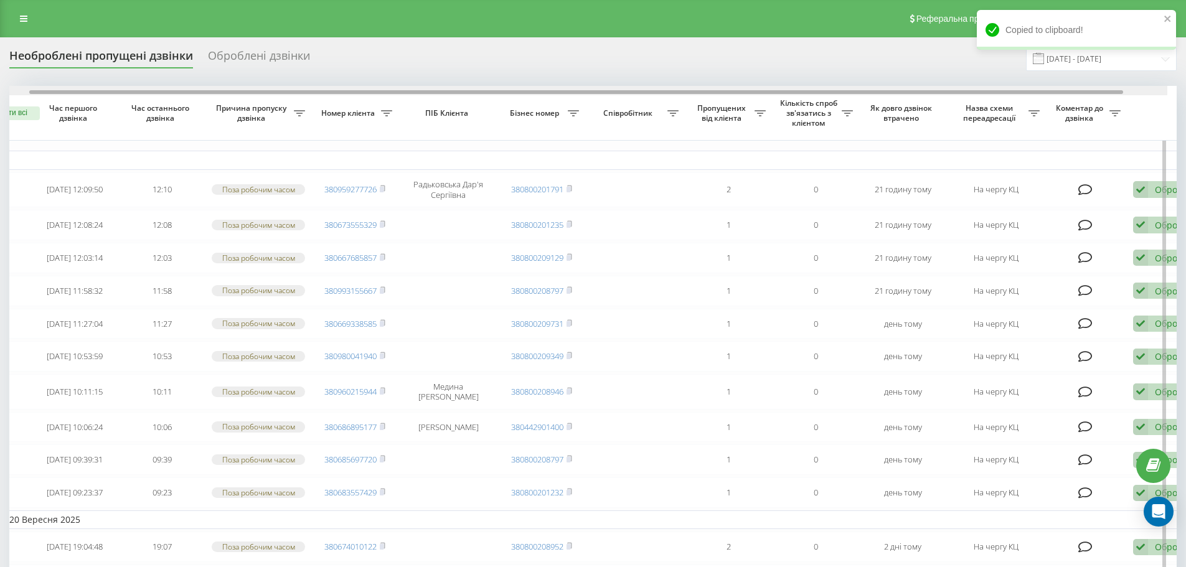
scroll to position [0, 44]
drag, startPoint x: 1069, startPoint y: 91, endPoint x: 1110, endPoint y: 95, distance: 41.2
click at [1110, 95] on div at bounding box center [580, 90] width 1167 height 9
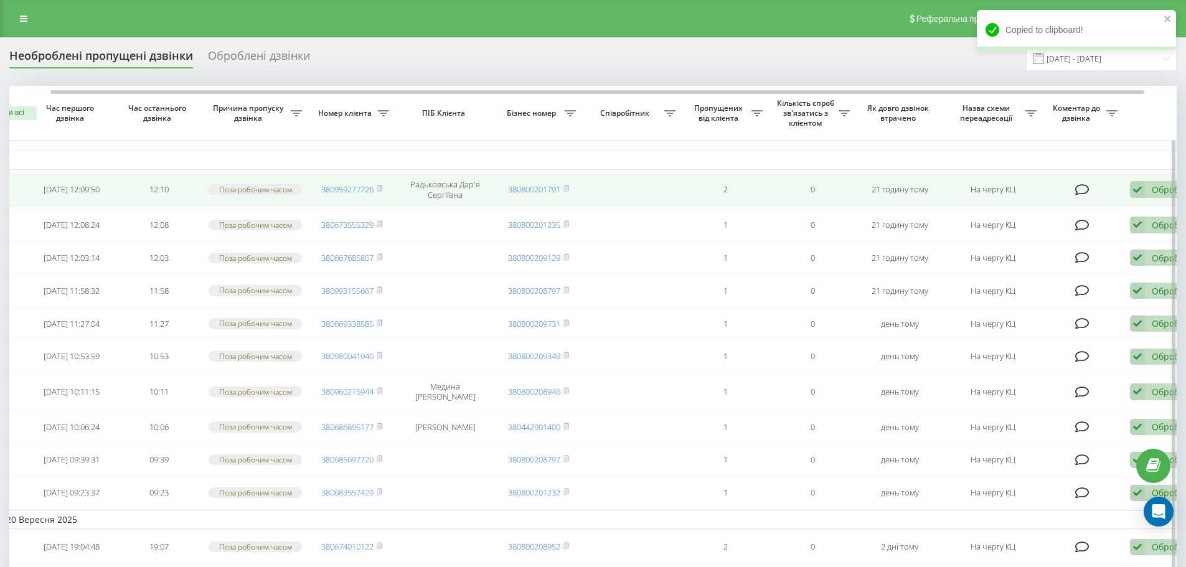
click at [1152, 195] on div "Обробити" at bounding box center [1172, 190] width 43 height 12
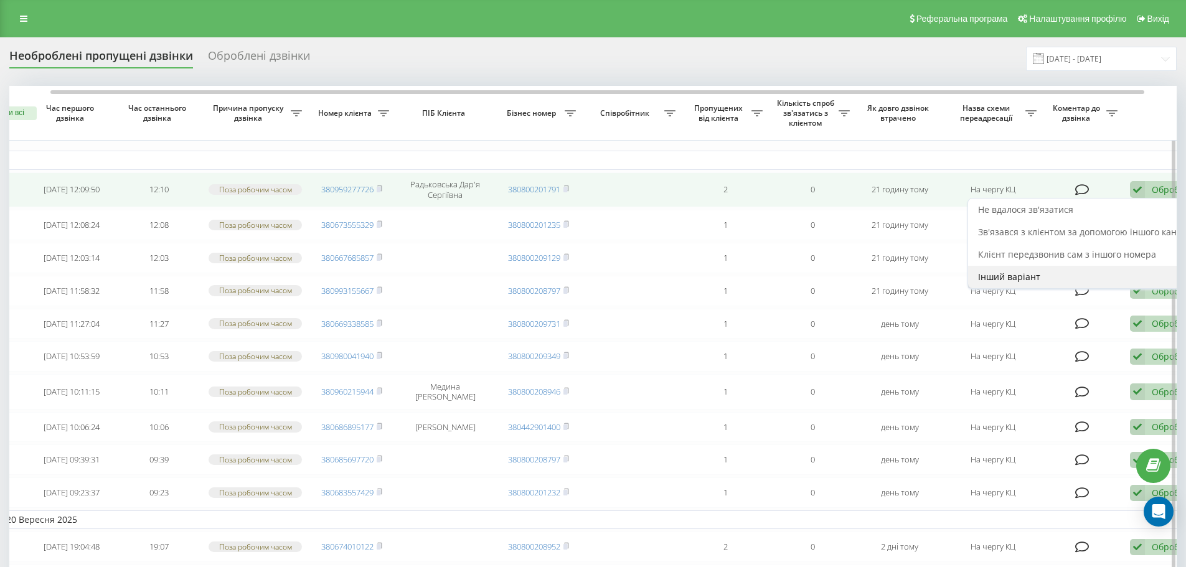
click at [1005, 275] on span "Інший варіант" at bounding box center [1009, 277] width 62 height 12
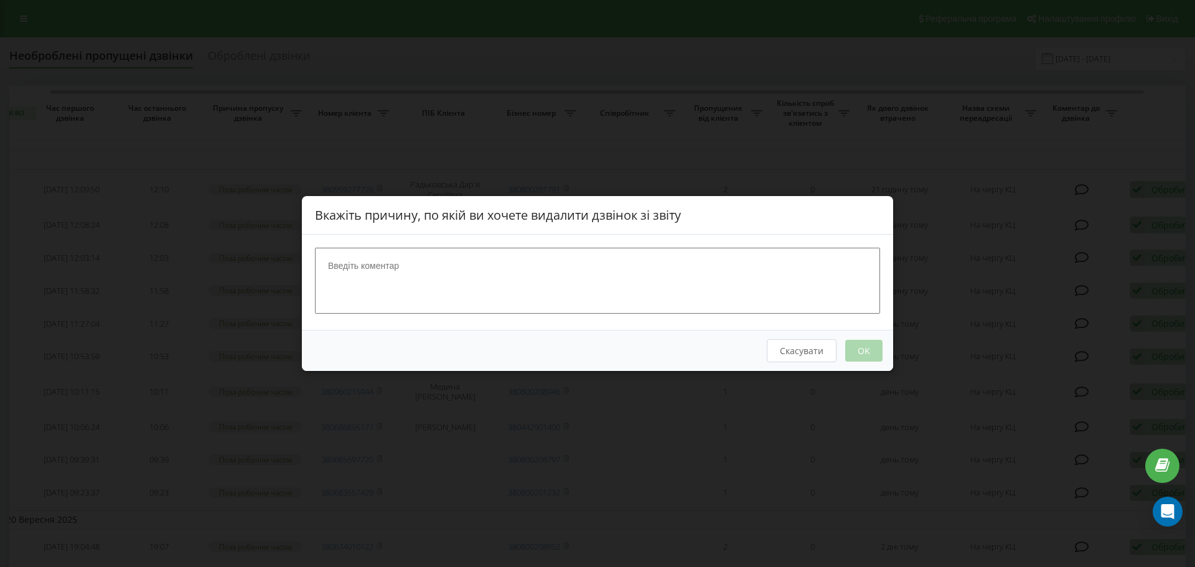
click at [654, 268] on textarea at bounding box center [597, 281] width 565 height 66
type textarea "в"
type textarea "сама дозвон"
click at [864, 350] on button "OK" at bounding box center [863, 351] width 37 height 22
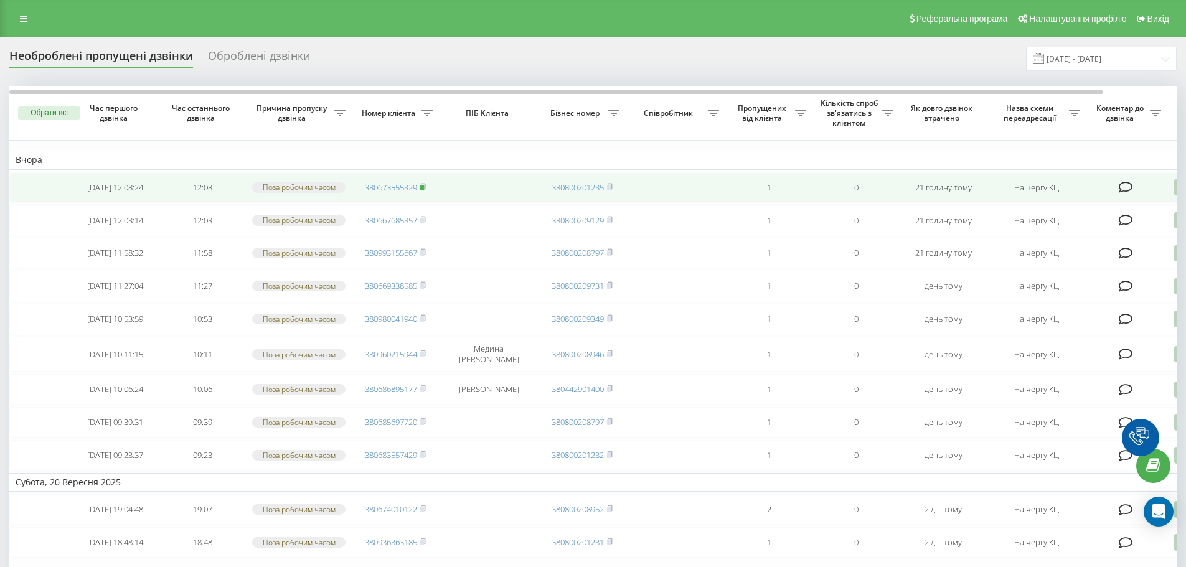
click at [425, 187] on icon at bounding box center [423, 186] width 6 height 7
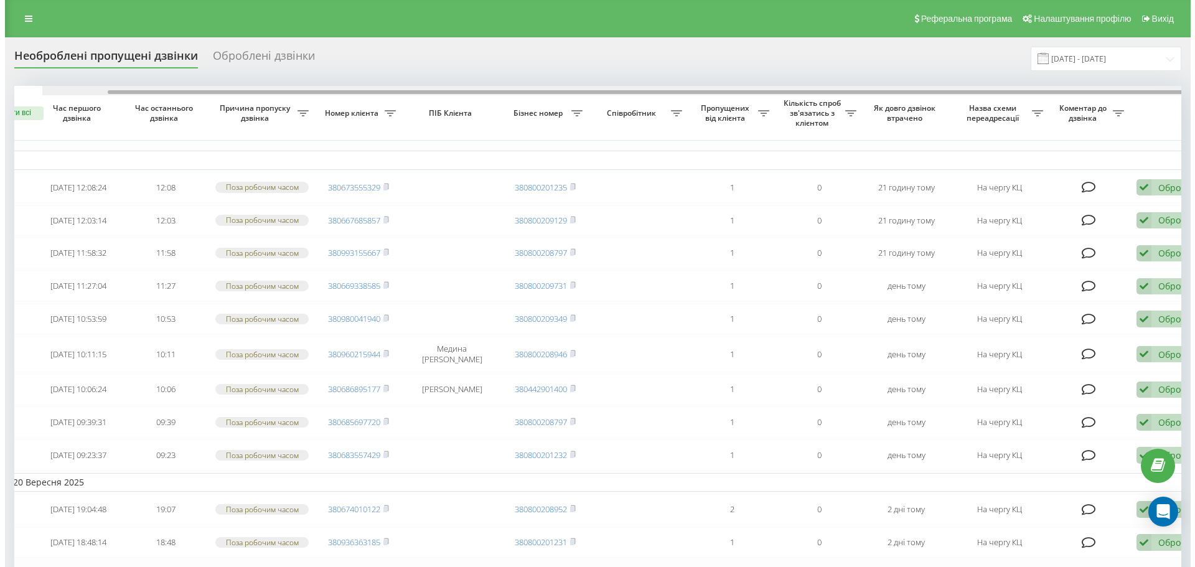
scroll to position [0, 78]
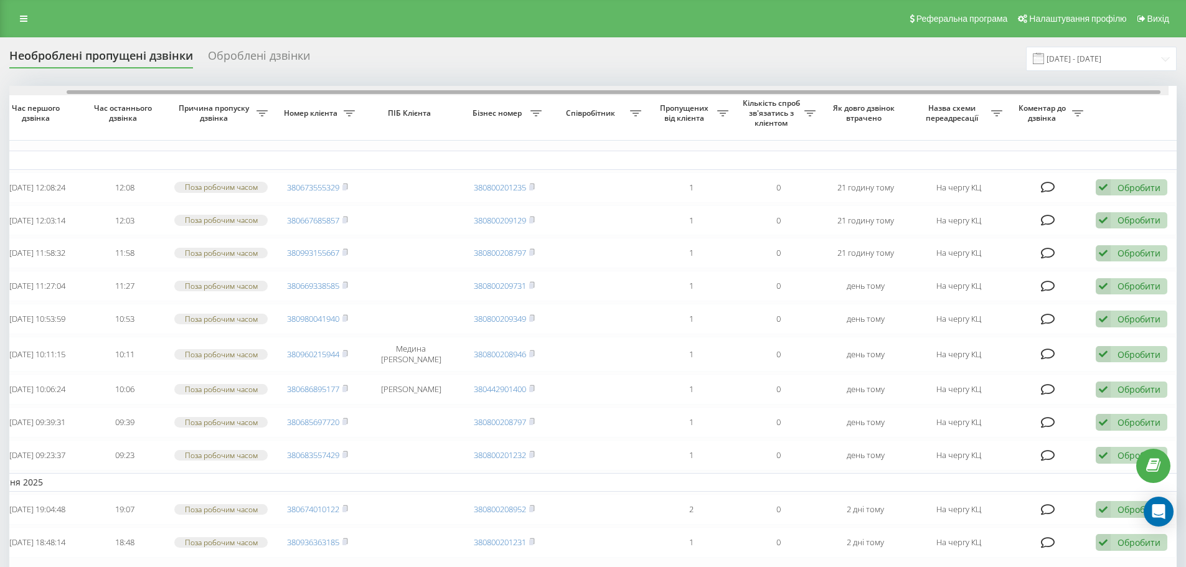
drag, startPoint x: 963, startPoint y: 90, endPoint x: 1047, endPoint y: 93, distance: 83.5
click at [1046, 93] on div at bounding box center [614, 92] width 1094 height 4
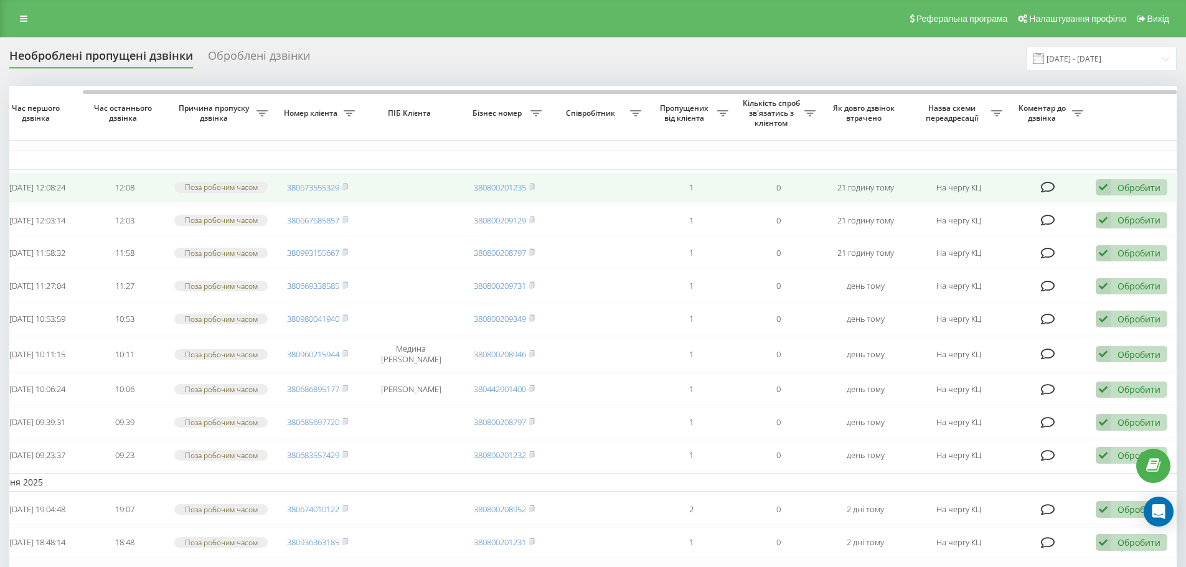
click at [1134, 194] on div "Обробити" at bounding box center [1138, 188] width 43 height 12
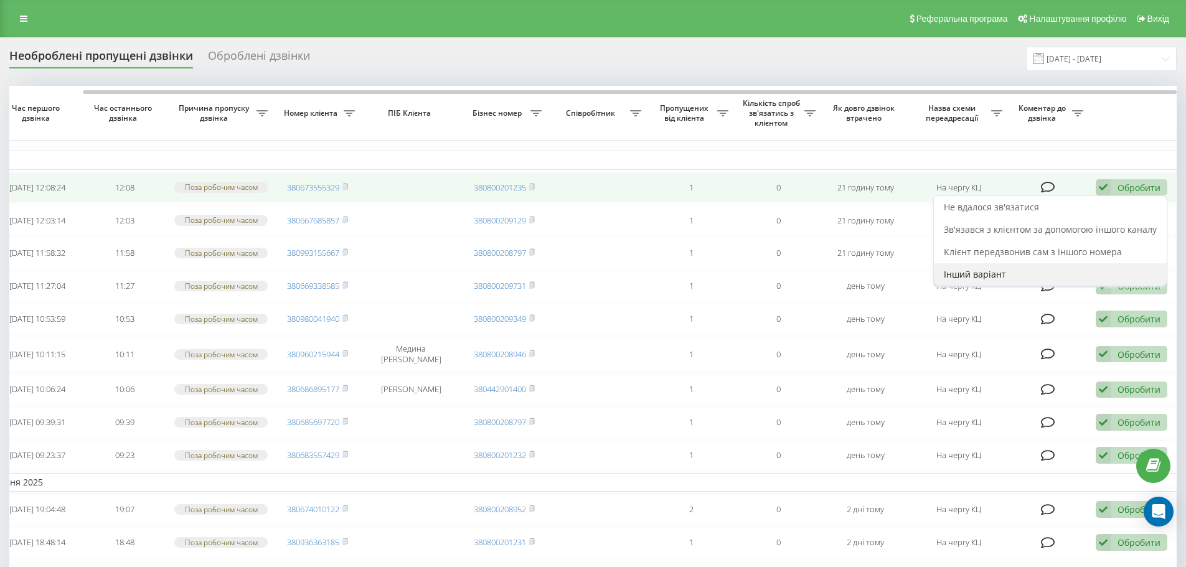
click at [1012, 281] on div "Інший варіант" at bounding box center [1050, 274] width 233 height 22
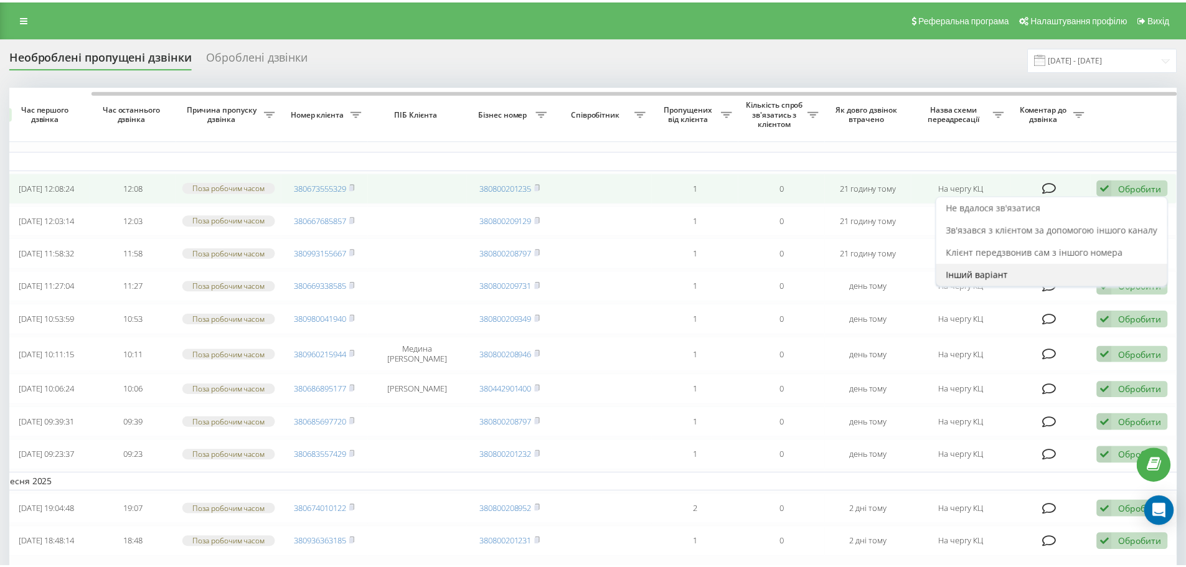
scroll to position [0, 68]
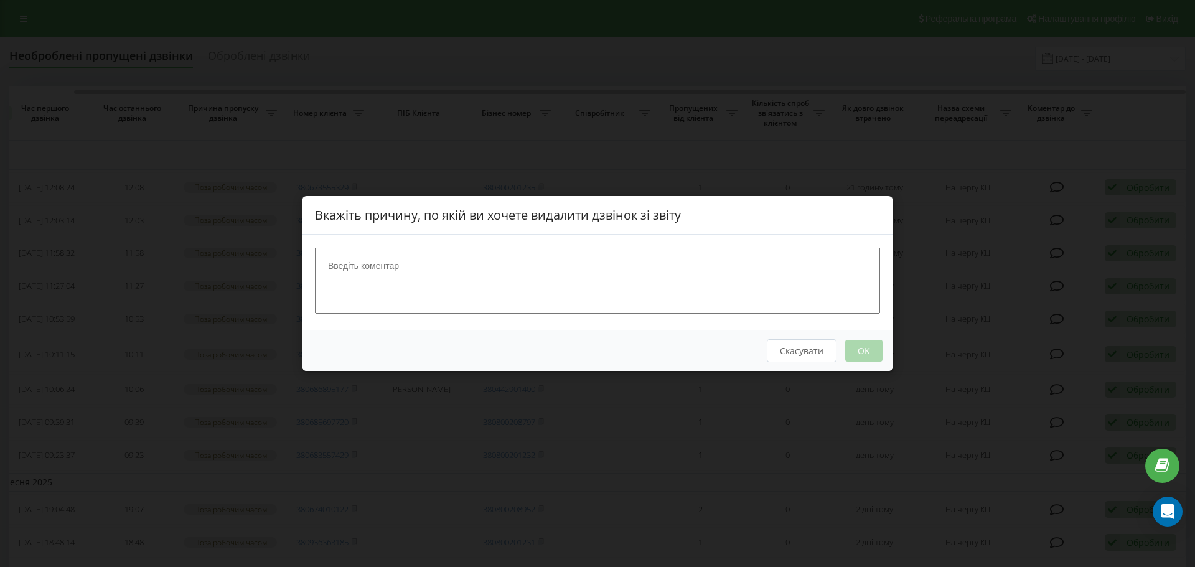
click at [568, 263] on textarea at bounding box center [597, 281] width 565 height 66
type textarea "пітвердж візиту"
click at [858, 352] on button "OK" at bounding box center [863, 351] width 37 height 22
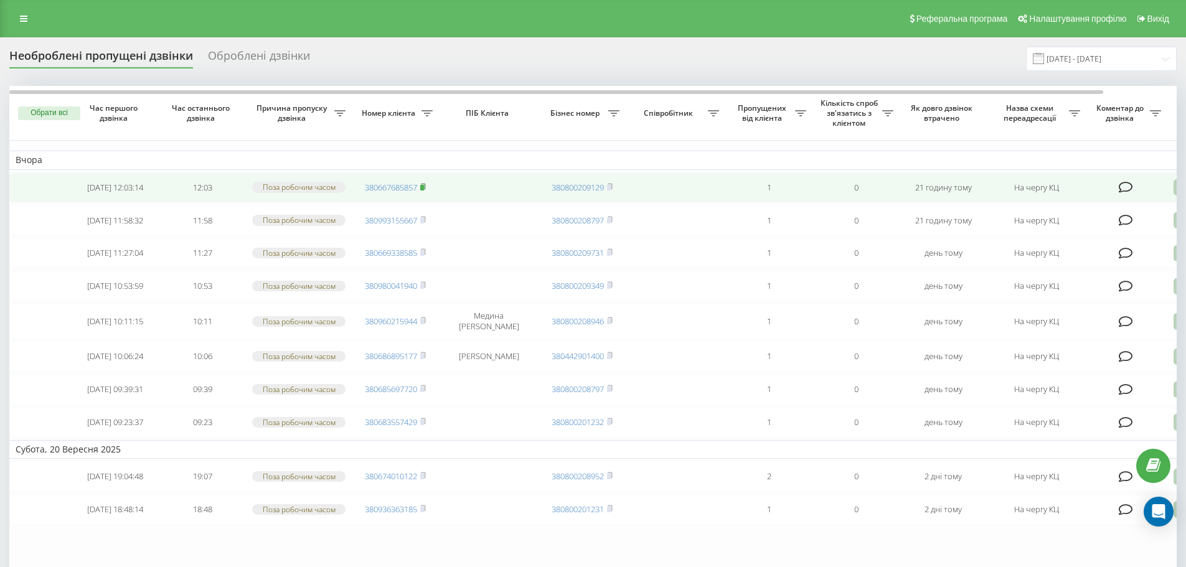
click at [425, 189] on icon at bounding box center [423, 186] width 4 height 6
click at [426, 188] on icon at bounding box center [423, 186] width 6 height 7
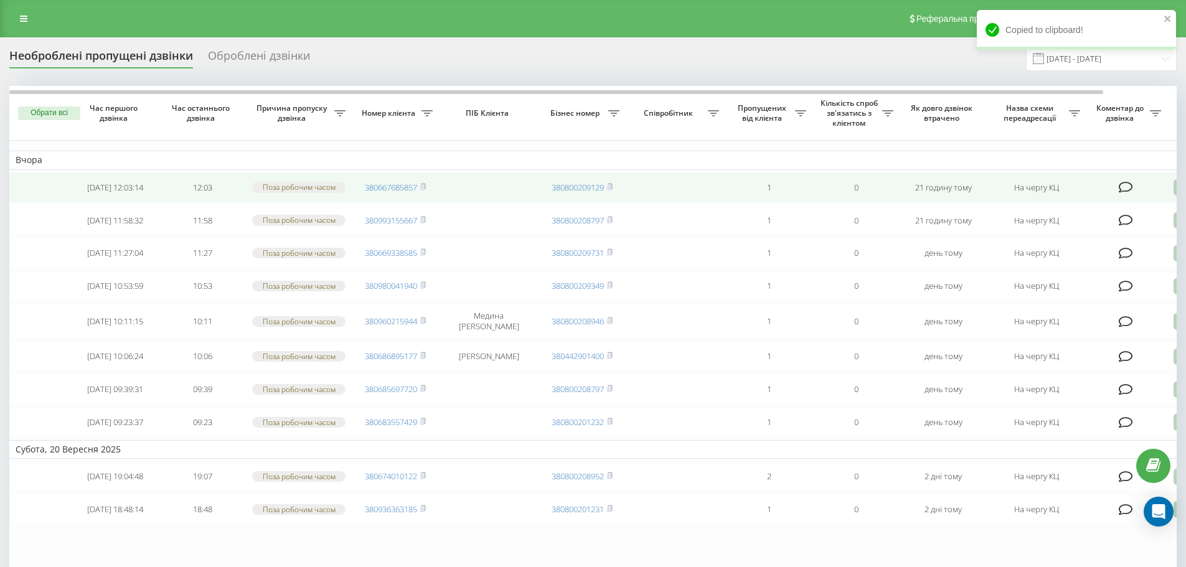
click at [1174, 190] on icon at bounding box center [1180, 187] width 15 height 17
click at [1090, 273] on div "Інший варіант" at bounding box center [1127, 274] width 233 height 22
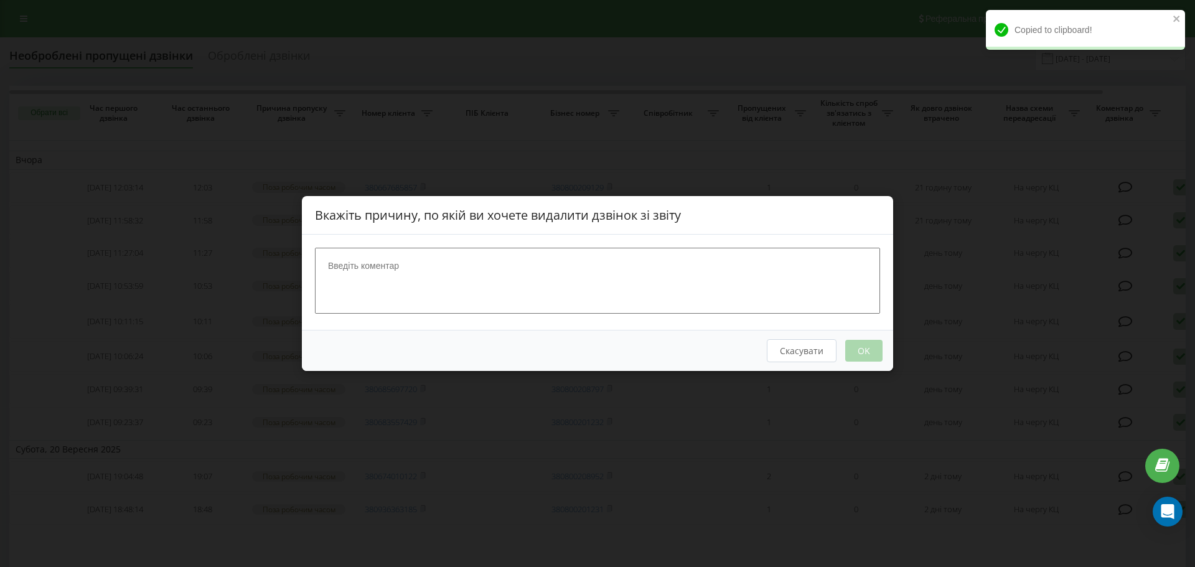
click at [537, 266] on textarea at bounding box center [597, 281] width 565 height 66
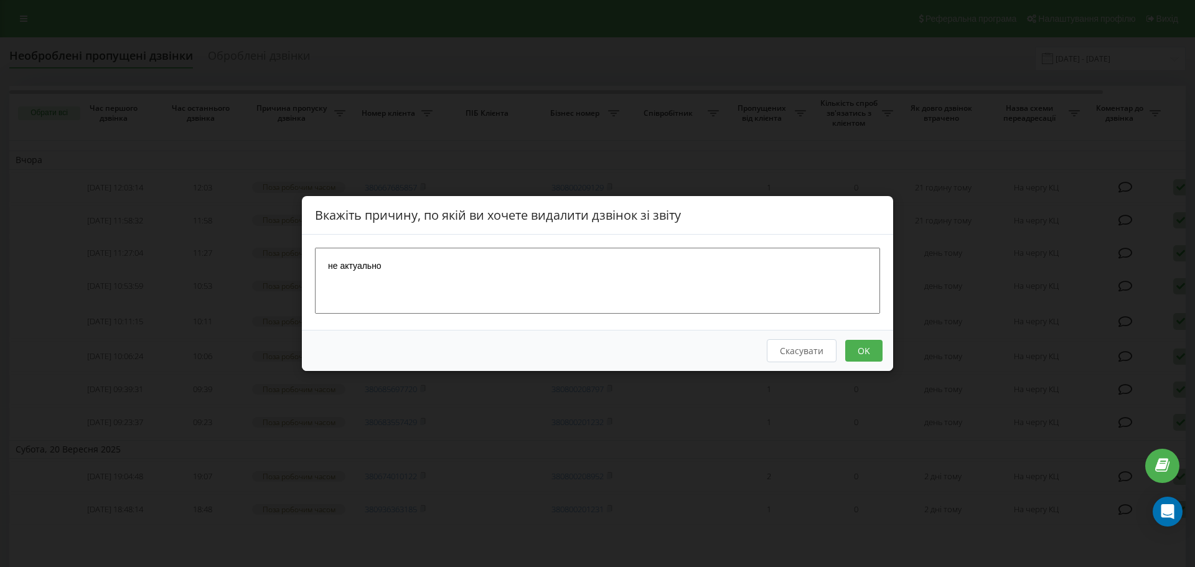
type textarea "не актуально"
click at [872, 356] on button "OK" at bounding box center [863, 351] width 37 height 22
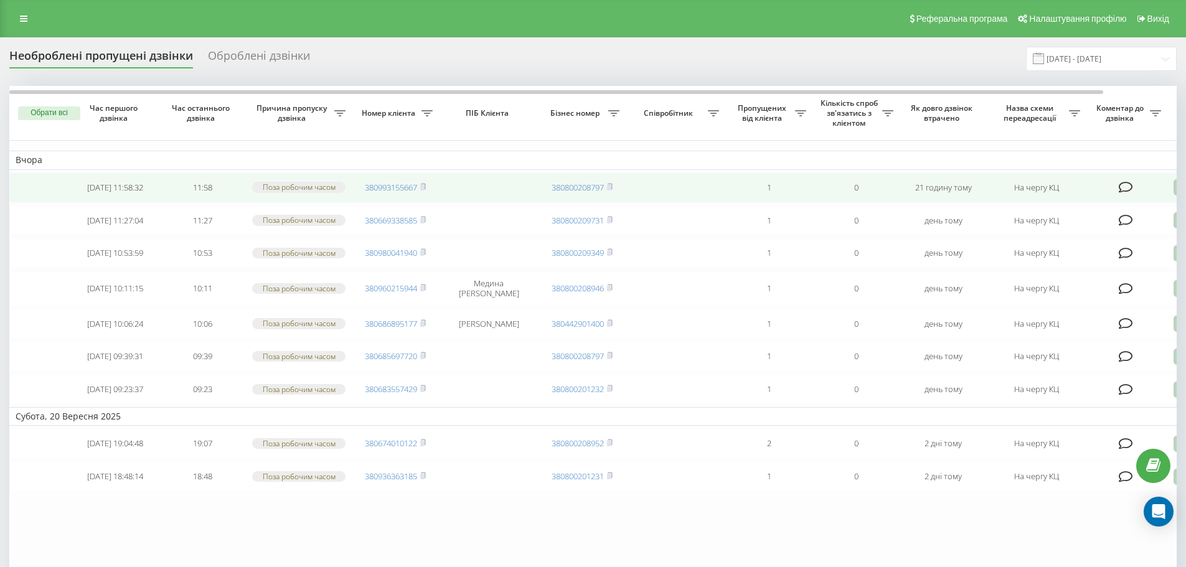
click at [428, 188] on td "380993155667" at bounding box center [395, 187] width 87 height 30
click at [424, 187] on rect at bounding box center [422, 188] width 4 height 6
click at [1174, 192] on icon at bounding box center [1180, 187] width 15 height 17
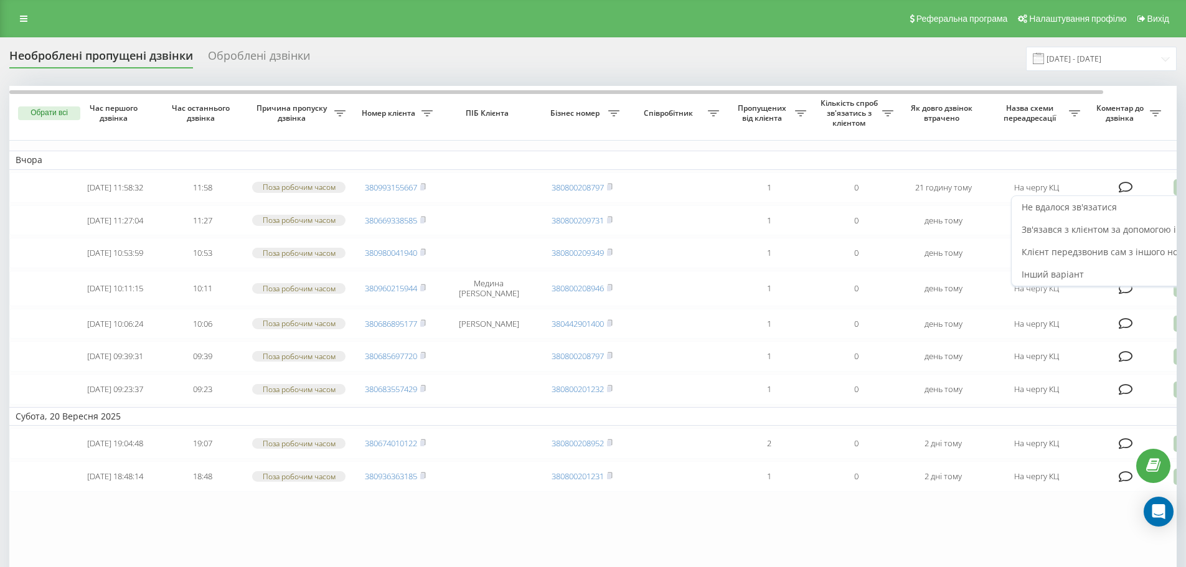
drag, startPoint x: 1066, startPoint y: 212, endPoint x: 1044, endPoint y: 212, distance: 22.4
click at [1066, 212] on span "Не вдалося зв'язатися" at bounding box center [1068, 207] width 95 height 12
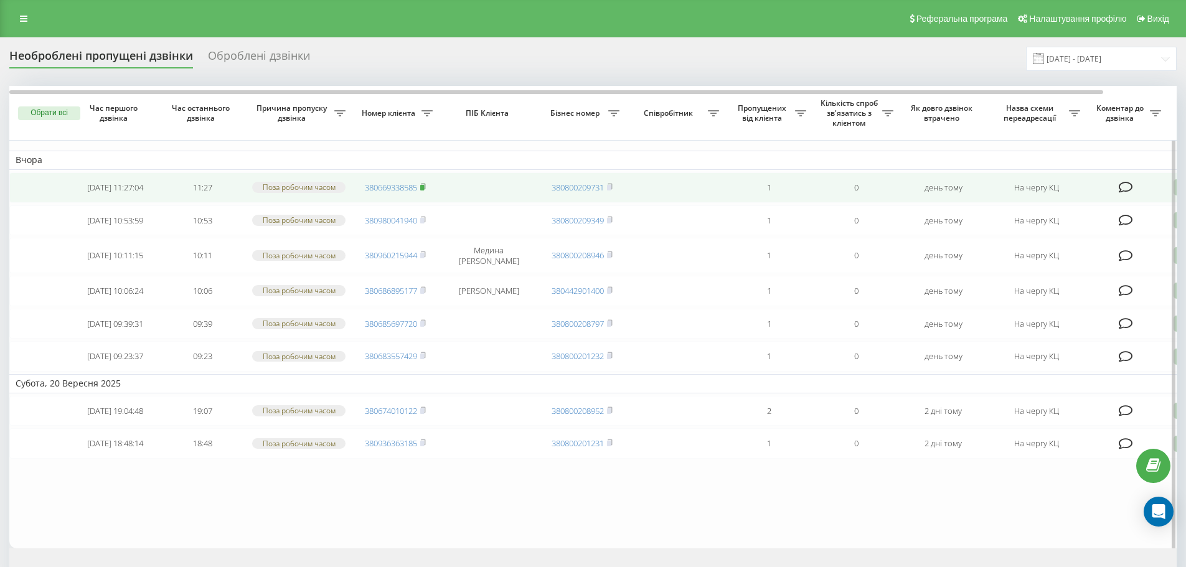
click at [426, 190] on icon at bounding box center [423, 186] width 6 height 7
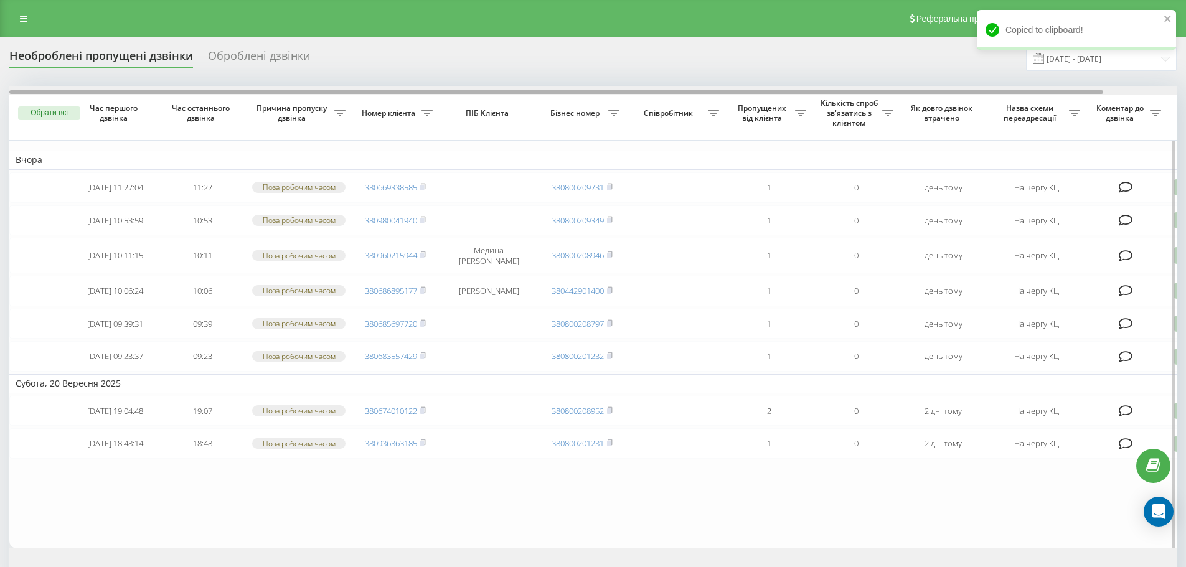
scroll to position [0, 78]
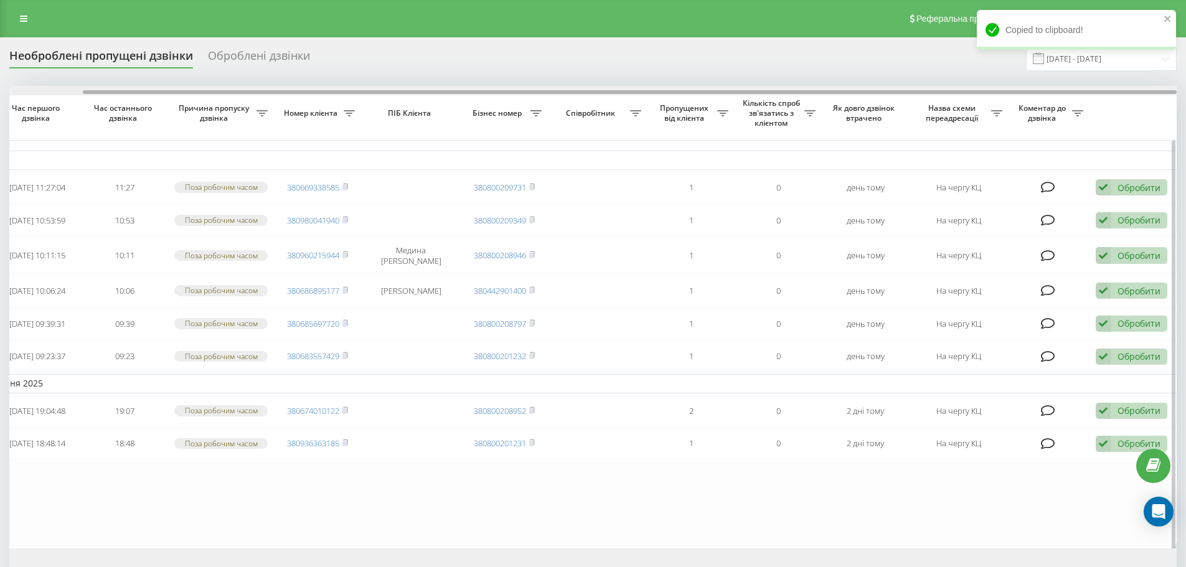
drag, startPoint x: 1037, startPoint y: 90, endPoint x: 1070, endPoint y: 92, distance: 33.1
click at [1070, 92] on div at bounding box center [592, 90] width 1167 height 9
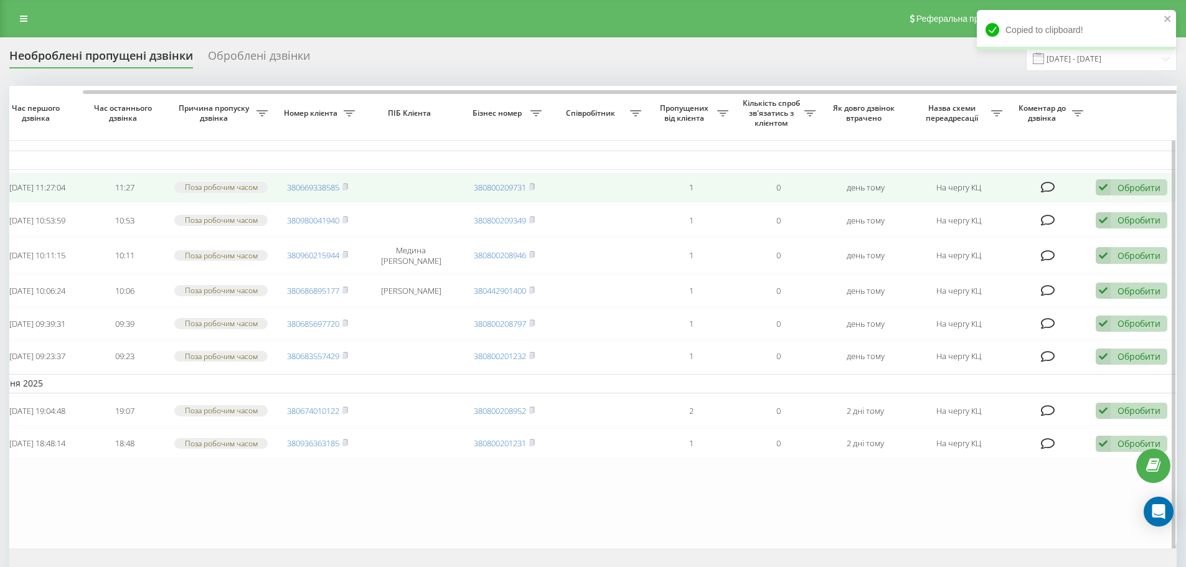
click at [1132, 192] on div "Обробити" at bounding box center [1138, 188] width 43 height 12
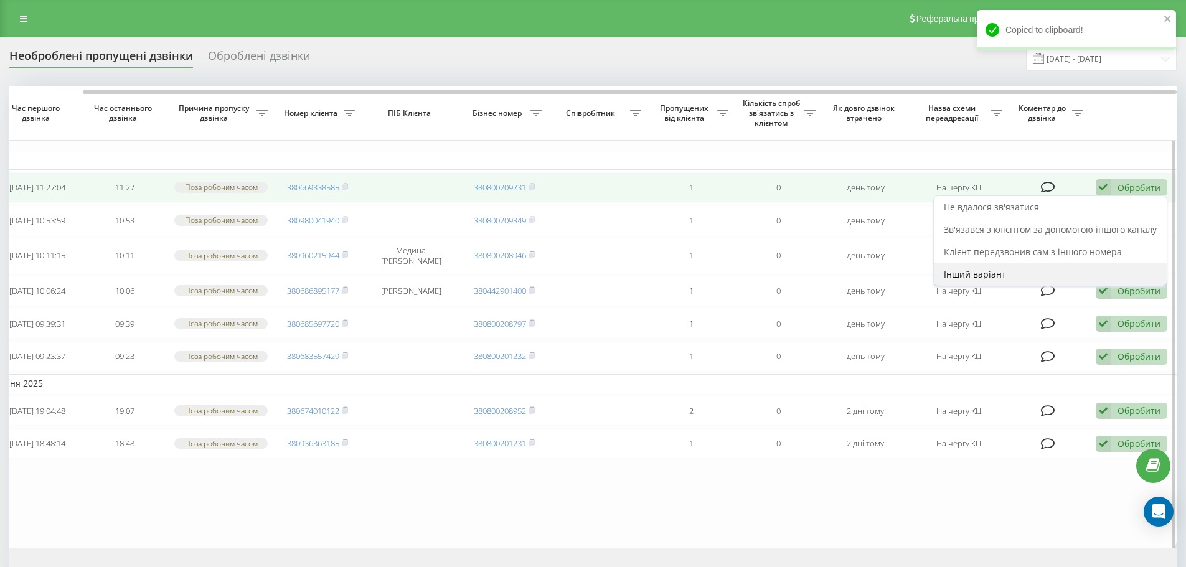
click at [1022, 279] on div "Інший варіант" at bounding box center [1050, 274] width 233 height 22
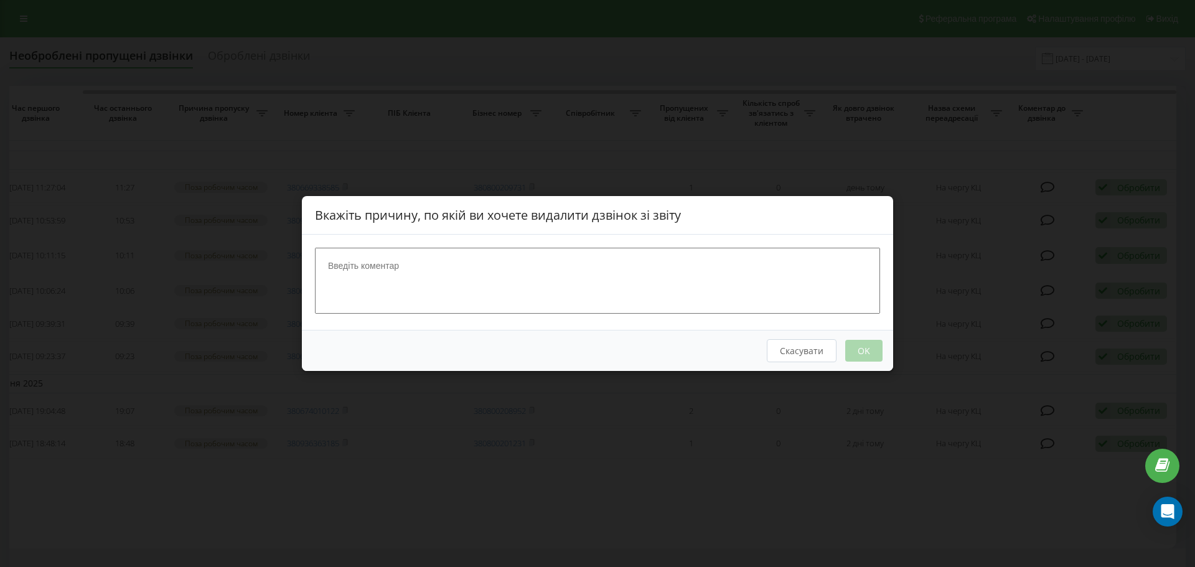
click at [607, 267] on textarea at bounding box center [597, 281] width 565 height 66
type textarea "не актуально"
click at [856, 347] on button "OK" at bounding box center [863, 351] width 37 height 22
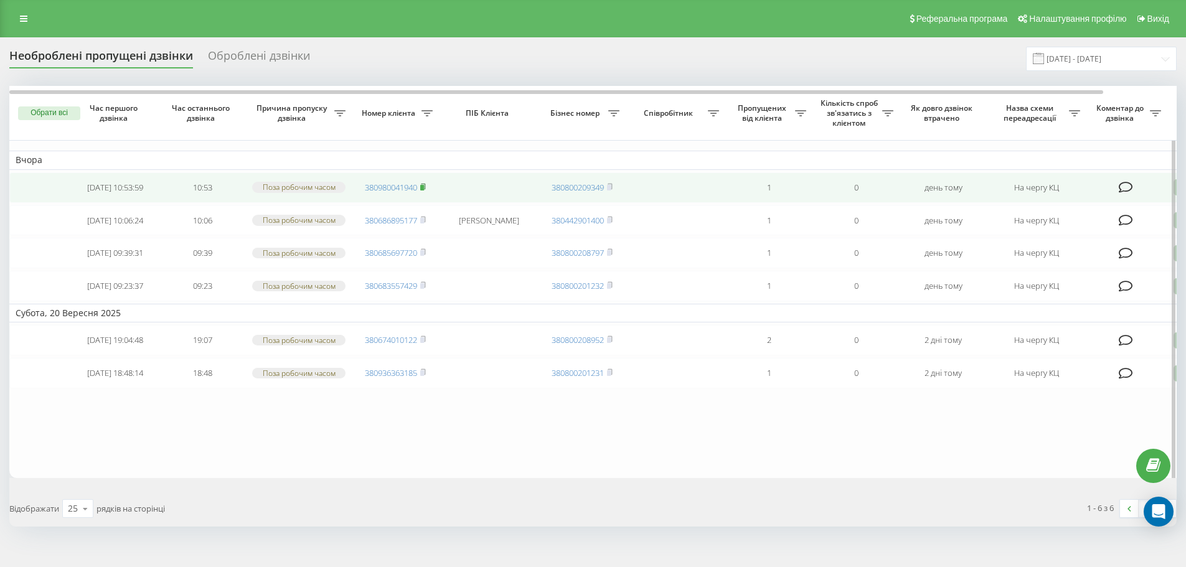
click at [425, 187] on icon at bounding box center [423, 186] width 4 height 6
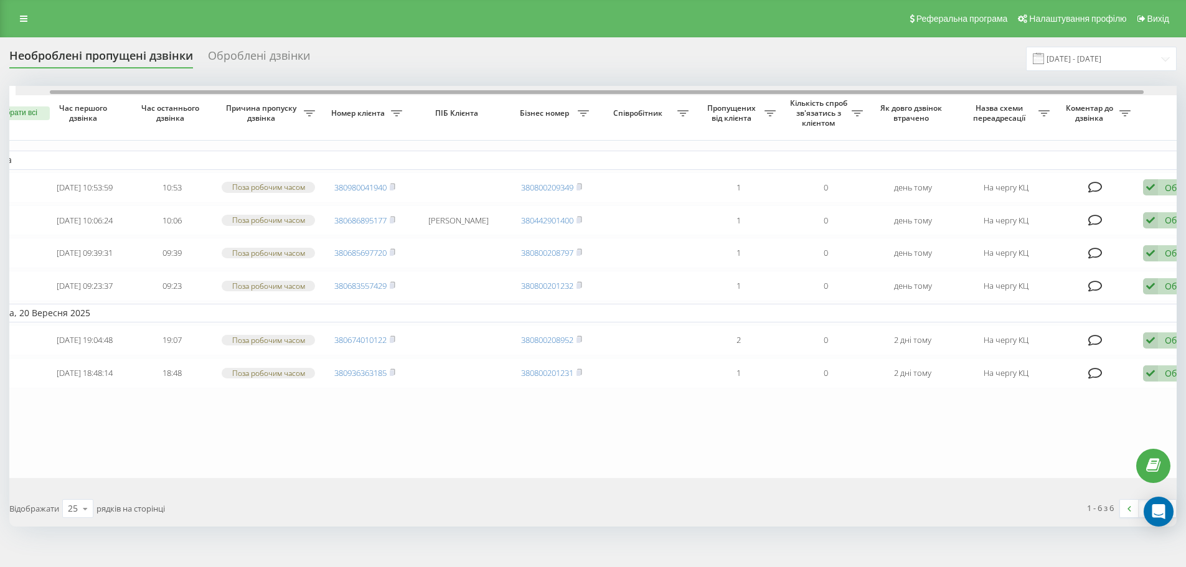
scroll to position [0, 37]
drag, startPoint x: 1087, startPoint y: 93, endPoint x: 1122, endPoint y: 99, distance: 36.0
click at [1122, 99] on div "Обрати всі Час першого дзвінка Час останнього дзвінка Причина пропуску дзвінка …" at bounding box center [592, 282] width 1167 height 392
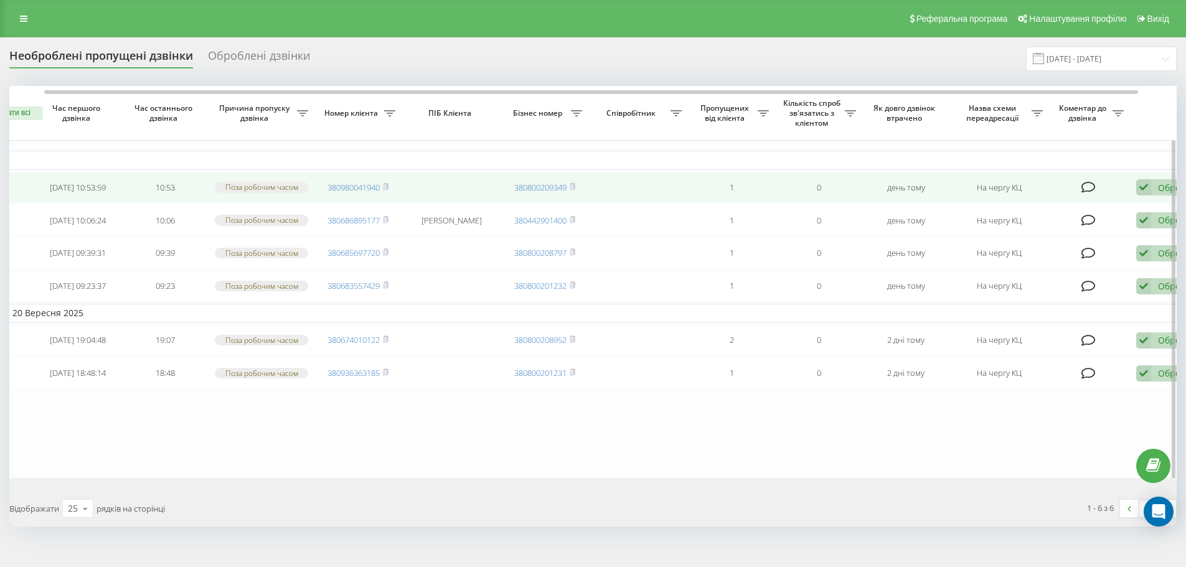
click at [1159, 194] on div "Обробити" at bounding box center [1179, 188] width 43 height 12
click at [1156, 184] on div "Обробити Не вдалося зв'язатися Зв'язався з клієнтом за допомогою іншого каналу …" at bounding box center [1172, 187] width 72 height 17
click at [1151, 187] on div "Обробити Не вдалося зв'язатися Зв'язався з клієнтом за допомогою іншого каналу …" at bounding box center [1172, 187] width 72 height 17
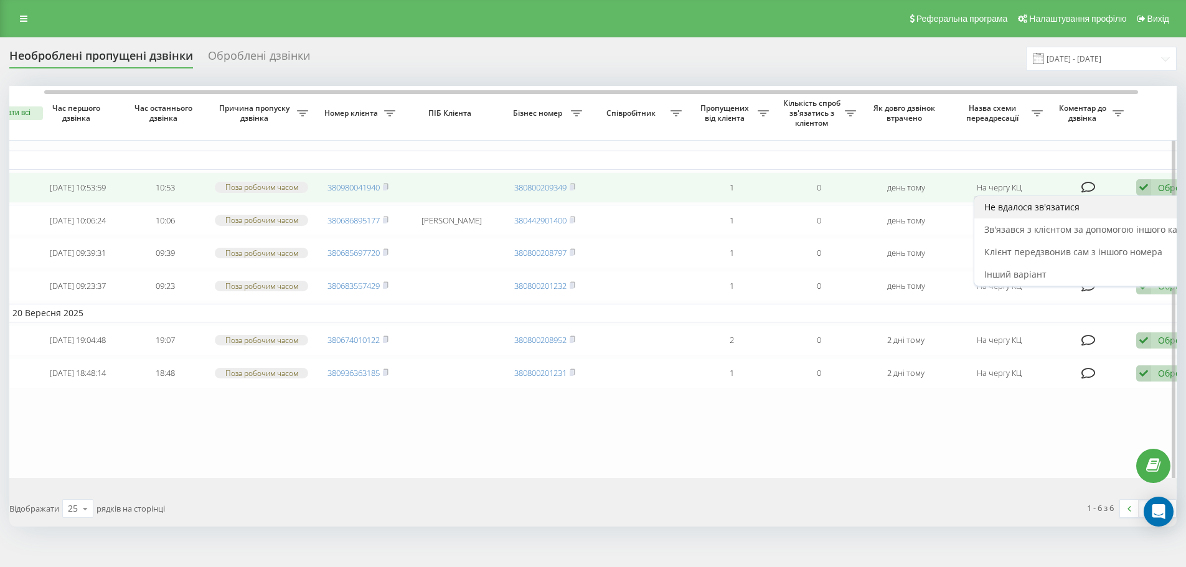
click at [1092, 210] on div "Не вдалося зв'язатися" at bounding box center [1090, 207] width 233 height 22
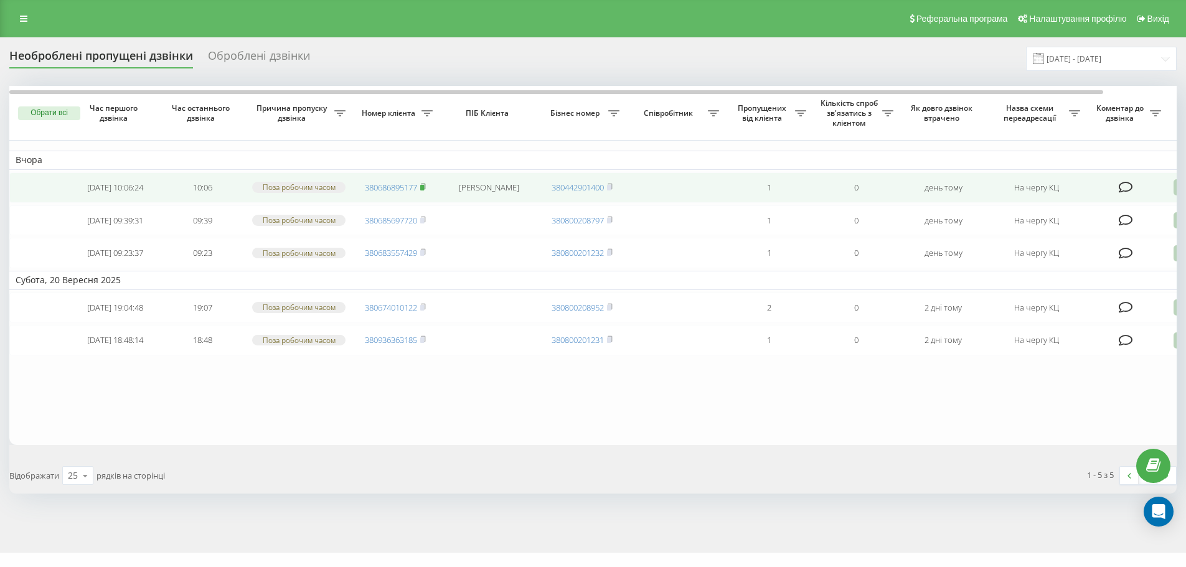
click at [423, 188] on rect at bounding box center [422, 188] width 4 height 6
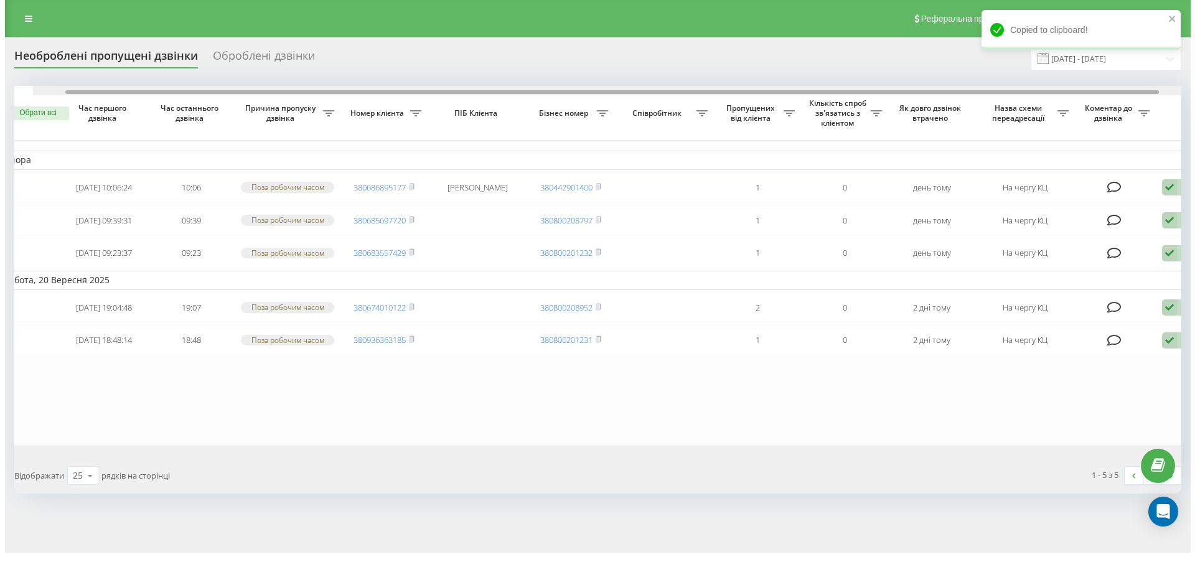
scroll to position [0, 36]
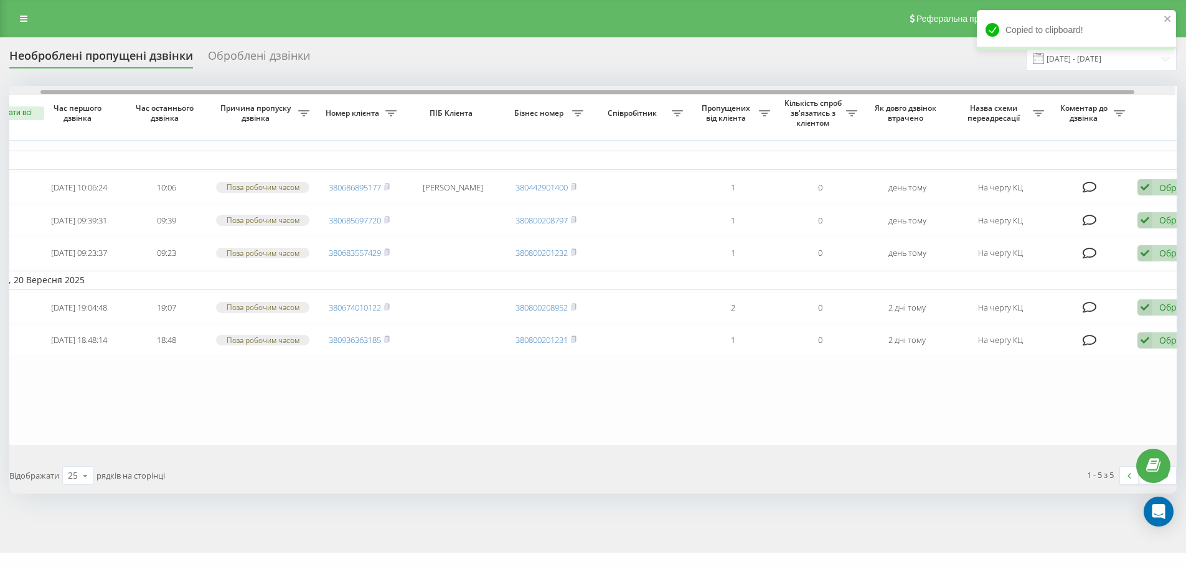
drag, startPoint x: 932, startPoint y: 92, endPoint x: 967, endPoint y: 95, distance: 34.4
click at [967, 95] on div at bounding box center [591, 90] width 1167 height 9
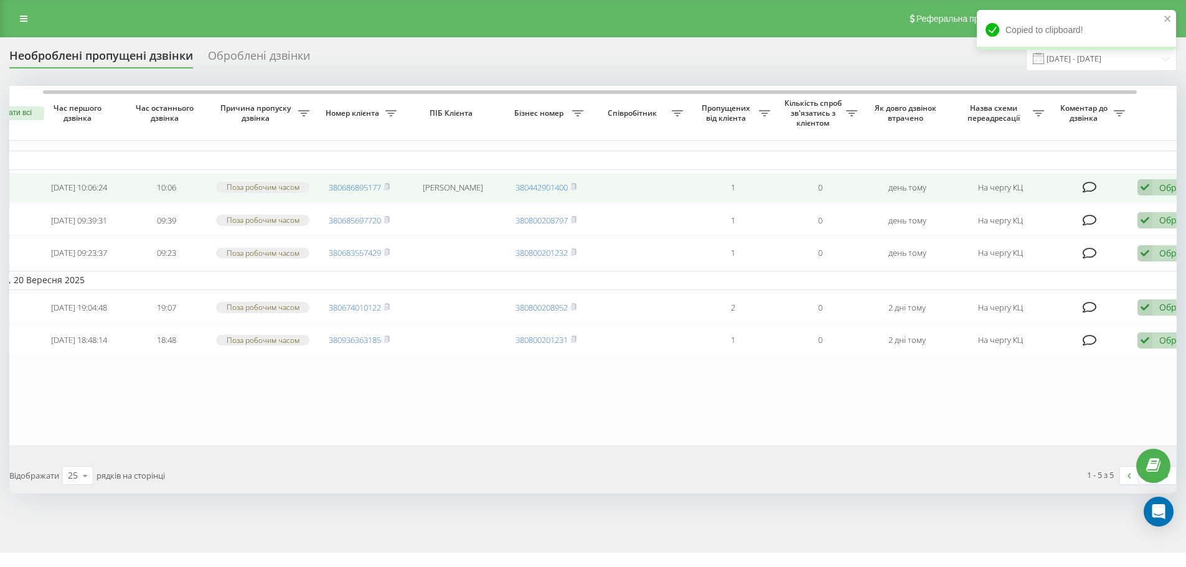
click at [1158, 190] on div "Обробити Не вдалося зв'язатися Зв'язався з клієнтом за допомогою іншого каналу …" at bounding box center [1173, 187] width 72 height 17
click at [1031, 210] on span "Не вдалося зв'язатися" at bounding box center [1032, 207] width 95 height 12
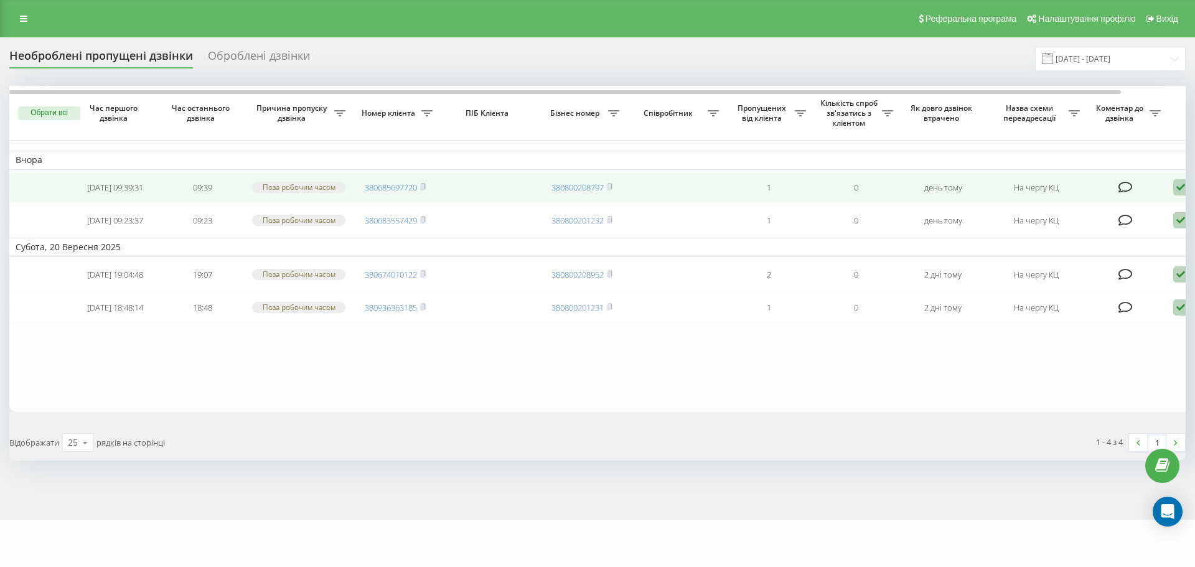
click at [426, 189] on icon at bounding box center [423, 186] width 6 height 7
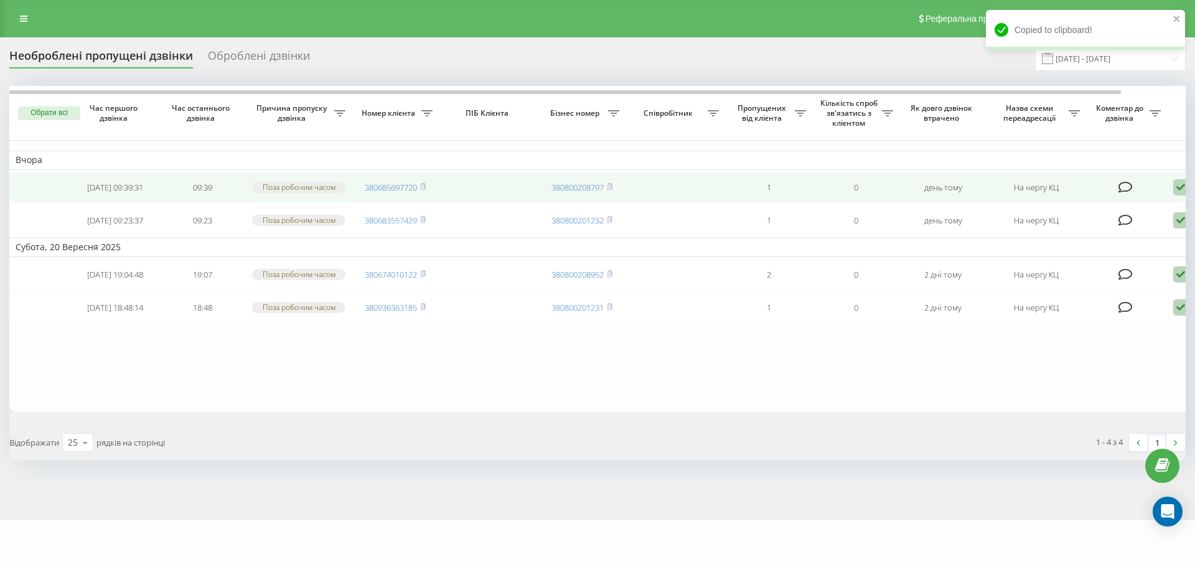
click at [1176, 192] on icon at bounding box center [1180, 187] width 15 height 17
click at [1101, 217] on div "Не вдалося зв'язатися" at bounding box center [1127, 207] width 233 height 22
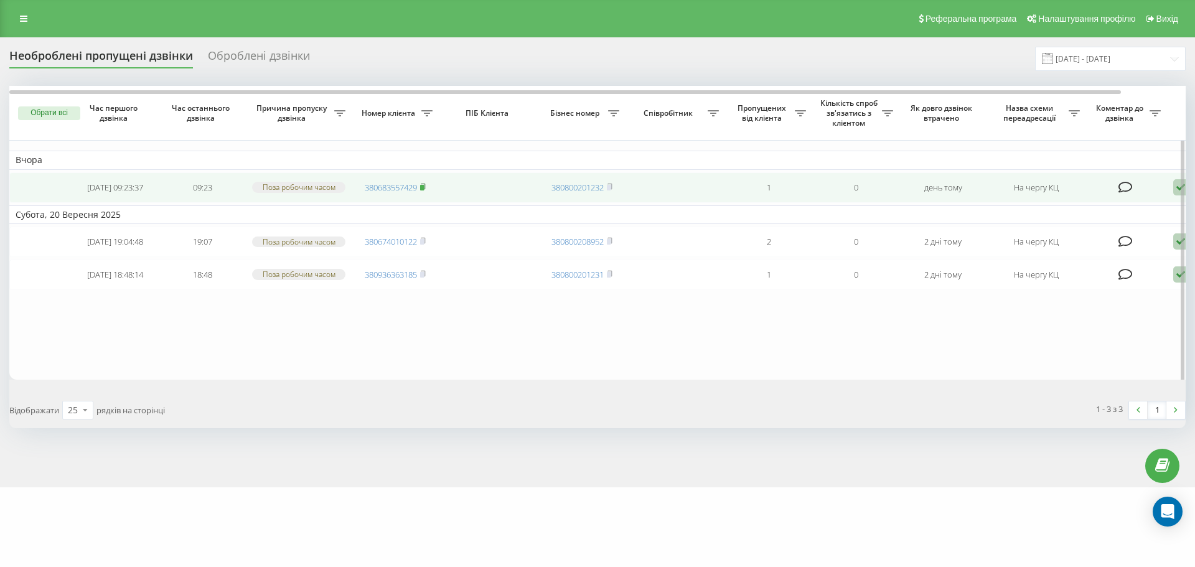
click at [424, 187] on icon at bounding box center [423, 186] width 6 height 7
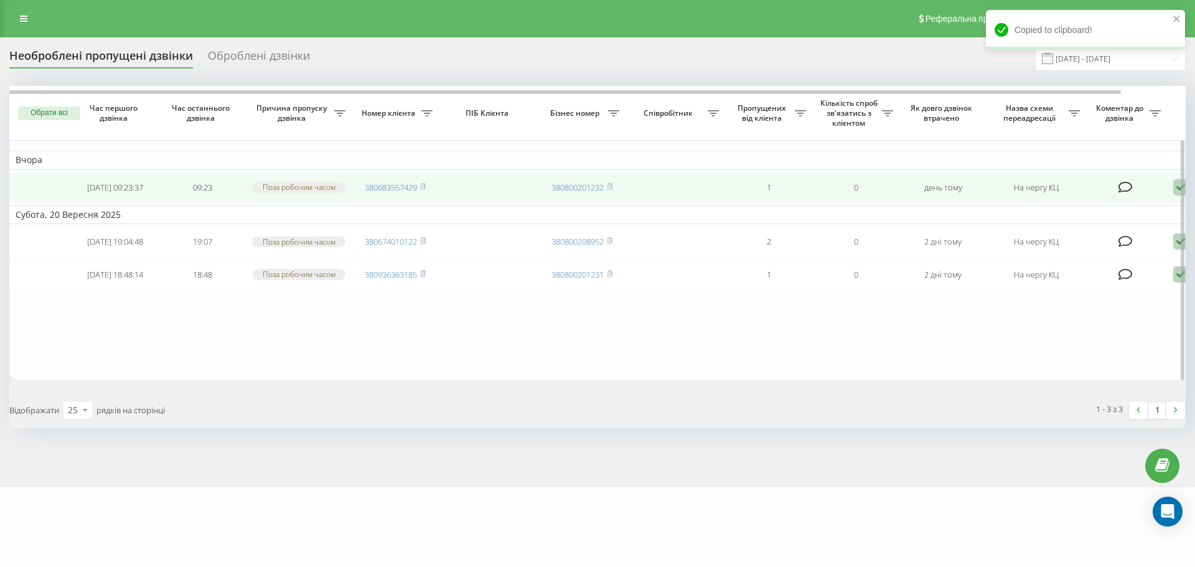
click at [1175, 189] on icon at bounding box center [1180, 187] width 15 height 17
click at [1057, 284] on div "Інший варіант" at bounding box center [1127, 274] width 233 height 22
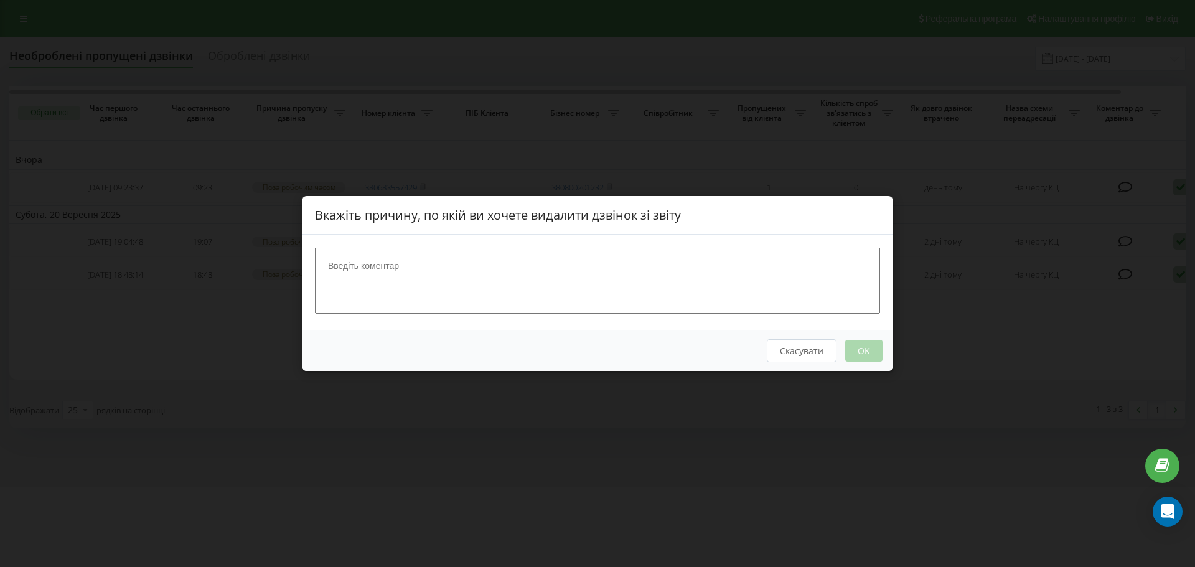
click at [587, 269] on textarea at bounding box center [597, 281] width 565 height 66
type textarea "скасування візиту"
click at [855, 348] on button "OK" at bounding box center [863, 351] width 37 height 22
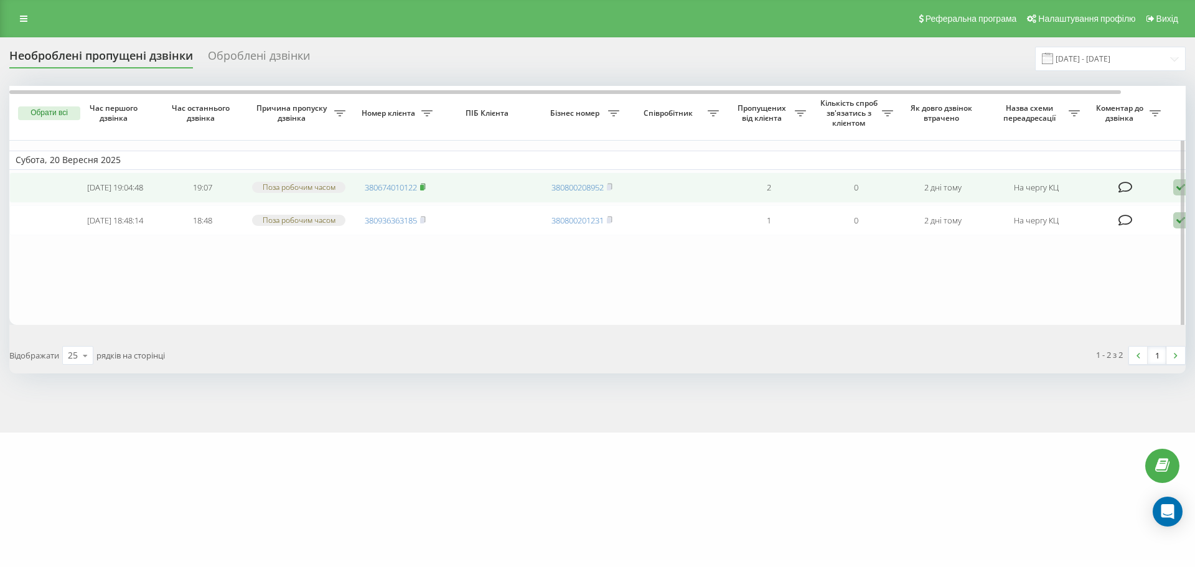
click at [425, 189] on icon at bounding box center [423, 186] width 4 height 6
click at [1174, 189] on icon at bounding box center [1180, 187] width 15 height 17
click at [426, 187] on icon at bounding box center [423, 186] width 6 height 7
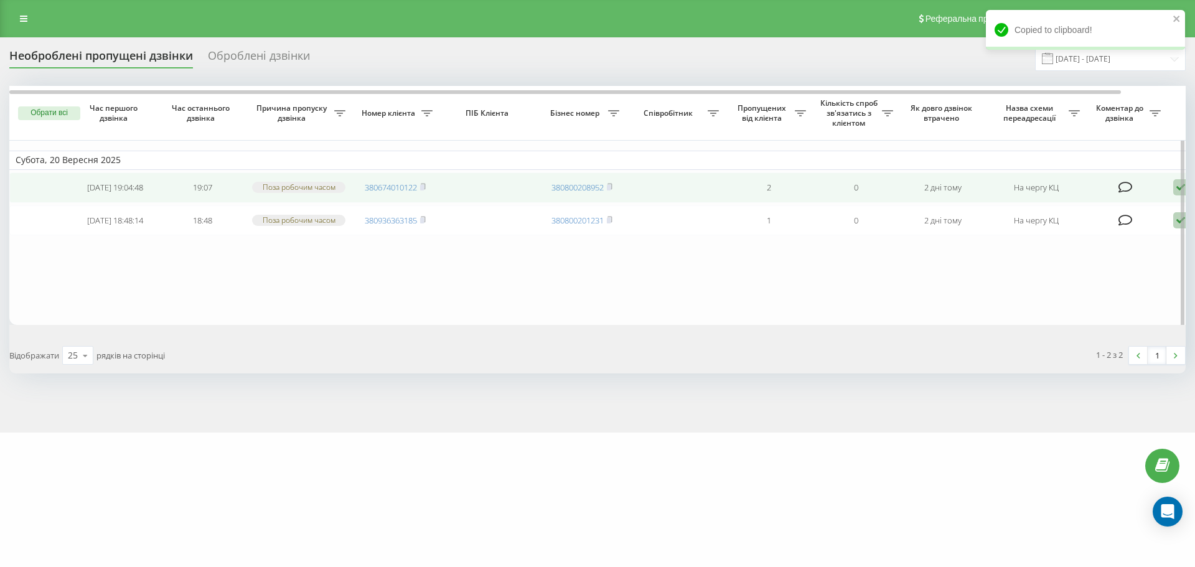
click at [1175, 192] on icon at bounding box center [1180, 187] width 15 height 17
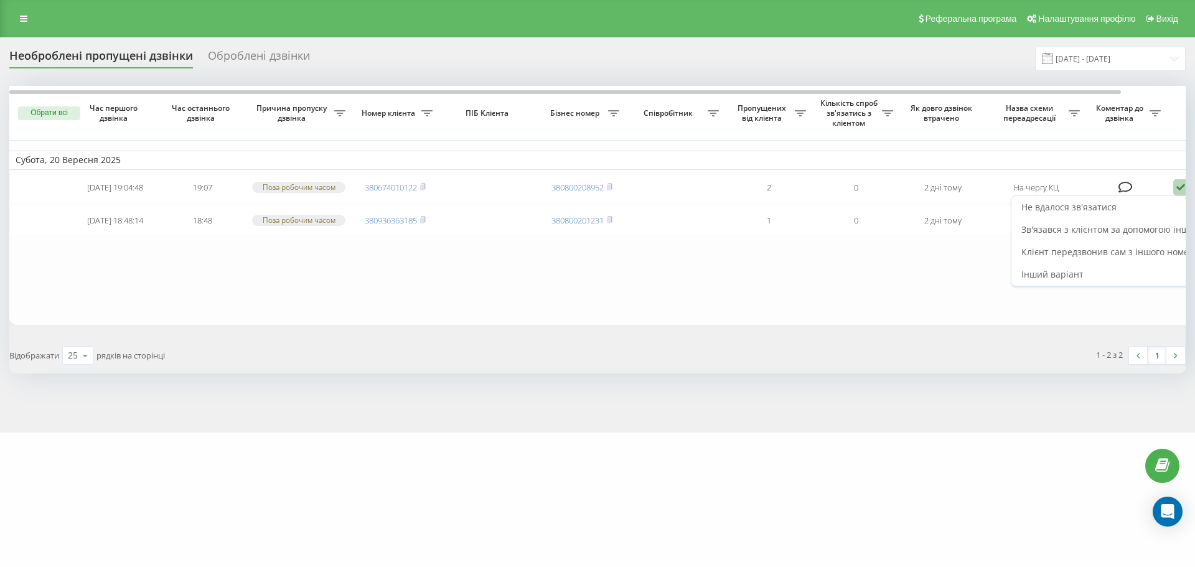
click at [1132, 212] on div "Не вдалося зв'язатися" at bounding box center [1127, 207] width 233 height 22
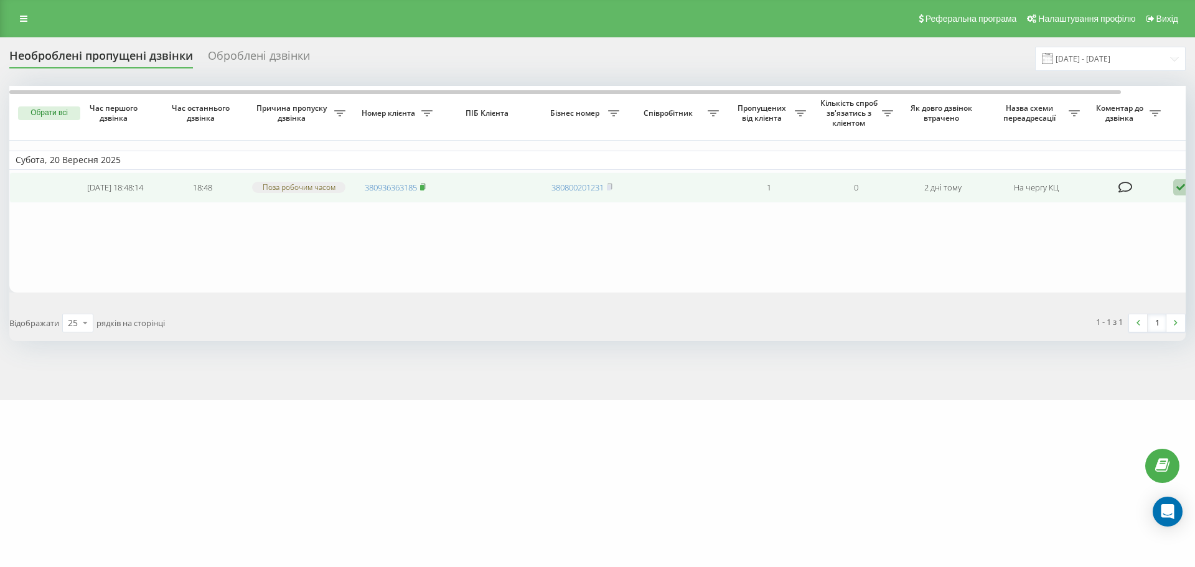
click at [424, 189] on rect at bounding box center [422, 188] width 4 height 6
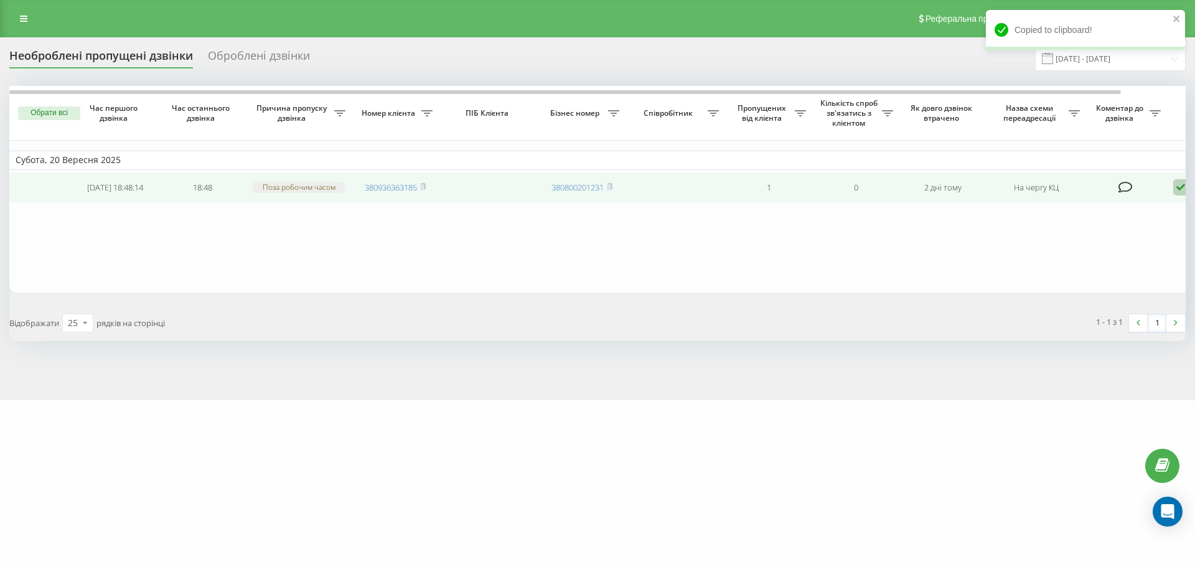
click at [1178, 186] on icon at bounding box center [1180, 187] width 15 height 17
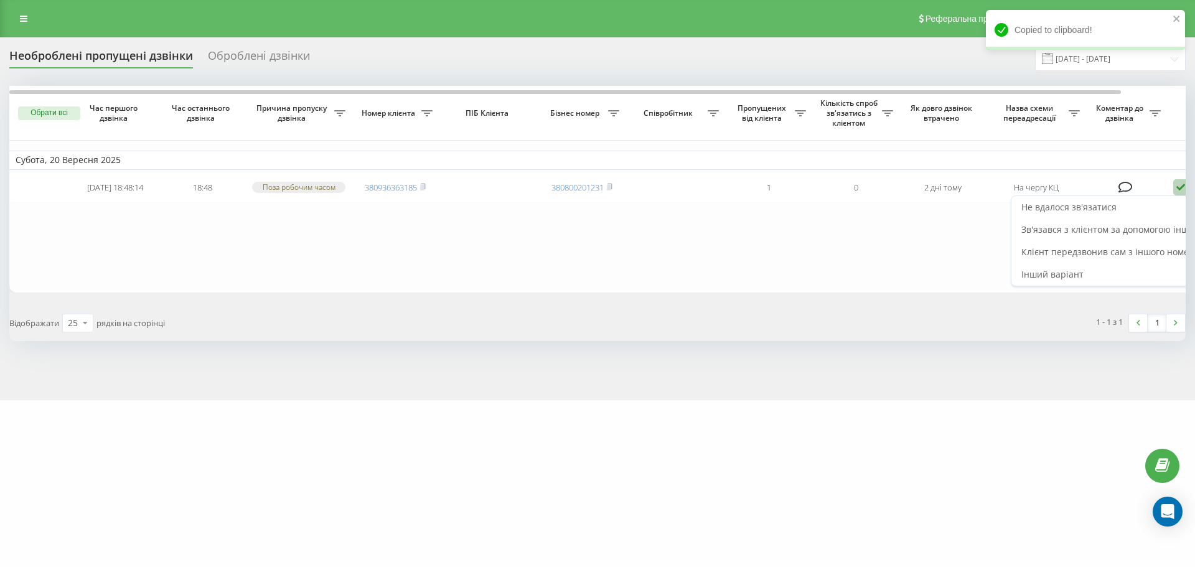
click at [1143, 209] on div "Не вдалося зв'язатися" at bounding box center [1127, 207] width 233 height 22
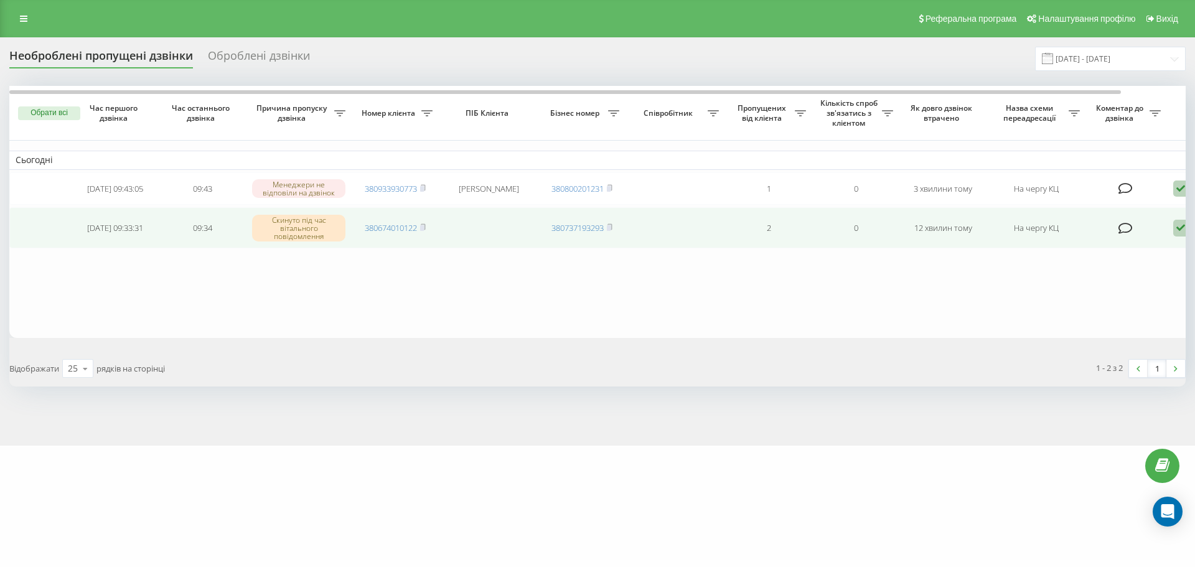
click at [1178, 230] on icon at bounding box center [1180, 228] width 15 height 17
click at [1082, 270] on span "Зв'язався з клієнтом за допомогою іншого каналу" at bounding box center [1127, 271] width 213 height 12
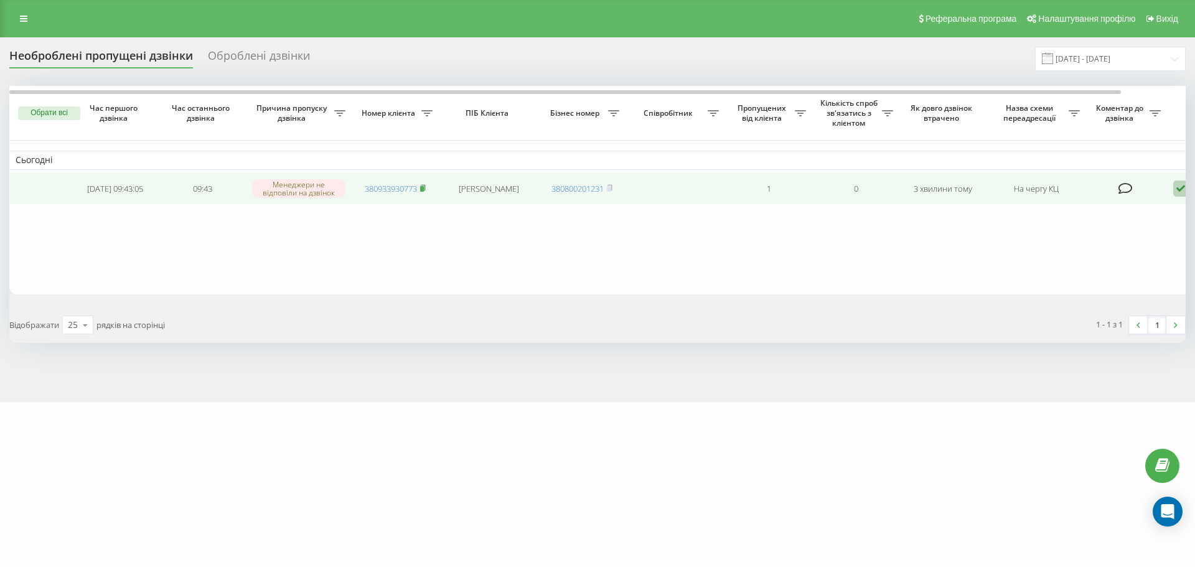
click at [423, 188] on rect at bounding box center [422, 189] width 4 height 6
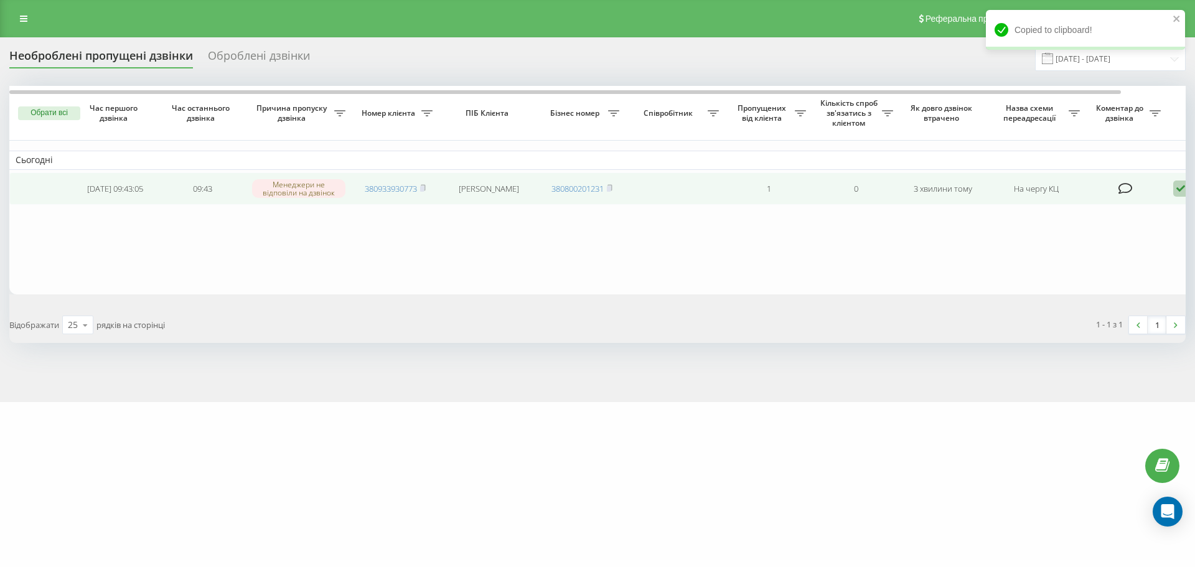
click at [1178, 187] on icon at bounding box center [1180, 188] width 15 height 17
click at [1072, 271] on span "Інший варіант" at bounding box center [1052, 276] width 62 height 12
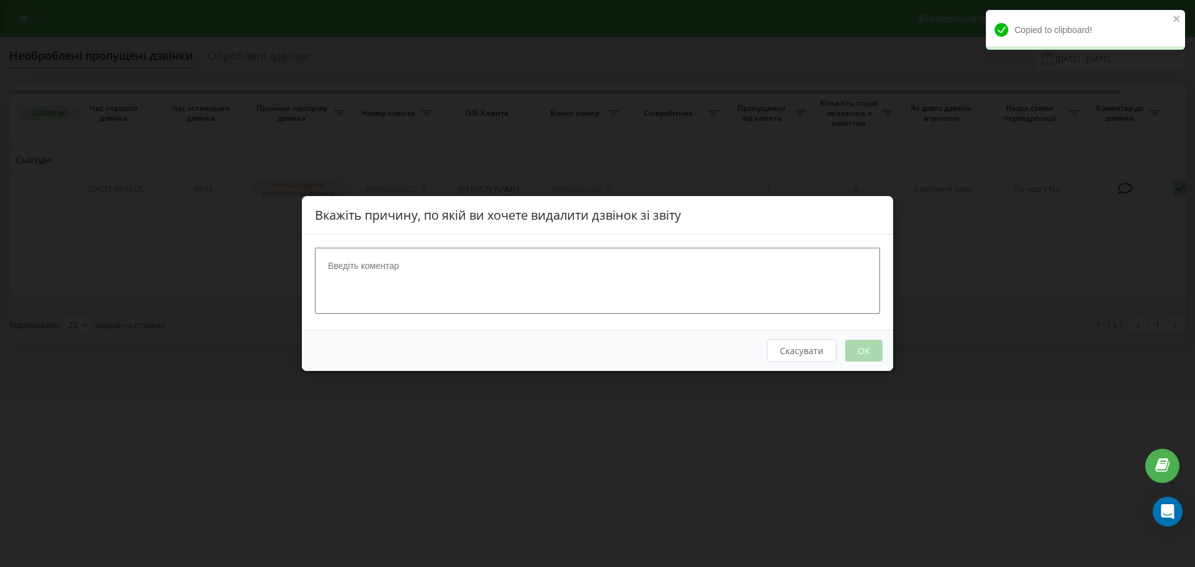
click at [602, 278] on textarea at bounding box center [597, 281] width 565 height 66
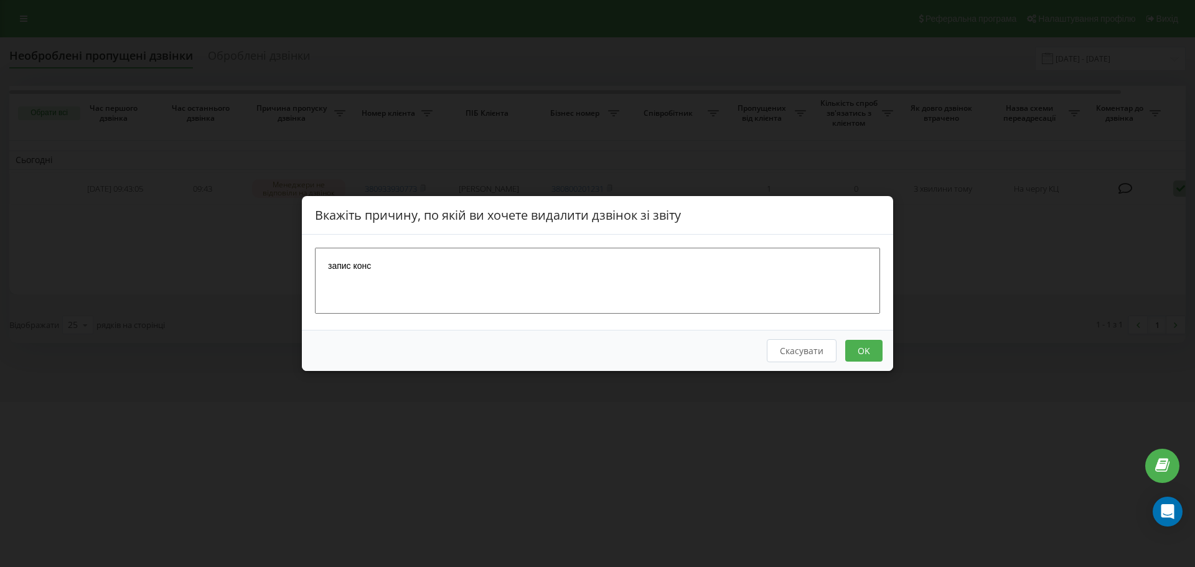
type textarea "запис конс"
click at [868, 349] on button "OK" at bounding box center [863, 351] width 37 height 22
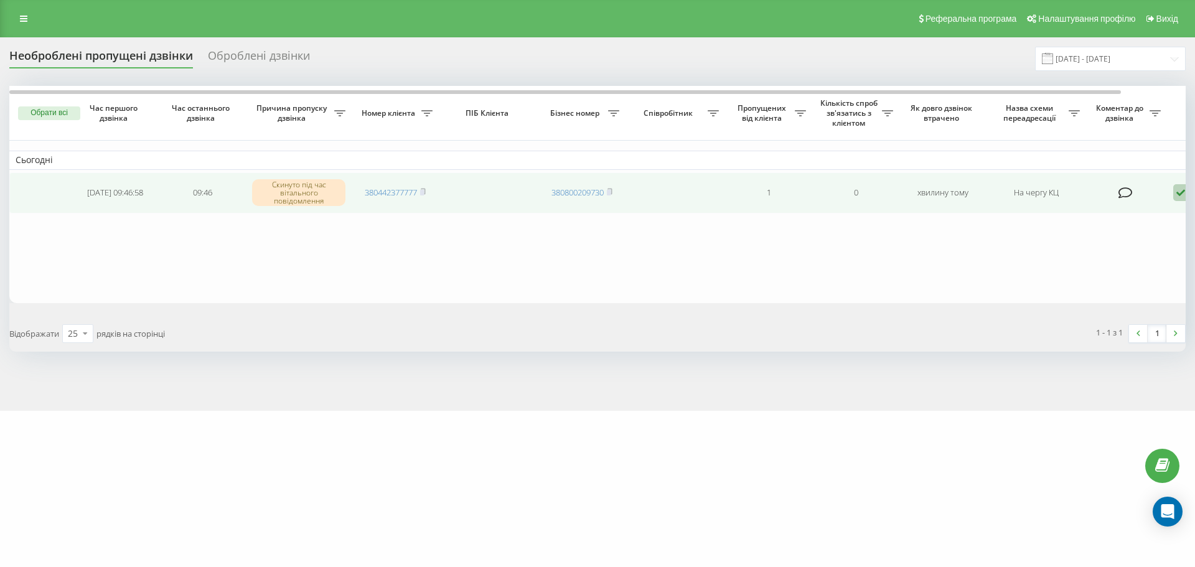
drag, startPoint x: 1179, startPoint y: 190, endPoint x: 1184, endPoint y: 210, distance: 20.4
click at [1179, 190] on icon at bounding box center [1180, 192] width 15 height 17
click at [1063, 218] on span "Не вдалося зв'язатися" at bounding box center [1068, 213] width 95 height 12
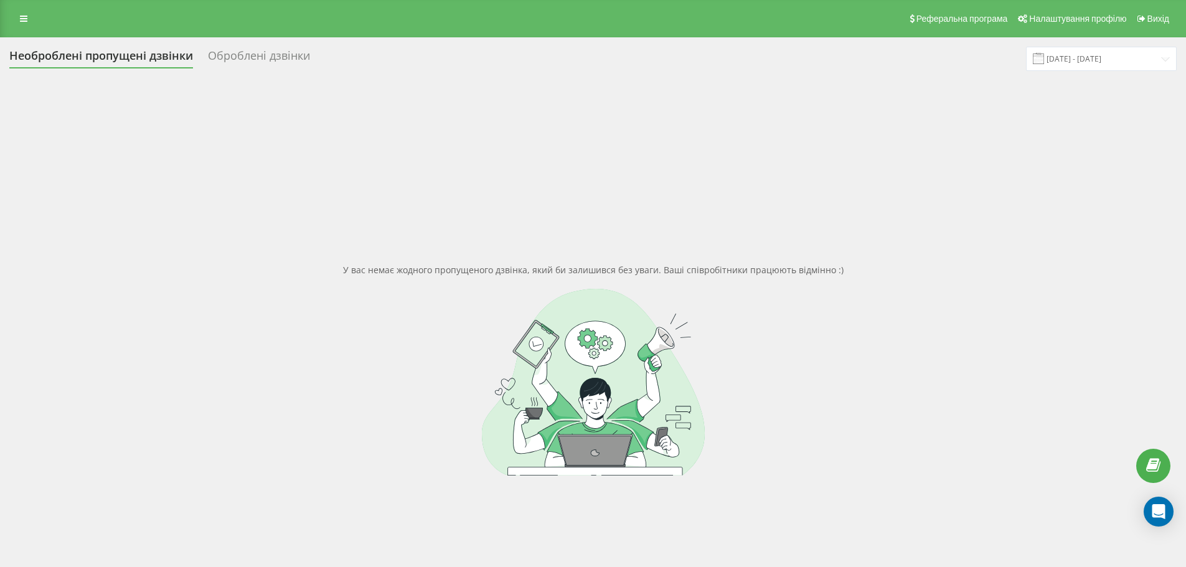
click at [289, 151] on div "У вас немає жодного пропущеного дзвінка, який би залишився без уваги. Ваші спів…" at bounding box center [592, 369] width 1167 height 567
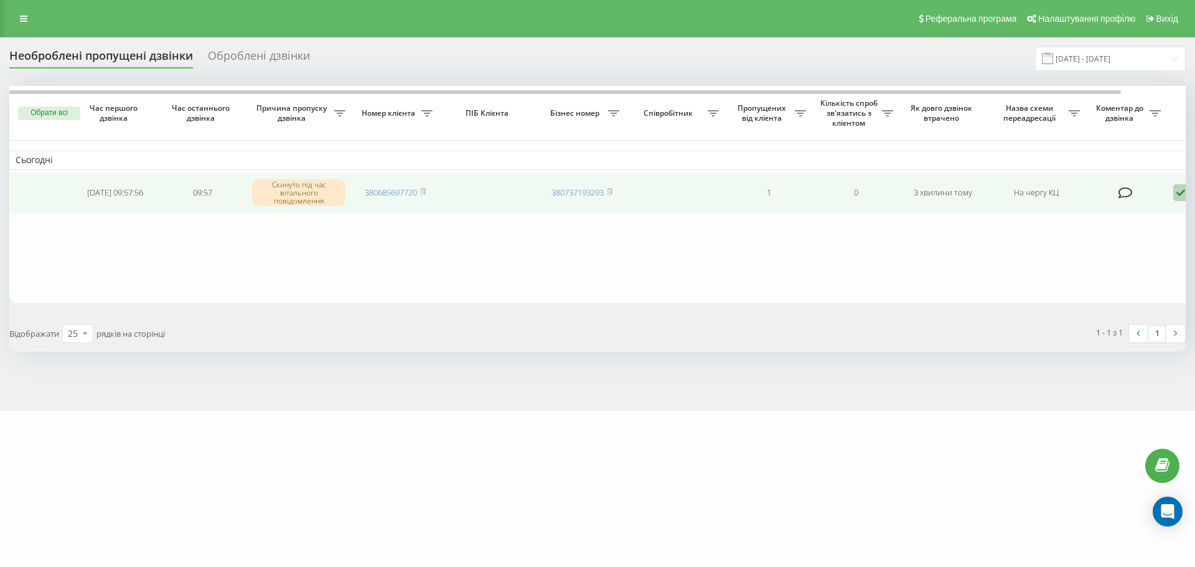
click at [1181, 189] on icon at bounding box center [1180, 192] width 15 height 17
click at [1071, 281] on span "Інший варіант" at bounding box center [1052, 280] width 62 height 12
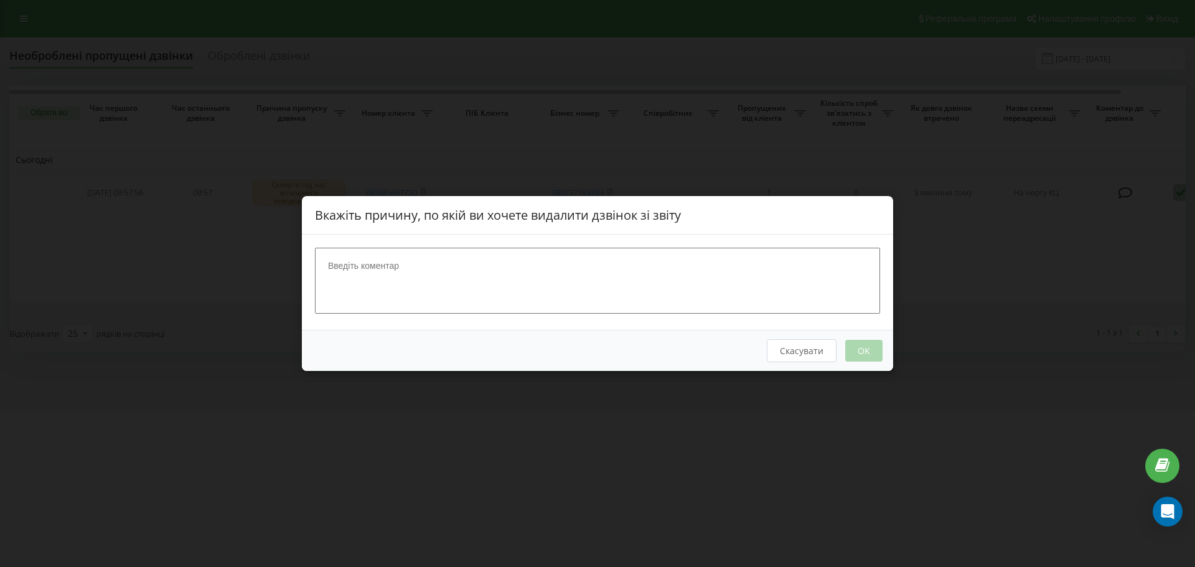
click at [488, 273] on textarea at bounding box center [597, 281] width 565 height 66
type textarea "+"
click at [878, 350] on button "OK" at bounding box center [863, 351] width 37 height 22
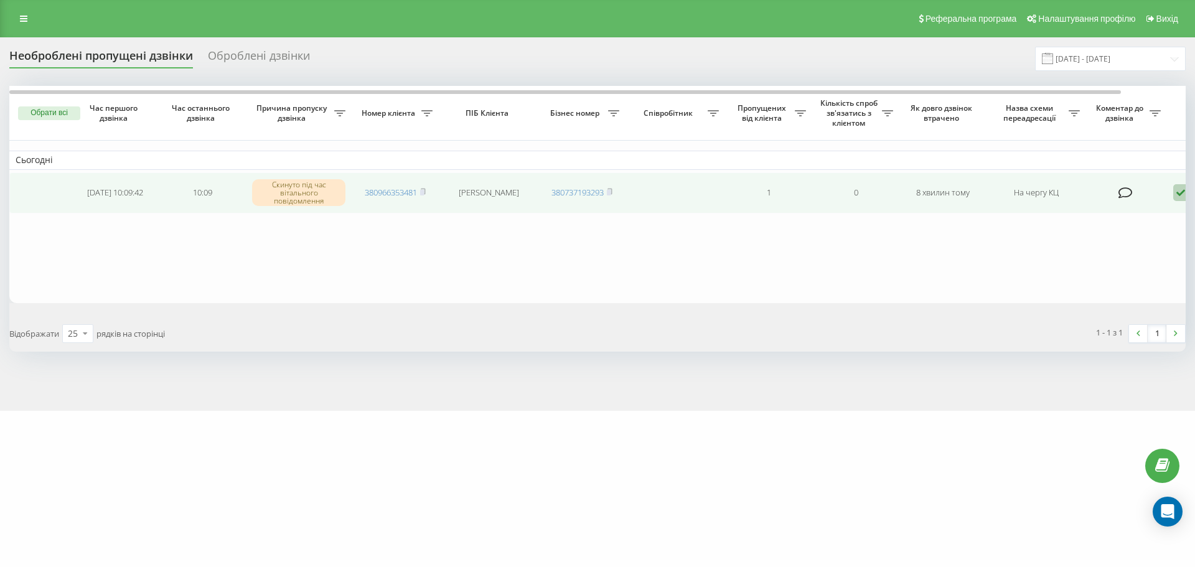
click at [1174, 193] on icon at bounding box center [1180, 192] width 15 height 17
click at [1120, 237] on span "Зв'язався з клієнтом за допомогою іншого каналу" at bounding box center [1127, 235] width 213 height 12
click at [1176, 197] on icon at bounding box center [1180, 192] width 15 height 17
click at [1092, 231] on span "Зв'язався з клієнтом за допомогою іншого каналу" at bounding box center [1127, 235] width 213 height 12
click at [1180, 191] on icon at bounding box center [1180, 192] width 15 height 17
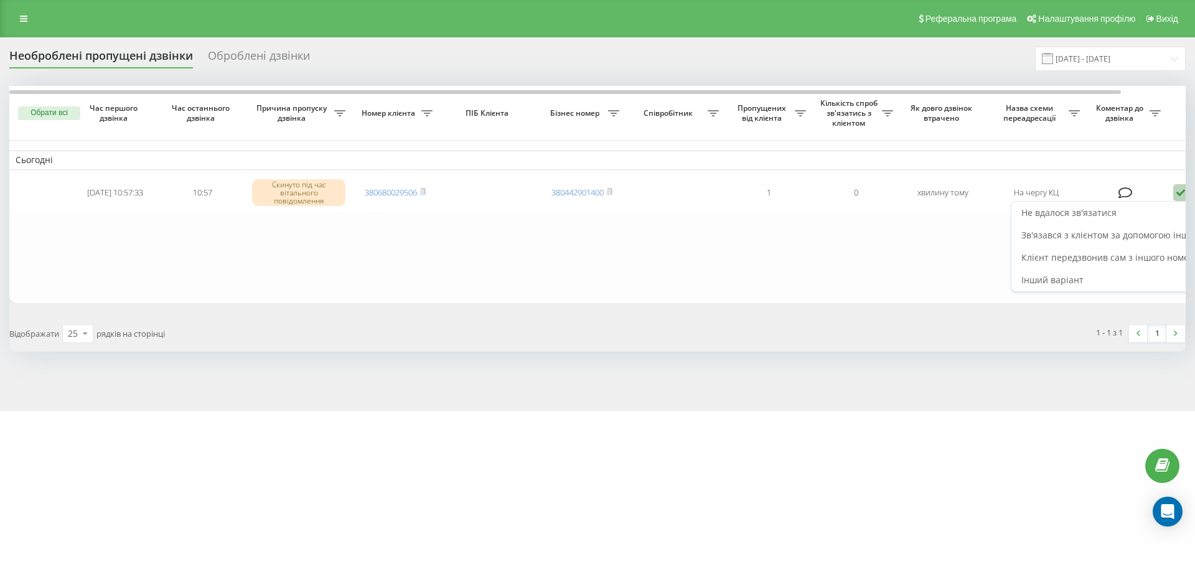
click at [1158, 227] on div "Зв'язався з клієнтом за допомогою іншого каналу" at bounding box center [1127, 235] width 233 height 22
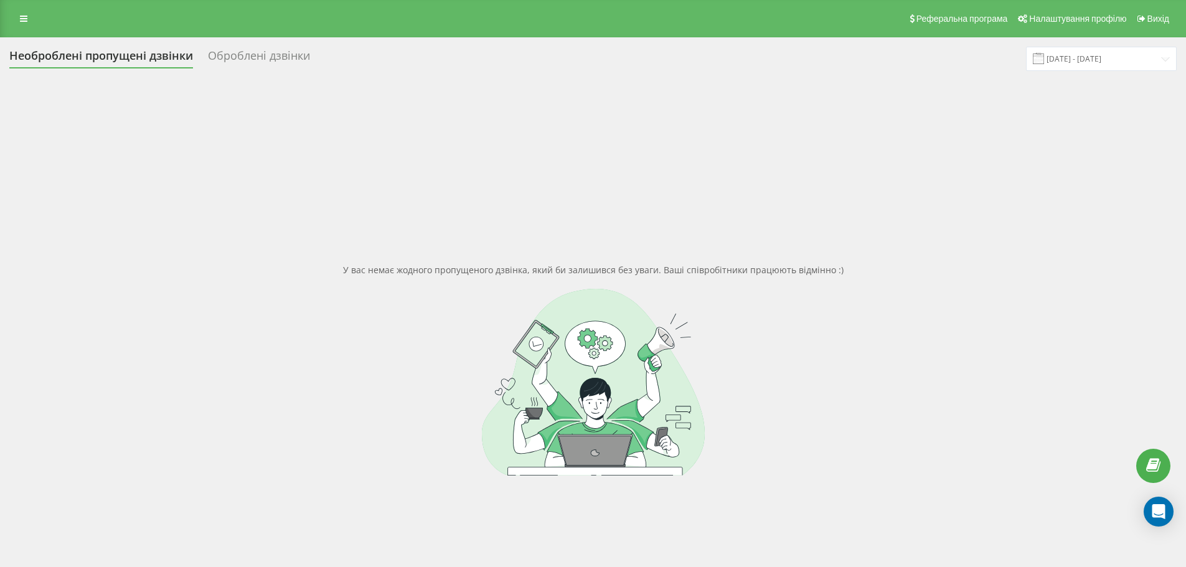
click at [865, 108] on div "У вас немає жодного пропущеного дзвінка, який би залишився без уваги. Ваші спів…" at bounding box center [592, 369] width 1167 height 567
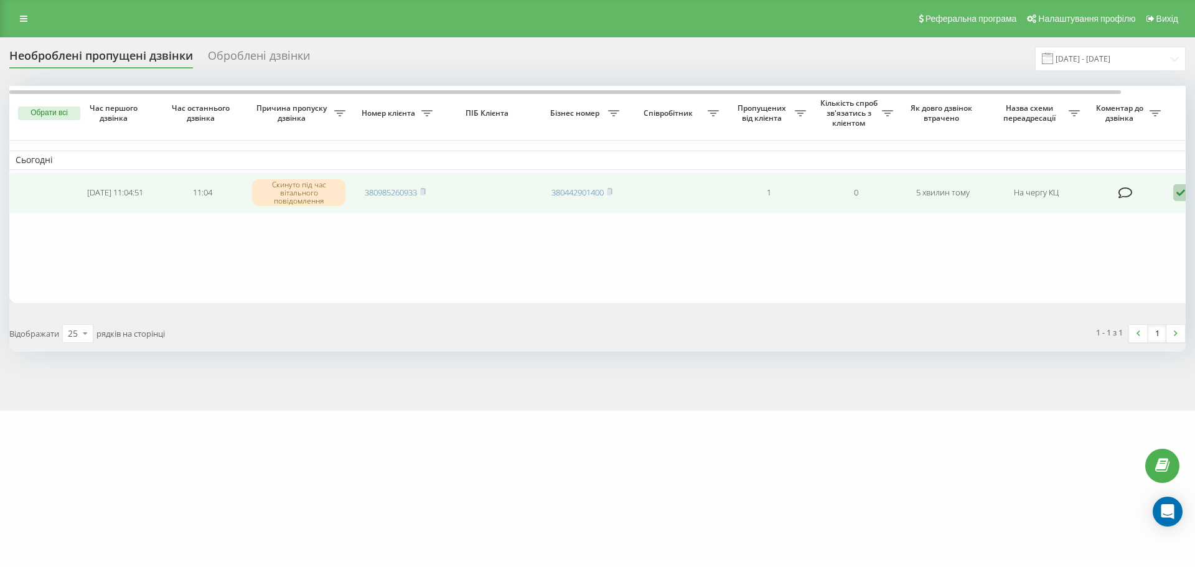
drag, startPoint x: 1177, startPoint y: 192, endPoint x: 1173, endPoint y: 207, distance: 15.4
click at [1177, 192] on icon at bounding box center [1180, 192] width 15 height 17
click at [1110, 239] on span "Зв'язався з клієнтом за допомогою іншого каналу" at bounding box center [1127, 235] width 213 height 12
